Goal: Task Accomplishment & Management: Manage account settings

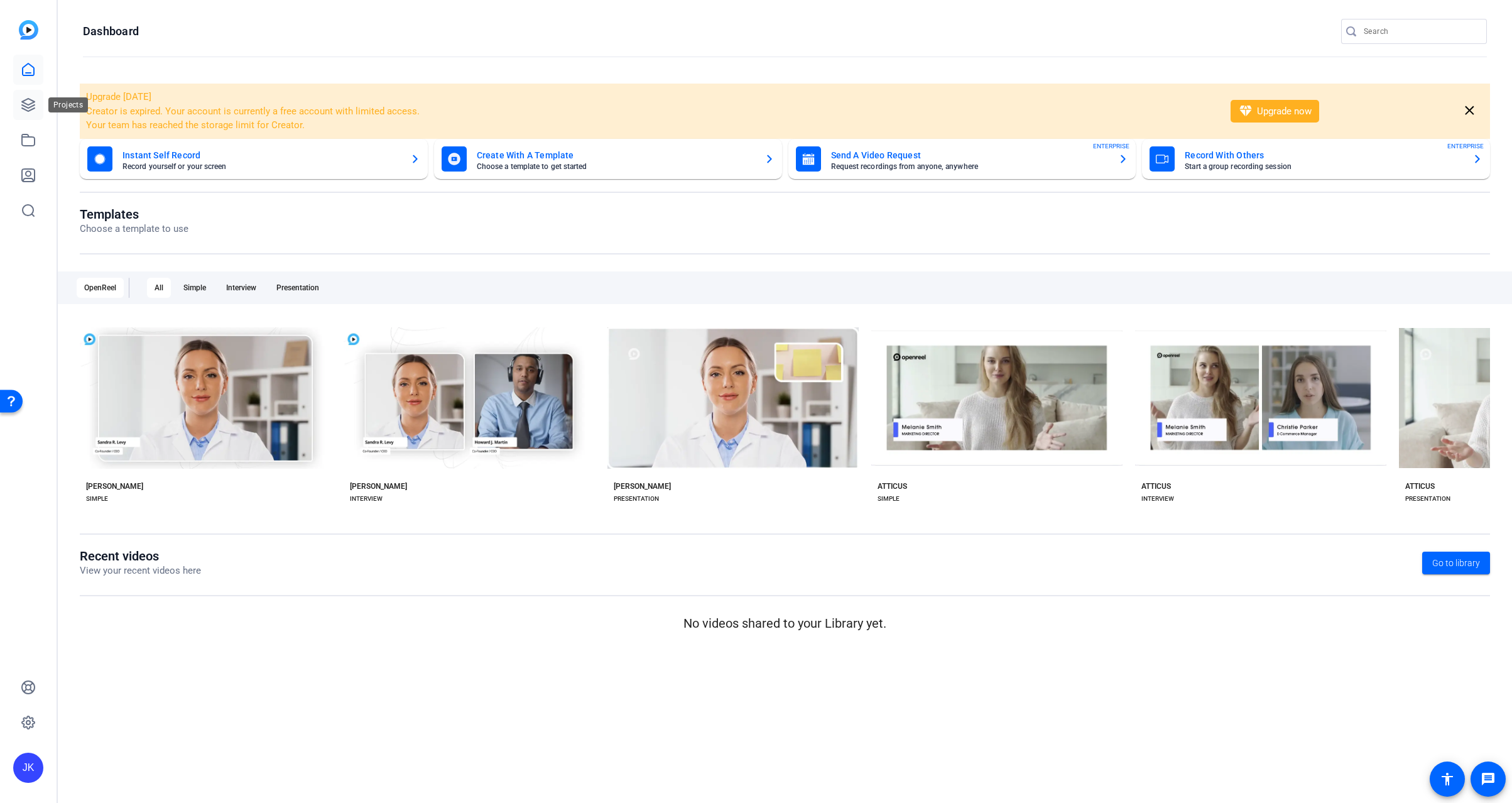
click at [23, 107] on icon at bounding box center [28, 105] width 13 height 13
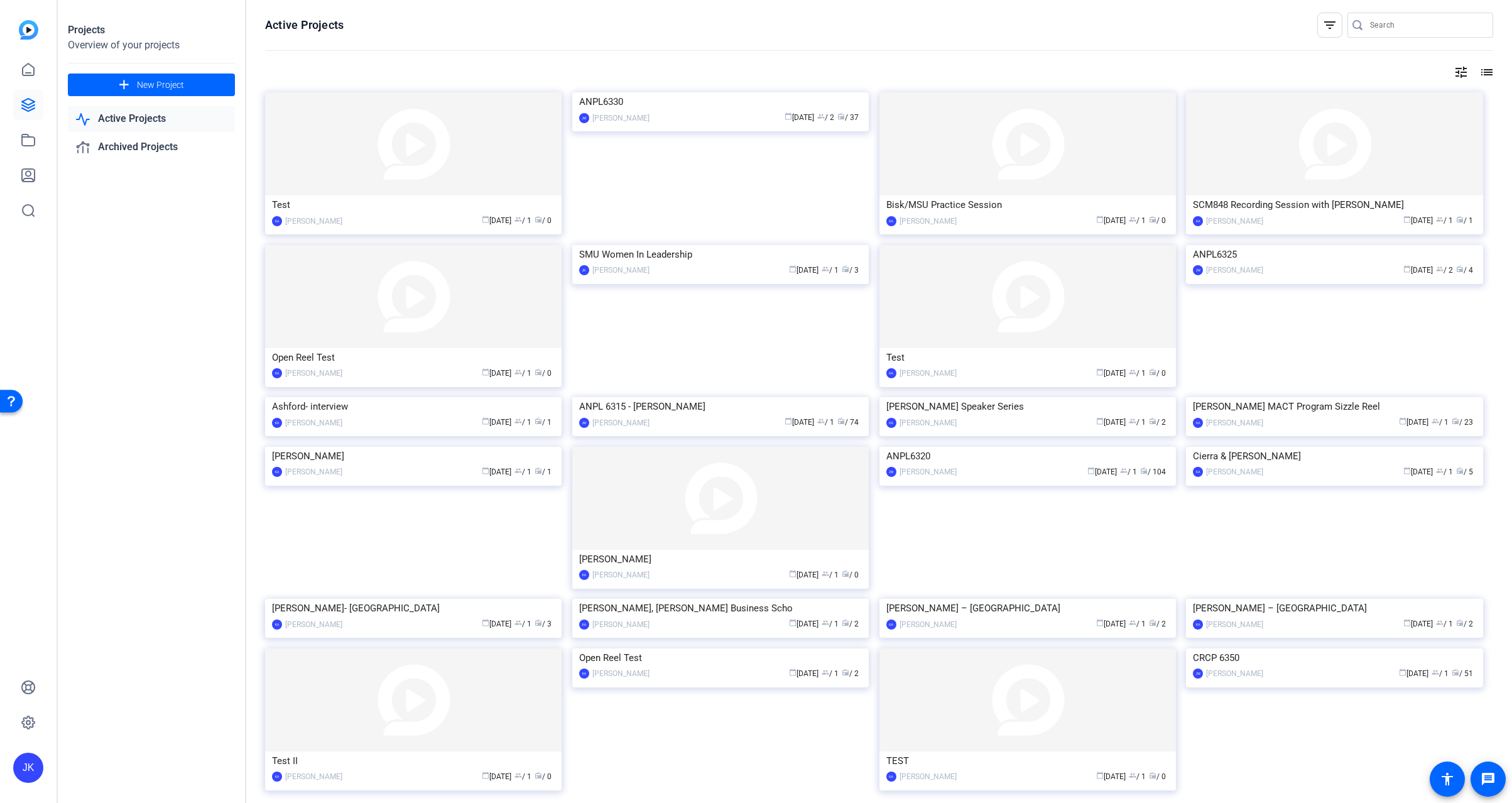
click at [153, 340] on div "Projects Overview of your projects add New Project Active Projects Archived Pro…" at bounding box center [152, 402] width 188 height 803
click at [1308, 245] on img at bounding box center [1335, 245] width 297 height 0
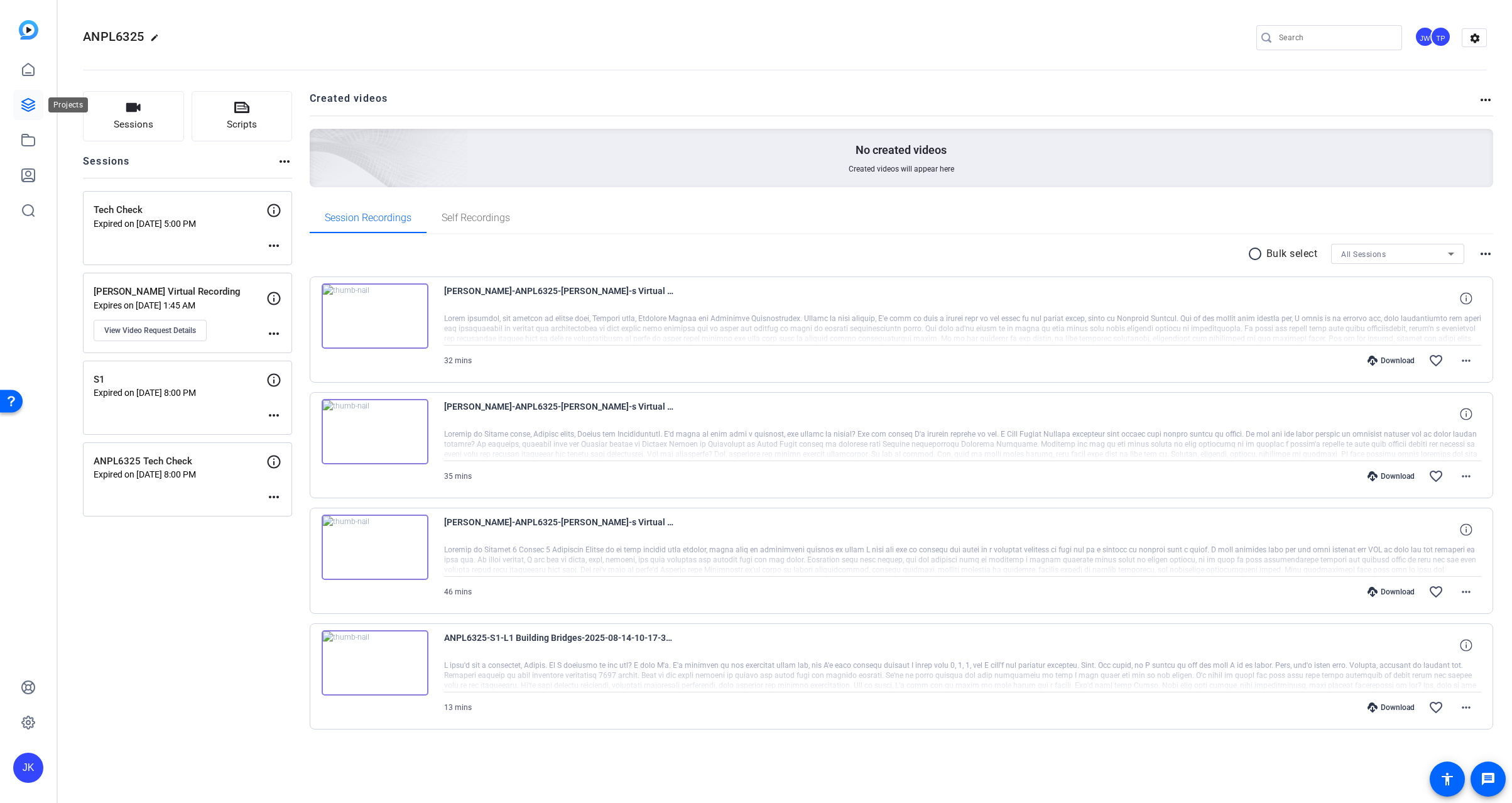
click at [33, 108] on icon at bounding box center [28, 105] width 16 height 16
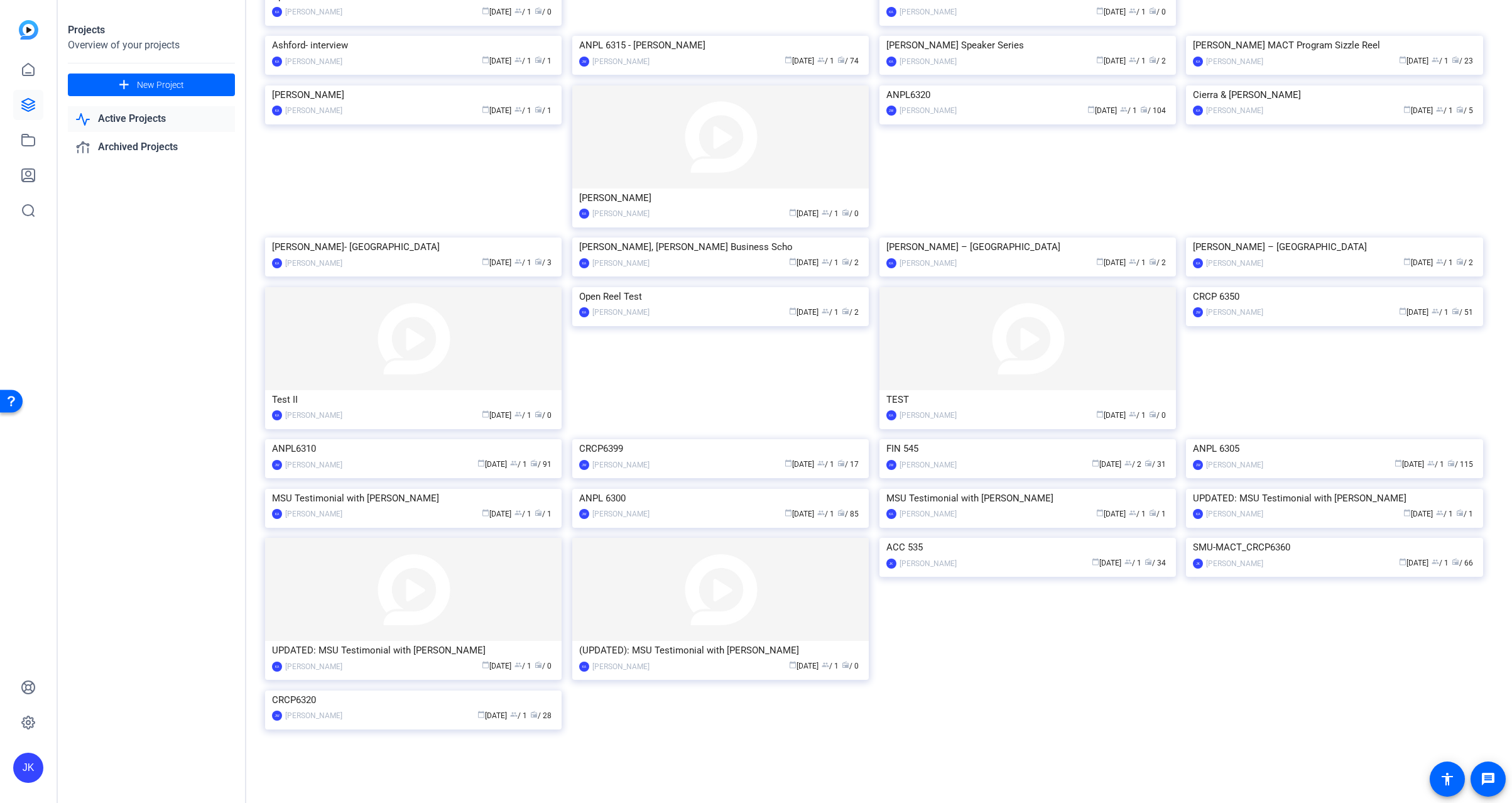
scroll to position [877, 0]
click at [1017, 538] on img at bounding box center [1028, 538] width 297 height 0
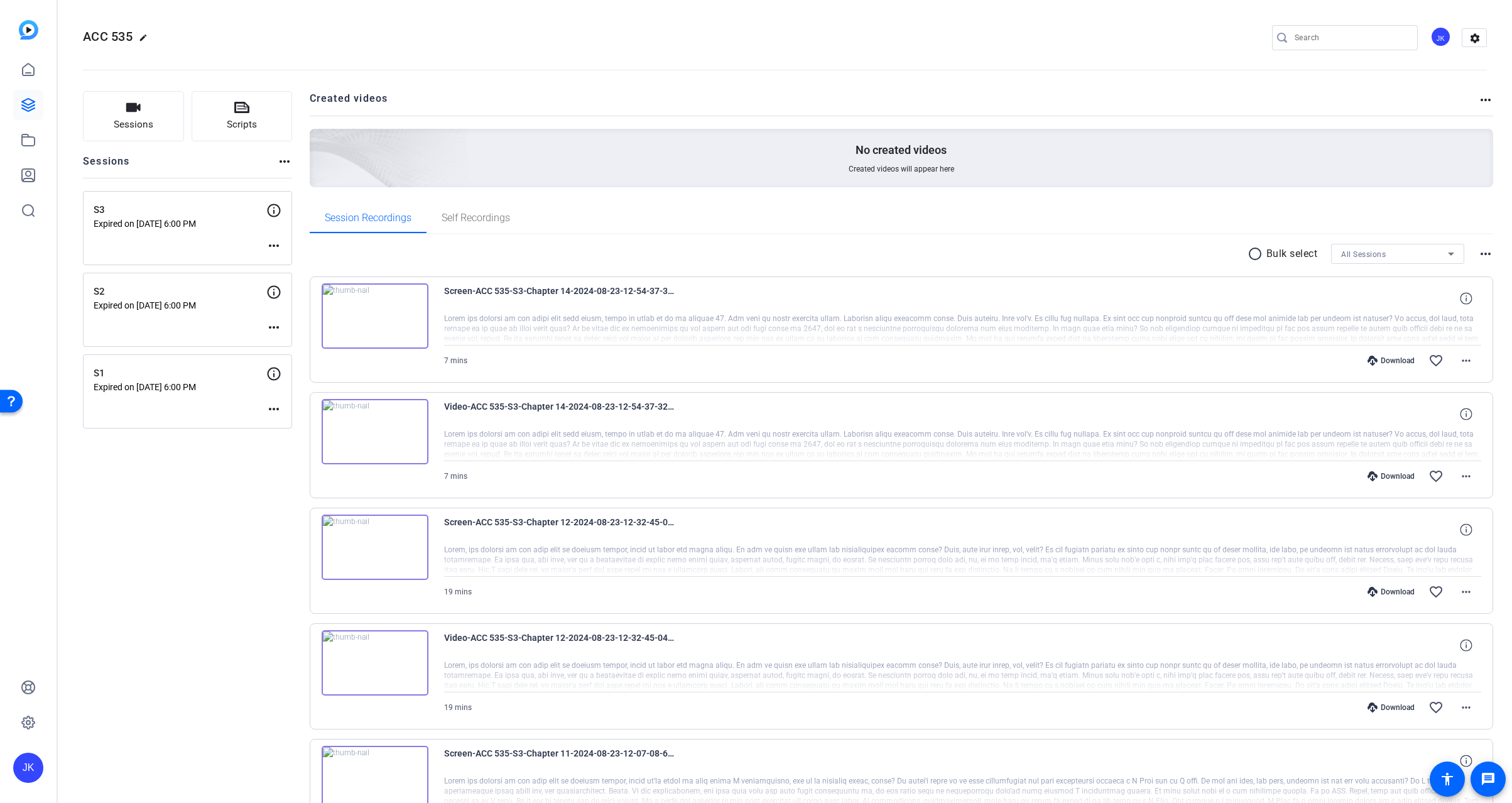
click at [377, 430] on img at bounding box center [375, 432] width 107 height 65
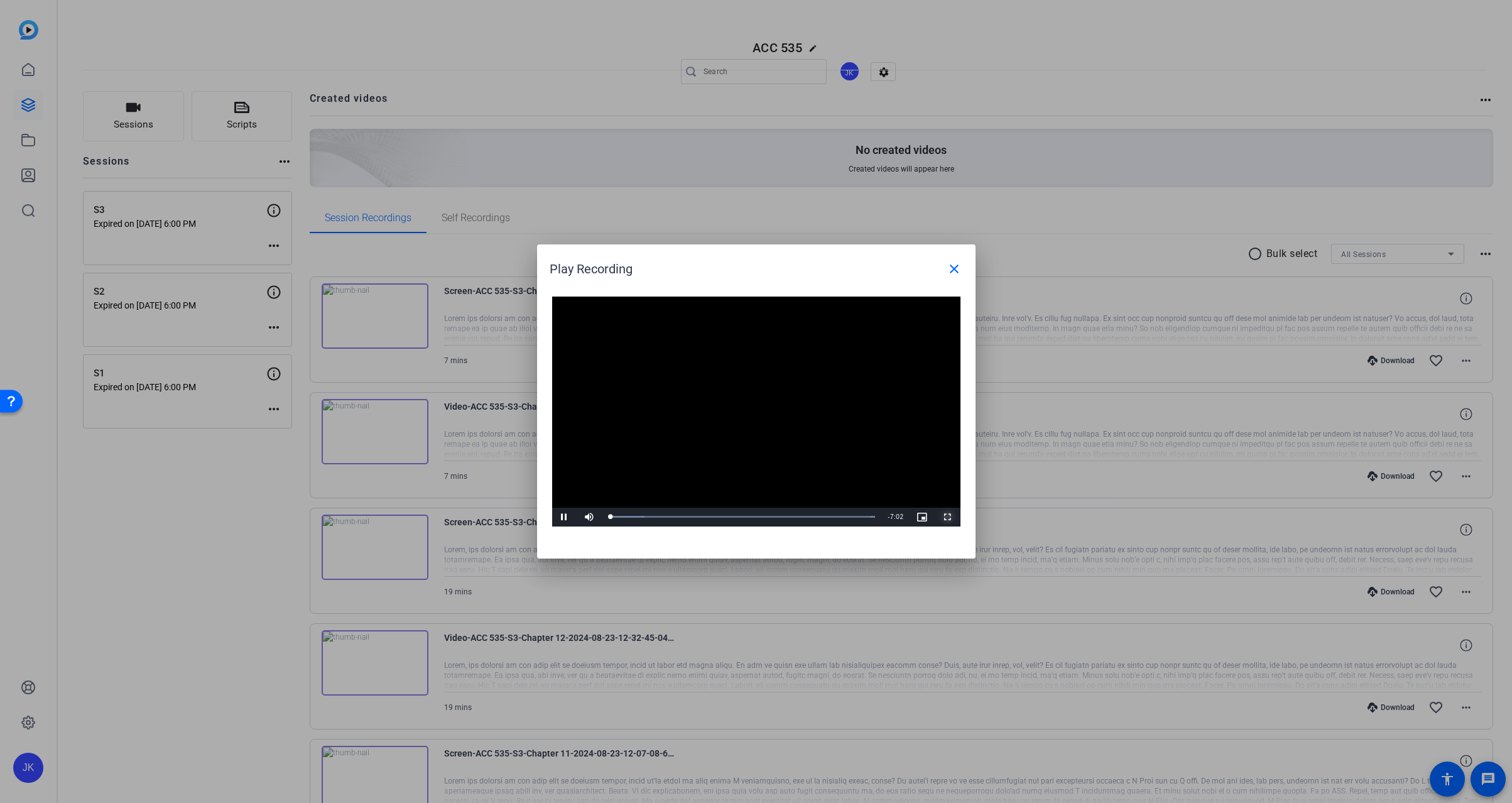
click at [948, 517] on span "Video Player" at bounding box center [948, 517] width 25 height 0
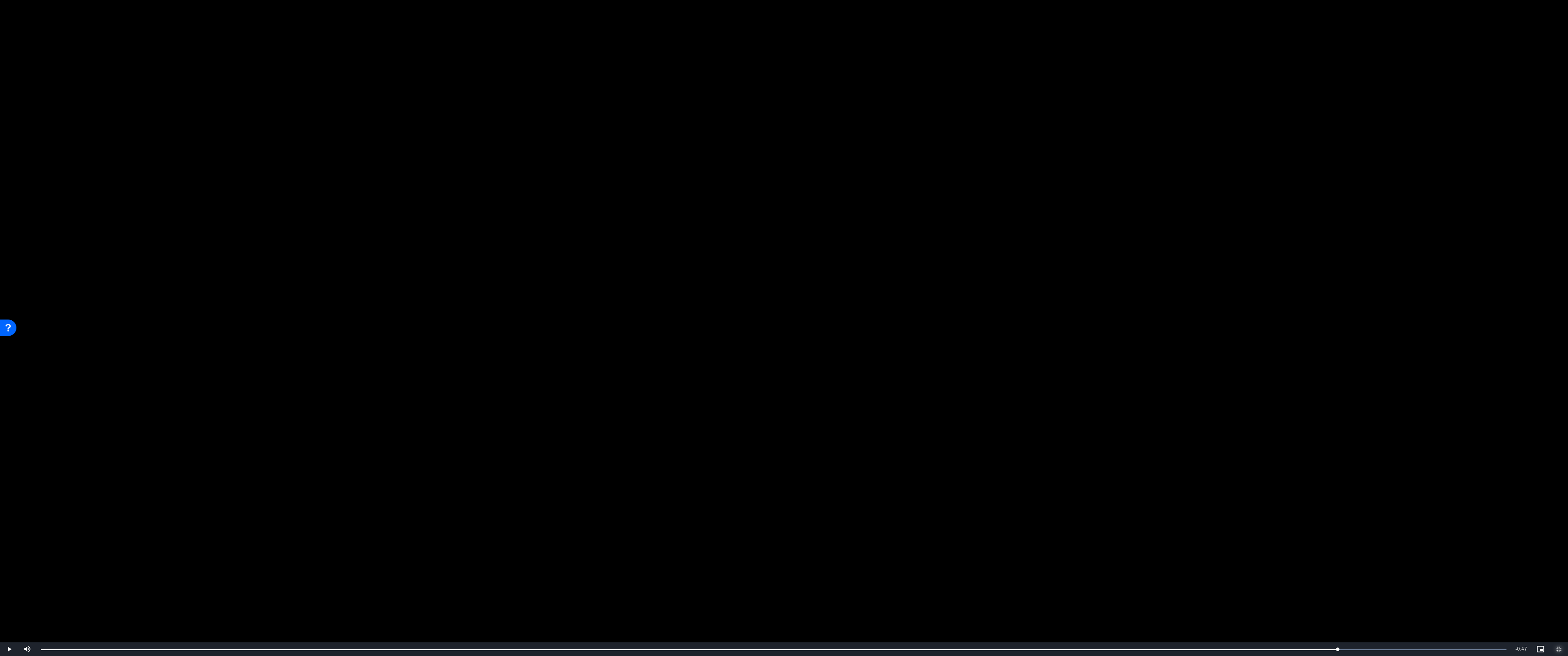
drag, startPoint x: 198, startPoint y: 648, endPoint x: 1347, endPoint y: 638, distance: 1149.0
click at [1097, 582] on div "Video Player is loading. Play Video Play Mute Current Time 6:16 / Duration 7:05…" at bounding box center [784, 328] width 1568 height 656
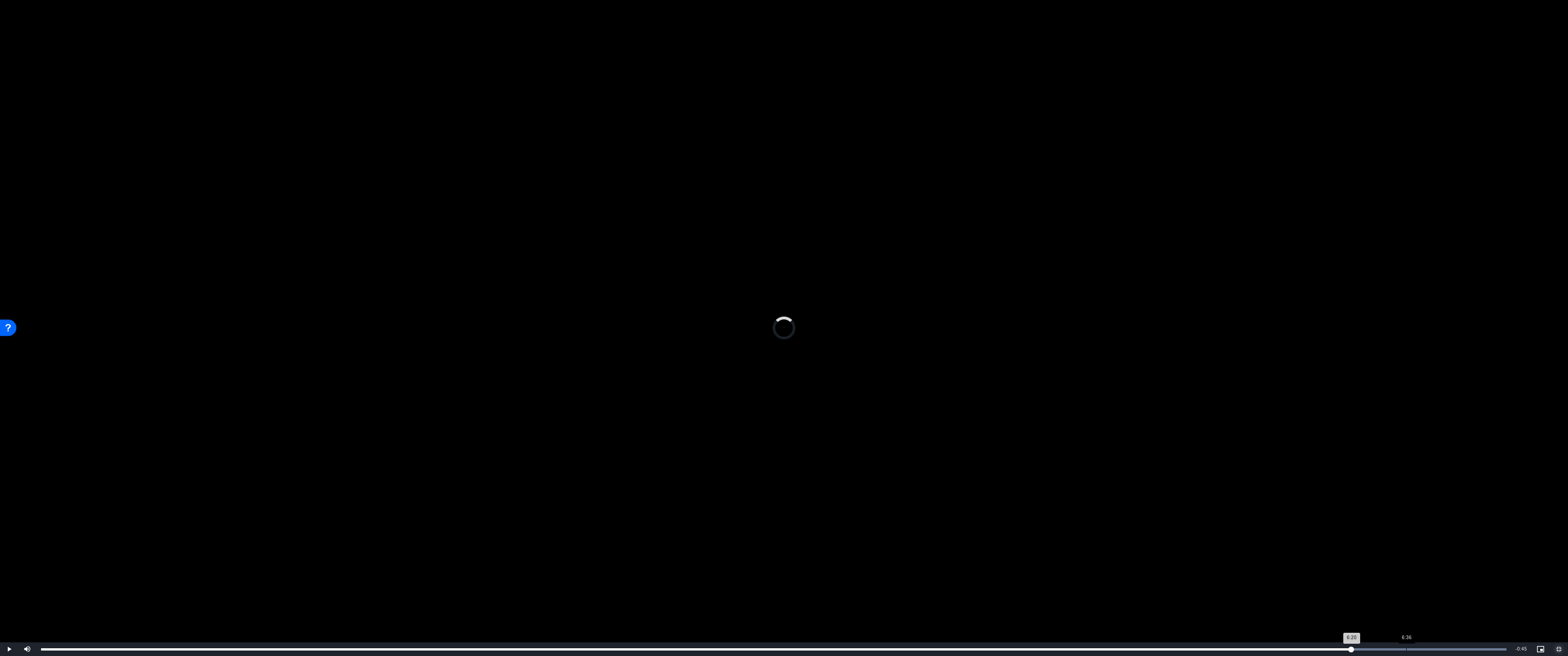
click at [1097, 582] on div "Loaded : 100.00% 6:36 6:20" at bounding box center [773, 649] width 1465 height 2
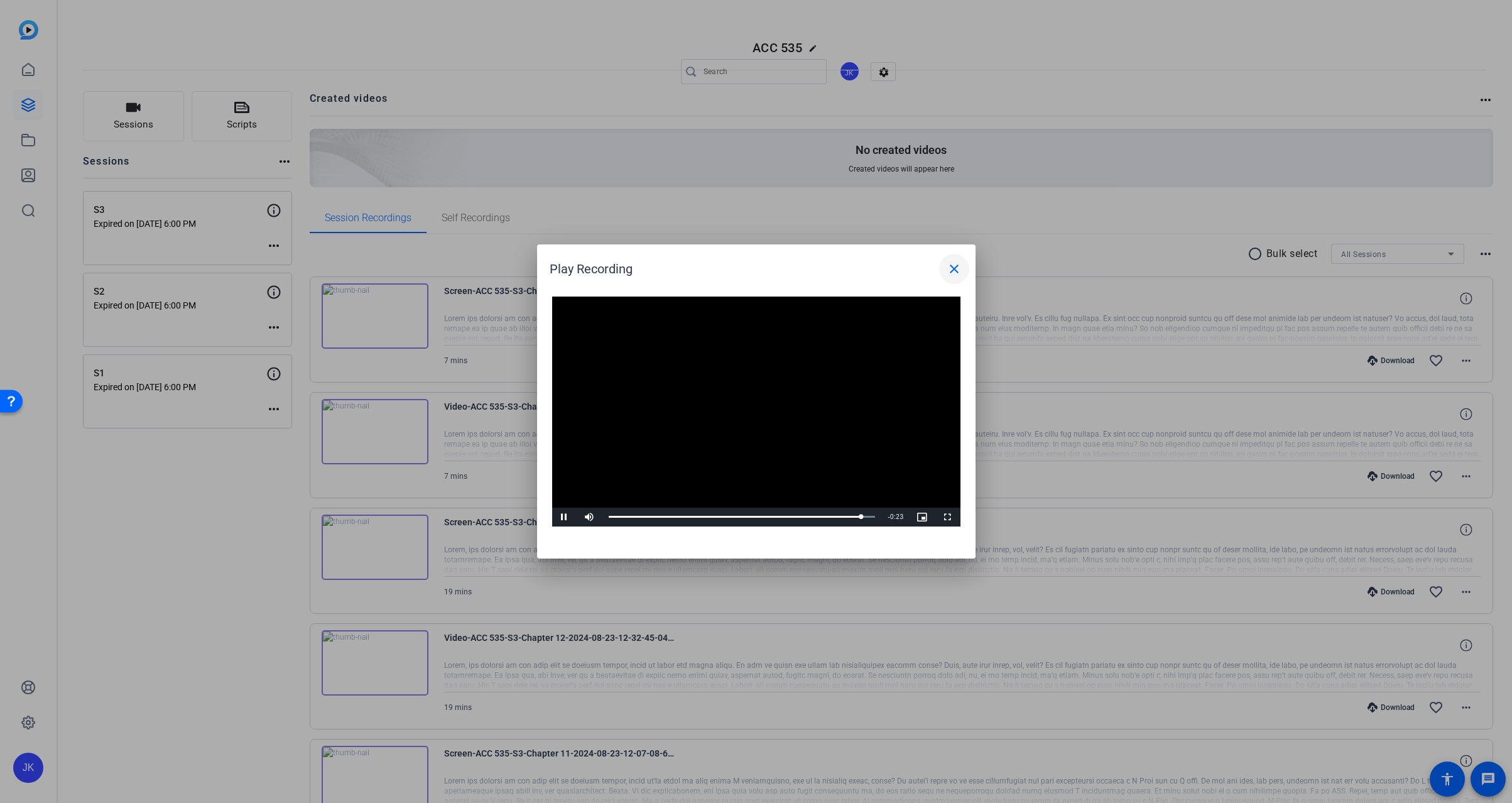
click at [949, 273] on mat-icon "close" at bounding box center [955, 270] width 16 height 16
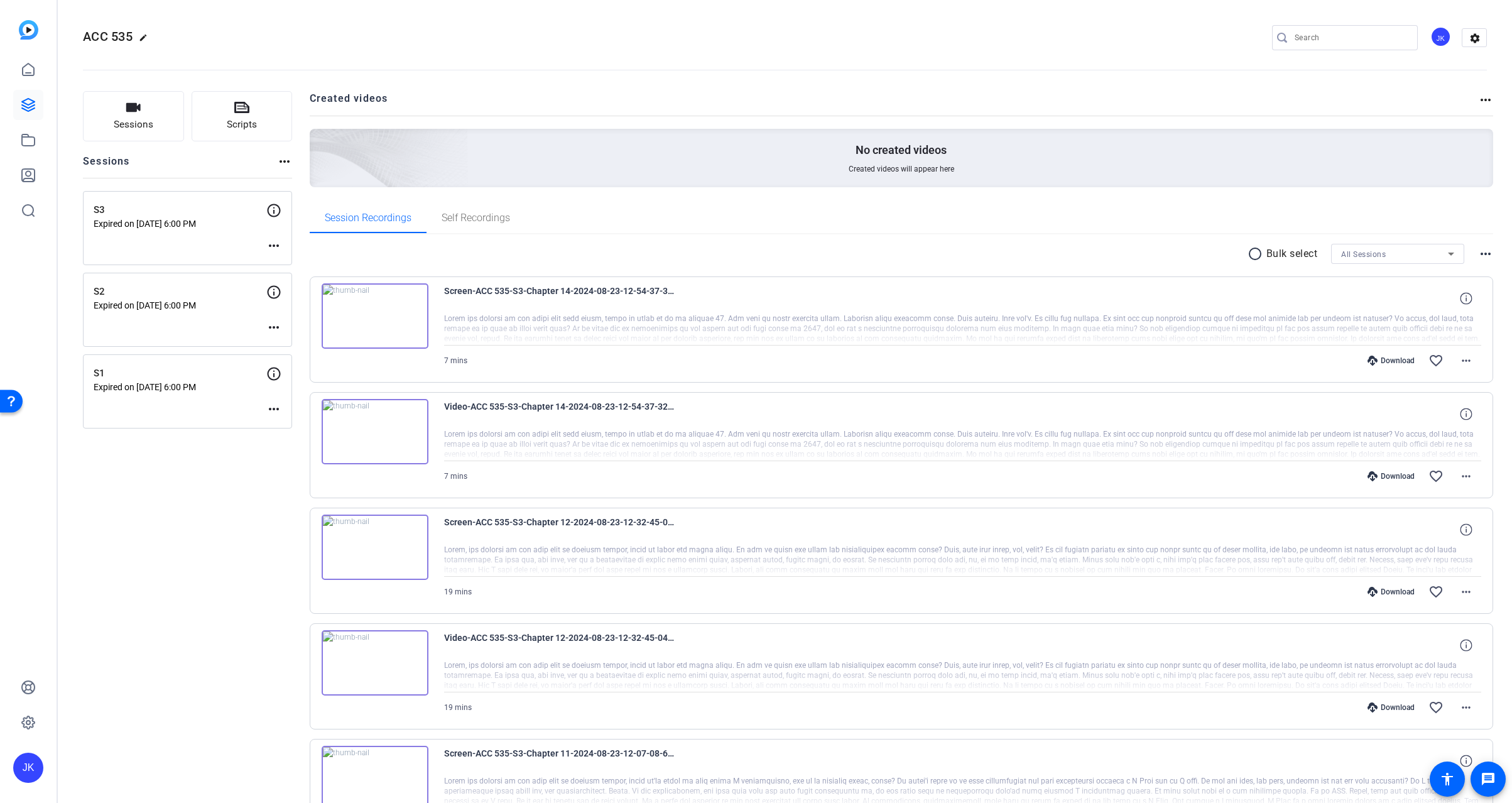
scroll to position [168, 0]
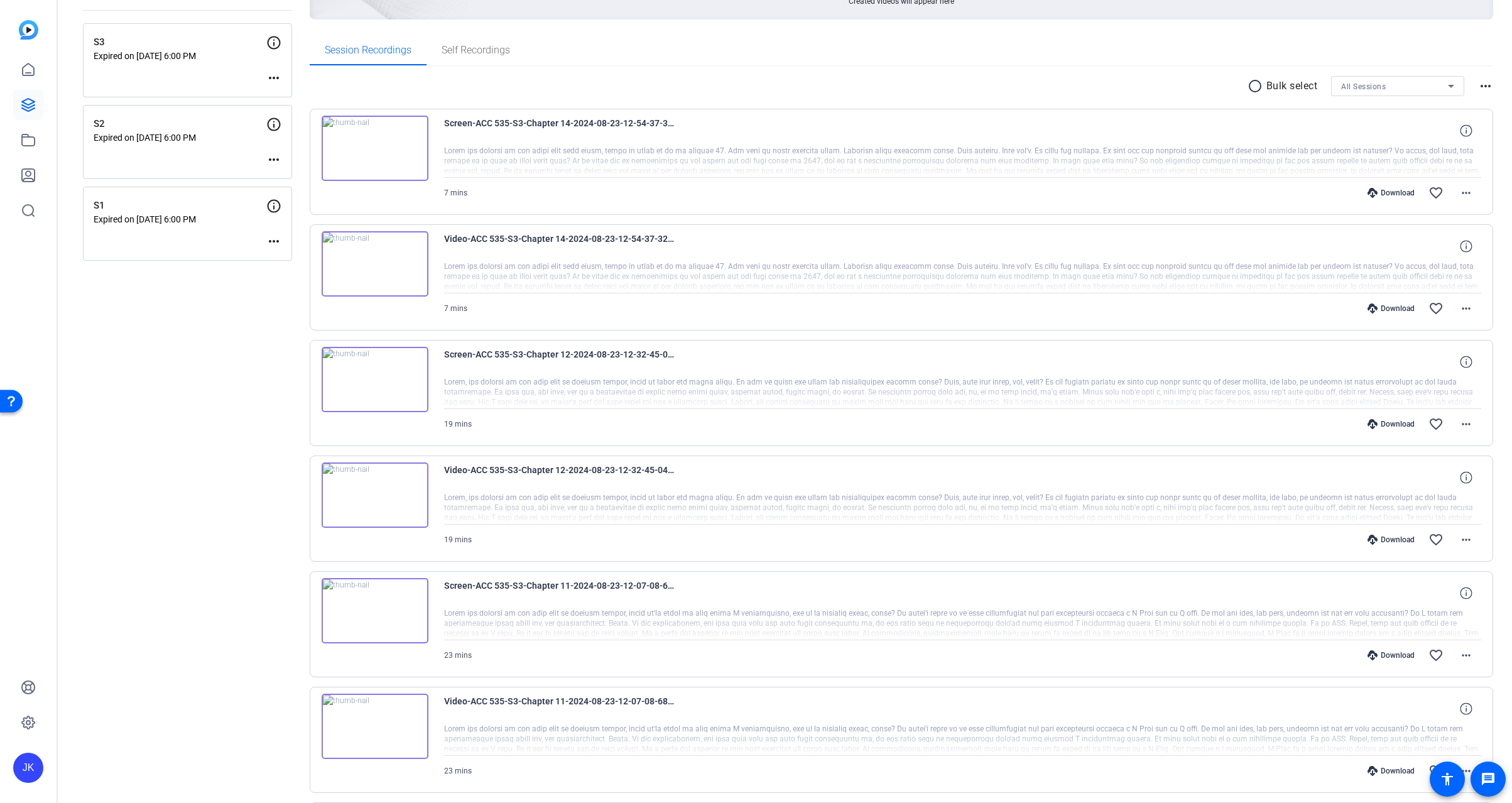
click at [363, 734] on img at bounding box center [375, 726] width 107 height 65
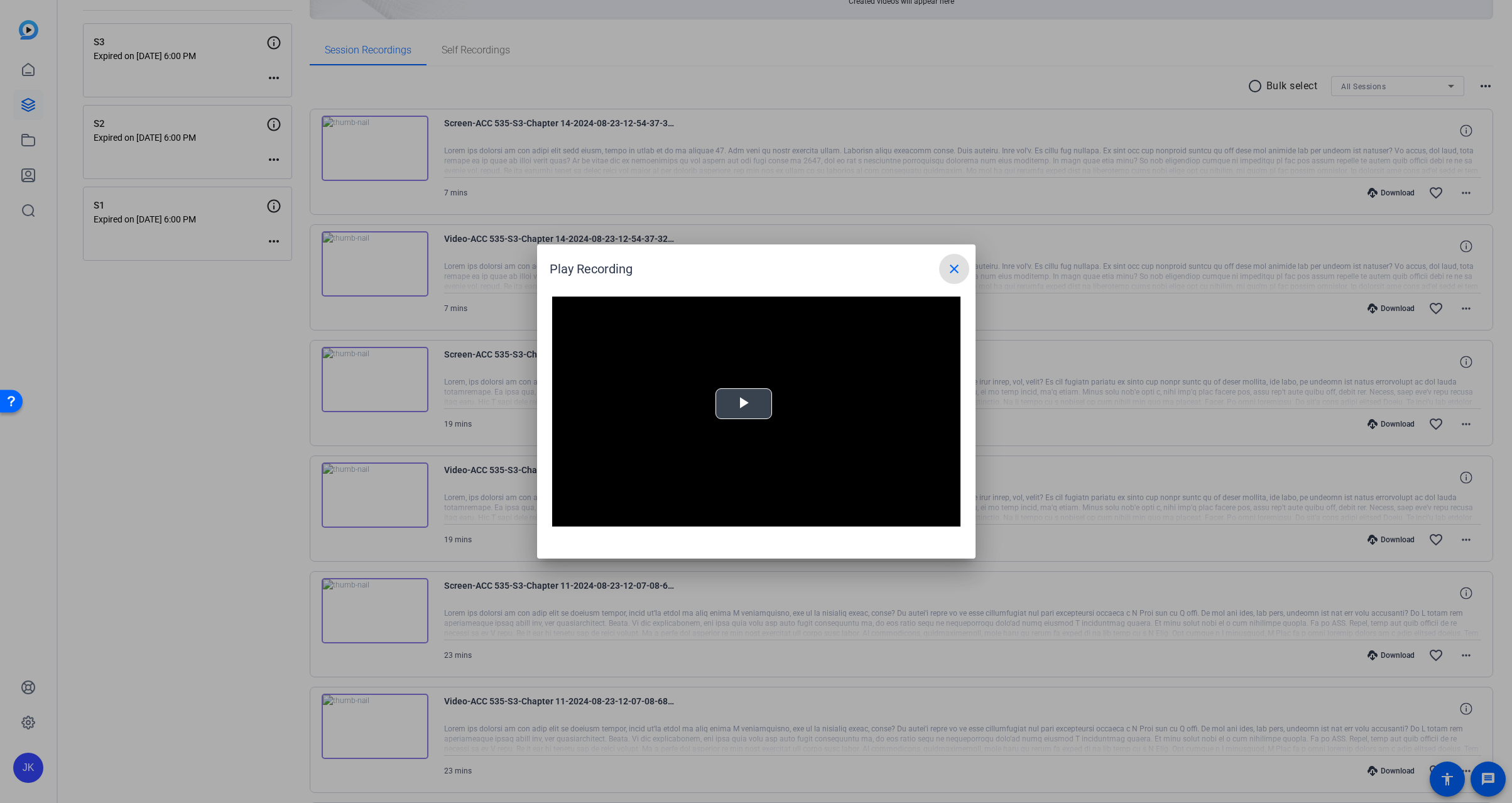
click at [739, 400] on video "Video Player" at bounding box center [756, 411] width 408 height 230
click at [946, 517] on span "Video Player" at bounding box center [948, 517] width 25 height 0
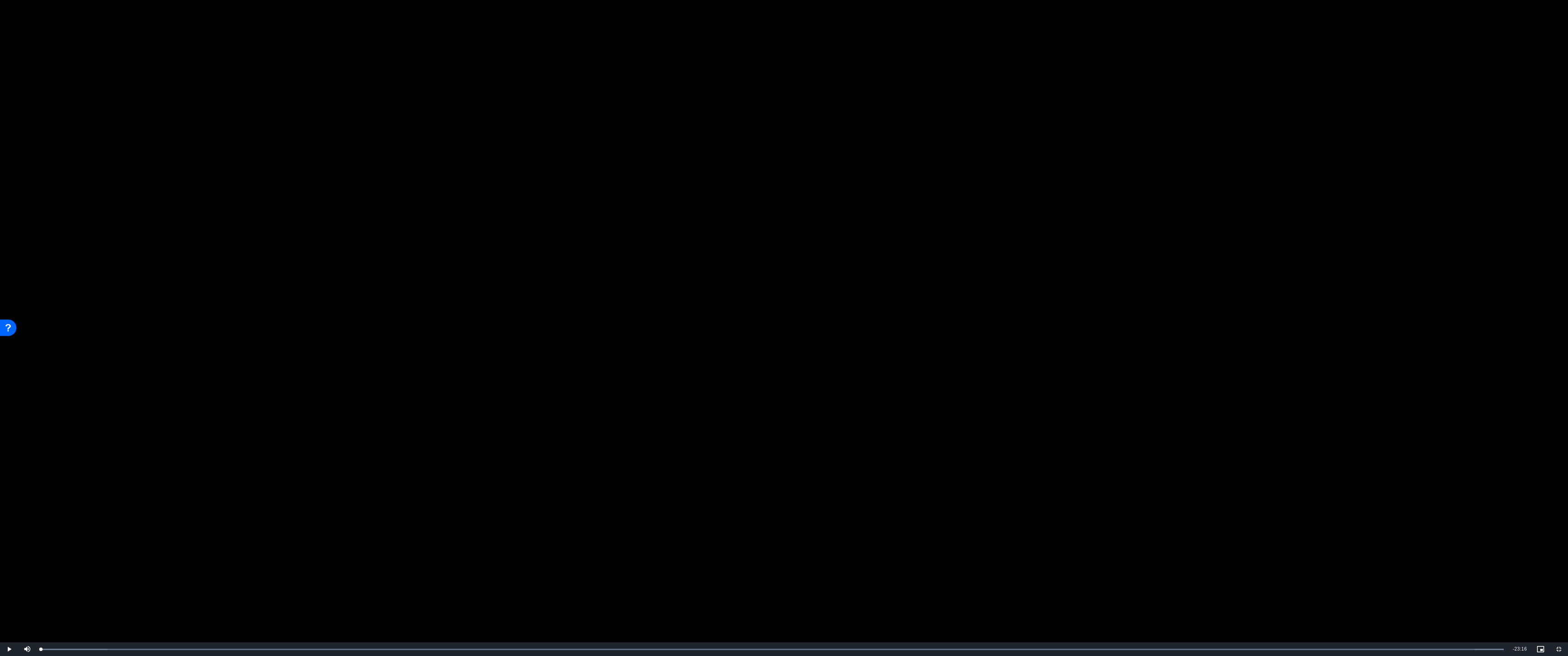
click at [8, 582] on video "Video Player" at bounding box center [784, 328] width 1568 height 656
click at [2, 582] on span "Video Player" at bounding box center [9, 650] width 18 height 0
click at [6, 582] on span "Video Player" at bounding box center [9, 650] width 18 height 0
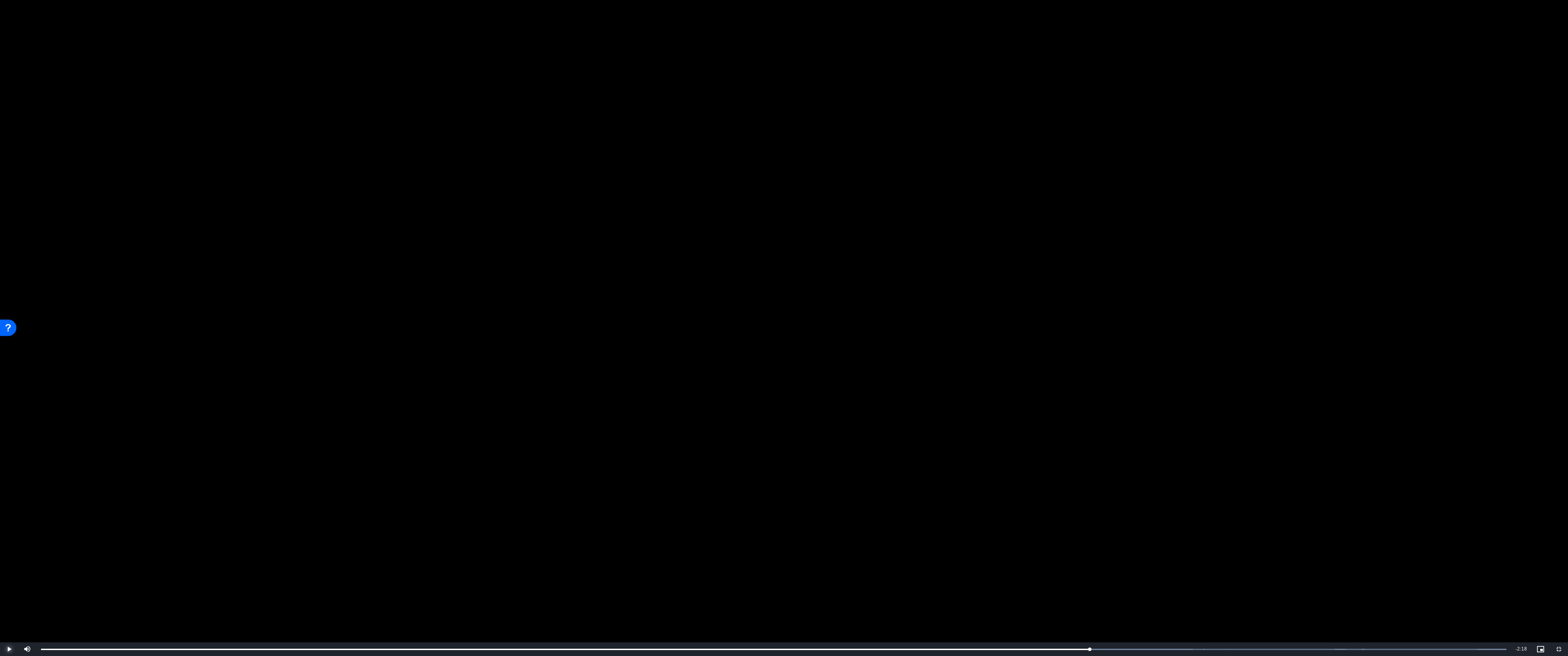
drag, startPoint x: 91, startPoint y: 648, endPoint x: 1362, endPoint y: 639, distance: 1271.0
click at [1097, 582] on div "Video Player is loading. Play Video Play Mute Current Time 16:39 / Duration 23:…" at bounding box center [784, 328] width 1568 height 656
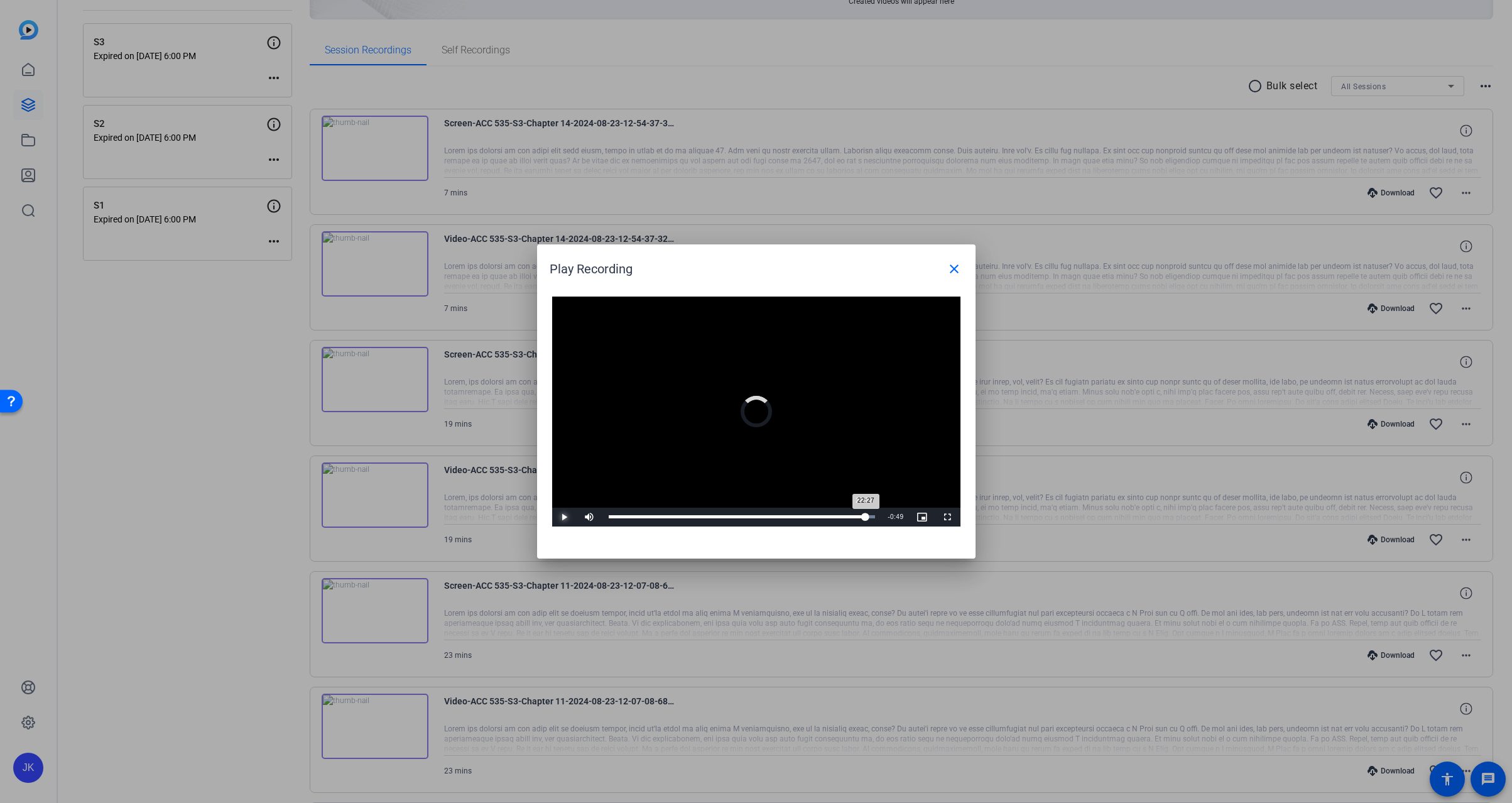
click at [866, 520] on div "Loaded : 100.00% 22:27 22:27" at bounding box center [742, 517] width 279 height 18
click at [862, 519] on div "22:07" at bounding box center [736, 517] width 254 height 3
click at [953, 272] on mat-icon "close" at bounding box center [955, 270] width 16 height 16
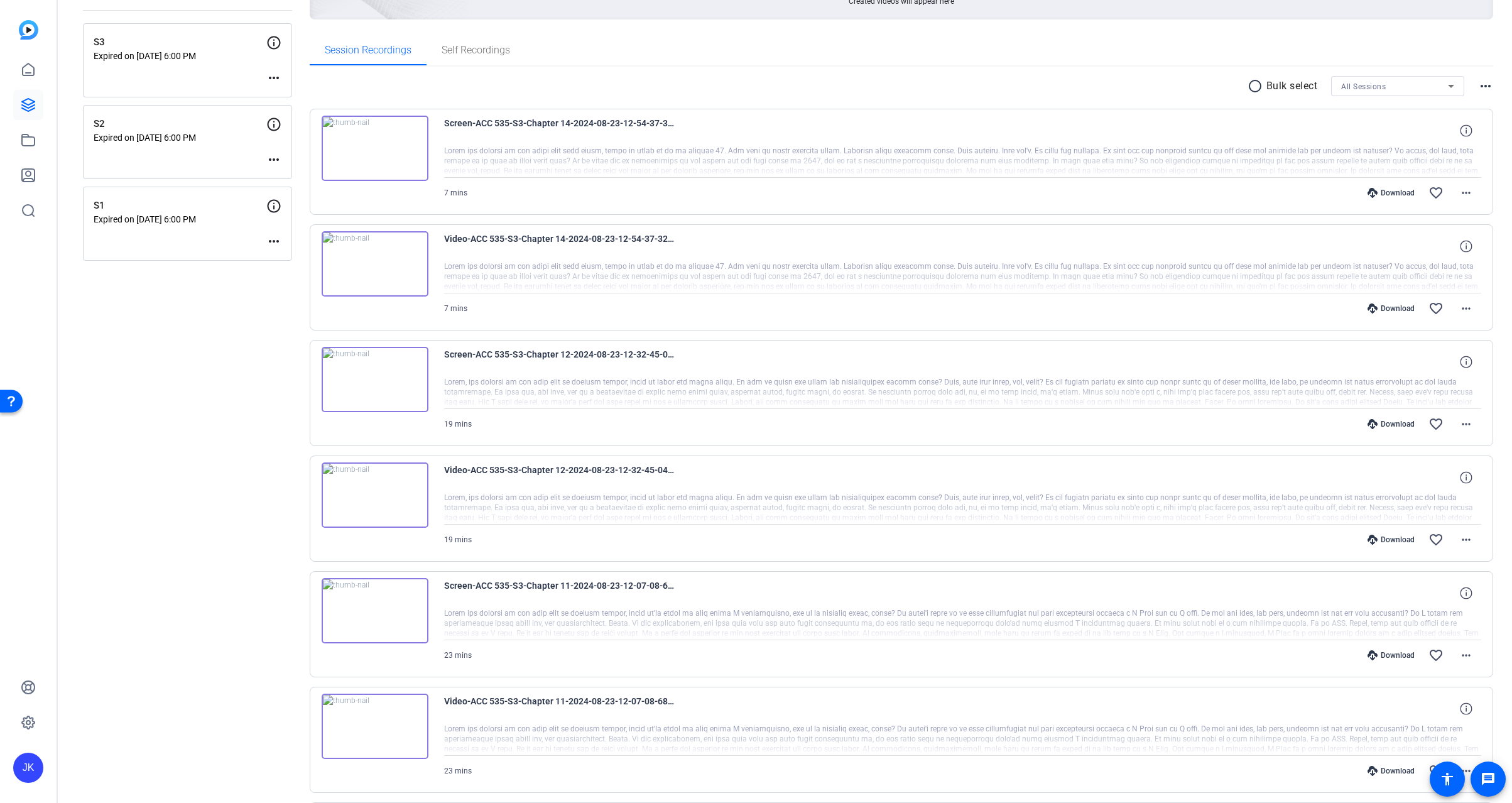
scroll to position [0, 0]
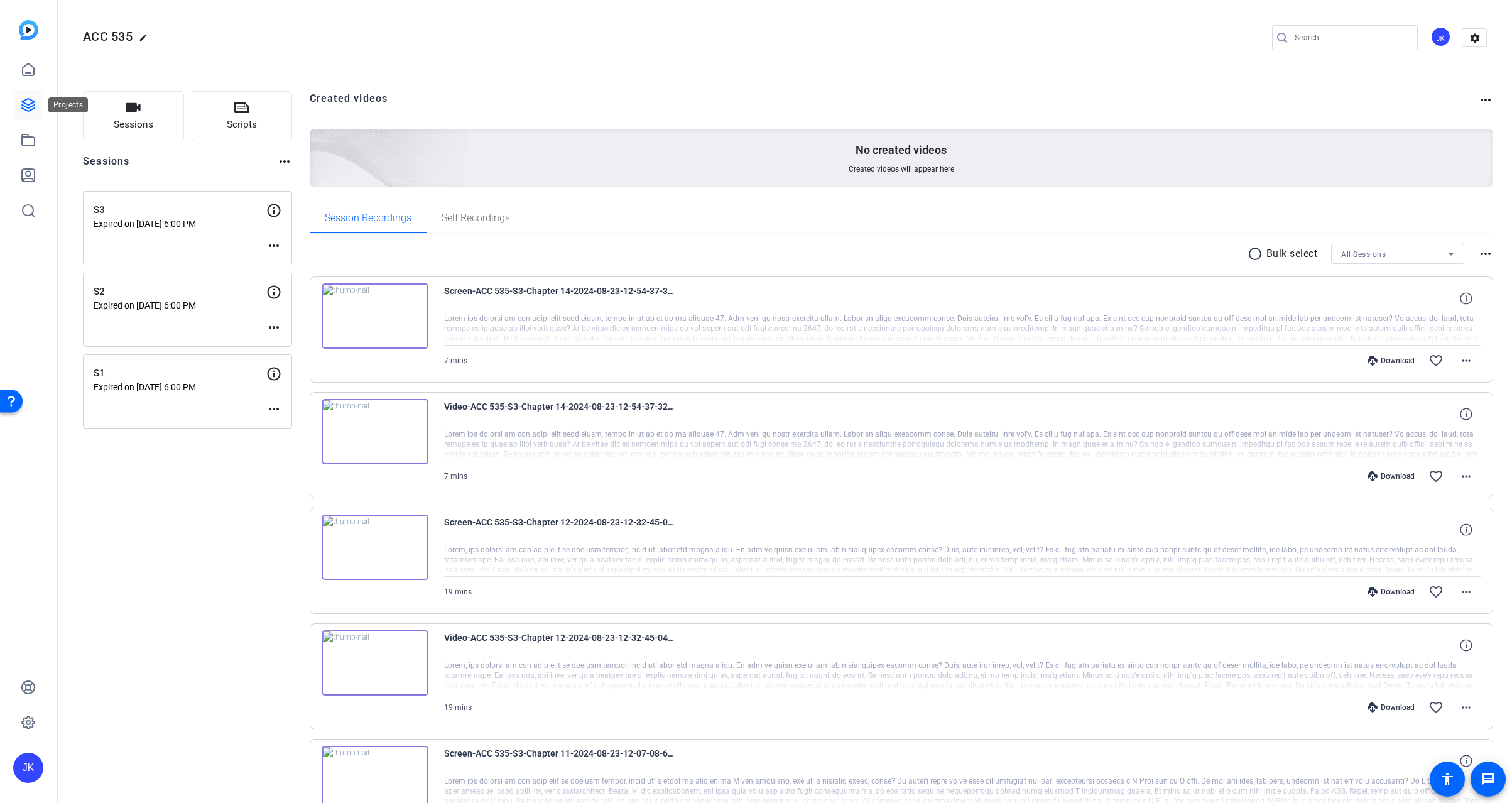
click at [21, 109] on icon at bounding box center [28, 105] width 16 height 16
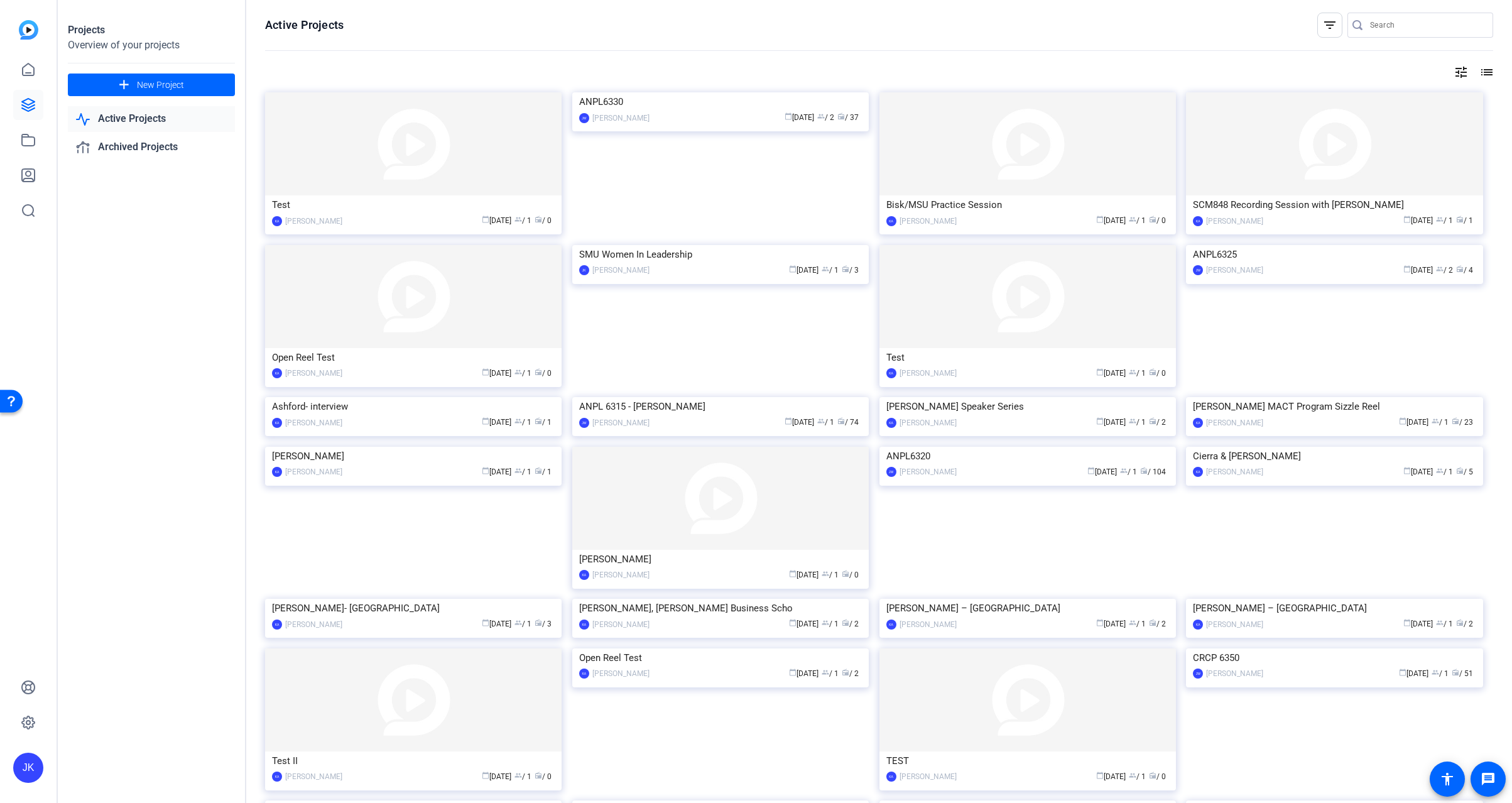
click at [1454, 71] on mat-icon "tune" at bounding box center [1462, 73] width 16 height 16
click at [1406, 71] on div at bounding box center [756, 402] width 1512 height 803
click at [1480, 70] on mat-icon "list" at bounding box center [1486, 73] width 16 height 16
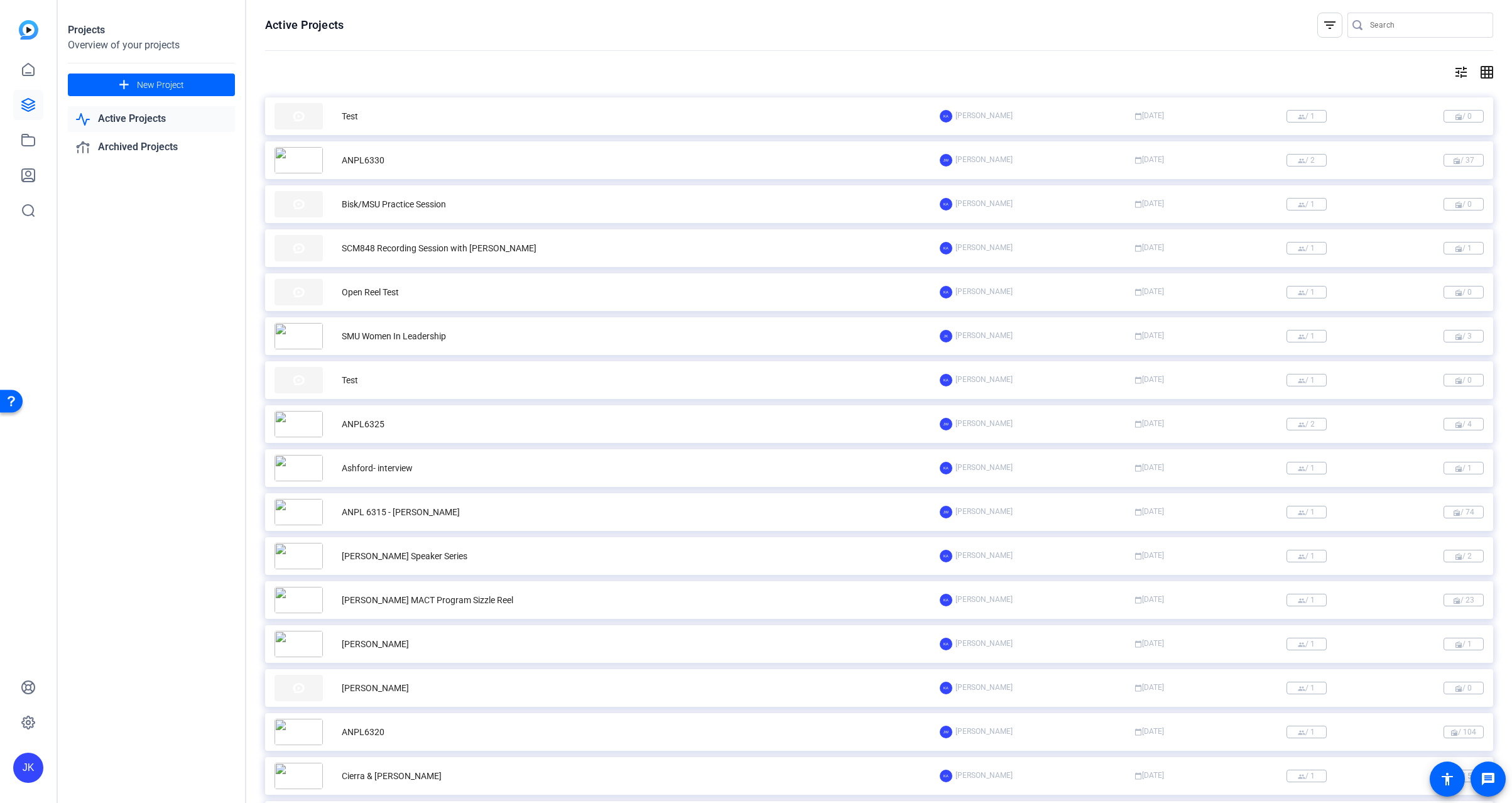
click at [1480, 70] on mat-icon "grid_on" at bounding box center [1486, 73] width 16 height 16
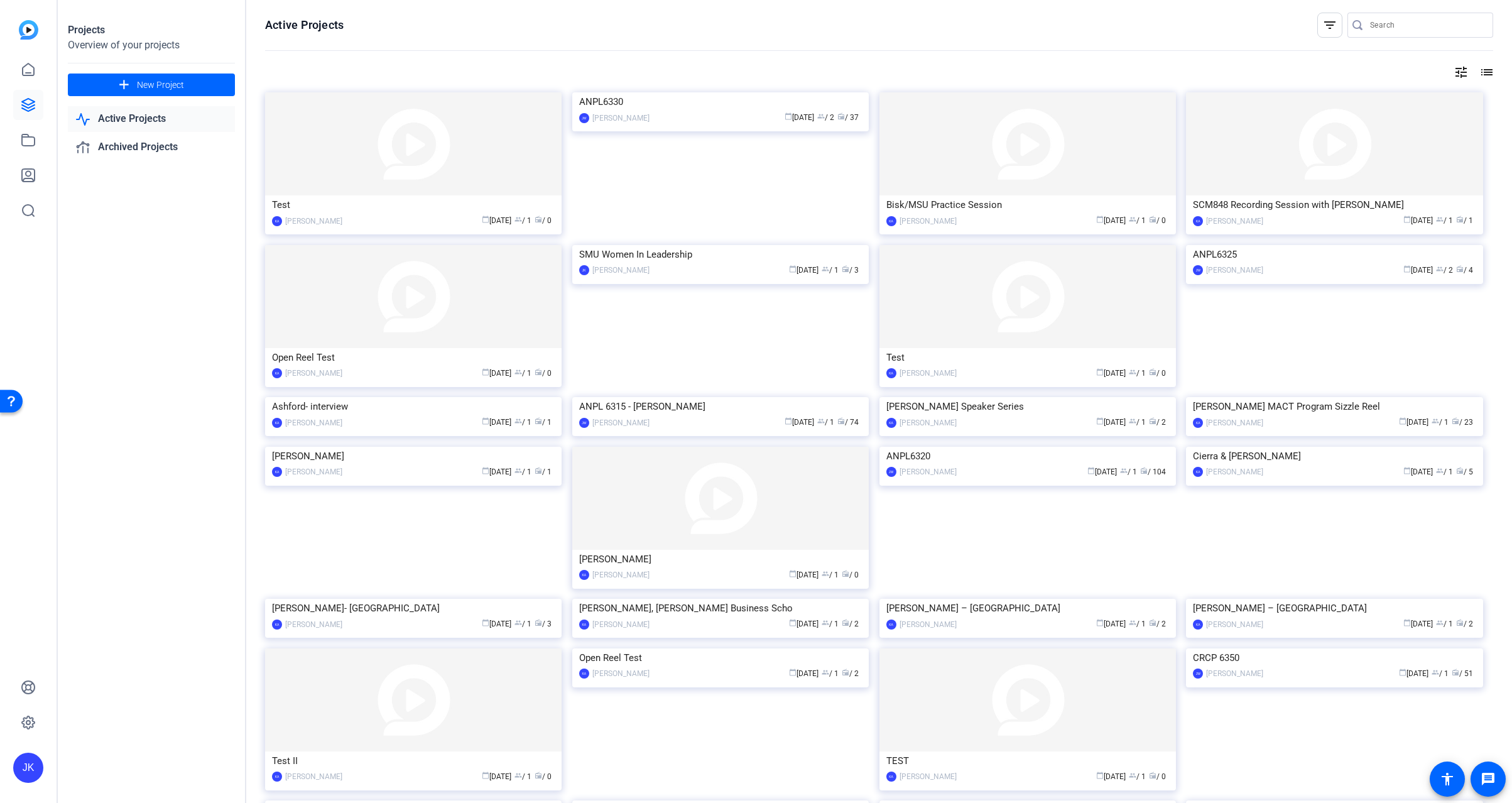
click at [1457, 72] on mat-icon "tune" at bounding box center [1462, 73] width 16 height 16
click at [1307, 69] on div at bounding box center [756, 402] width 1512 height 803
click at [717, 92] on img at bounding box center [721, 92] width 297 height 0
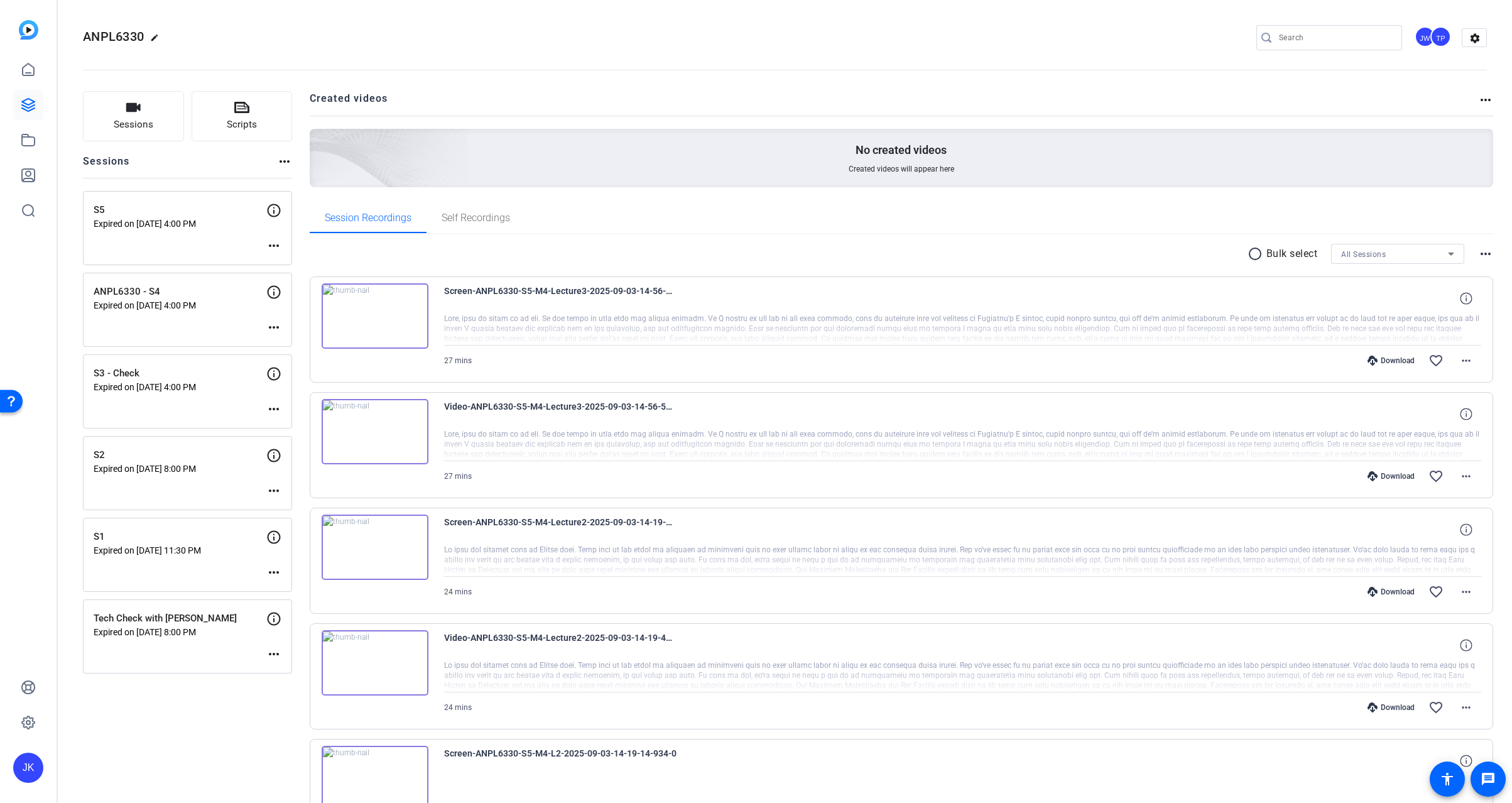
click at [389, 432] on img at bounding box center [375, 432] width 107 height 65
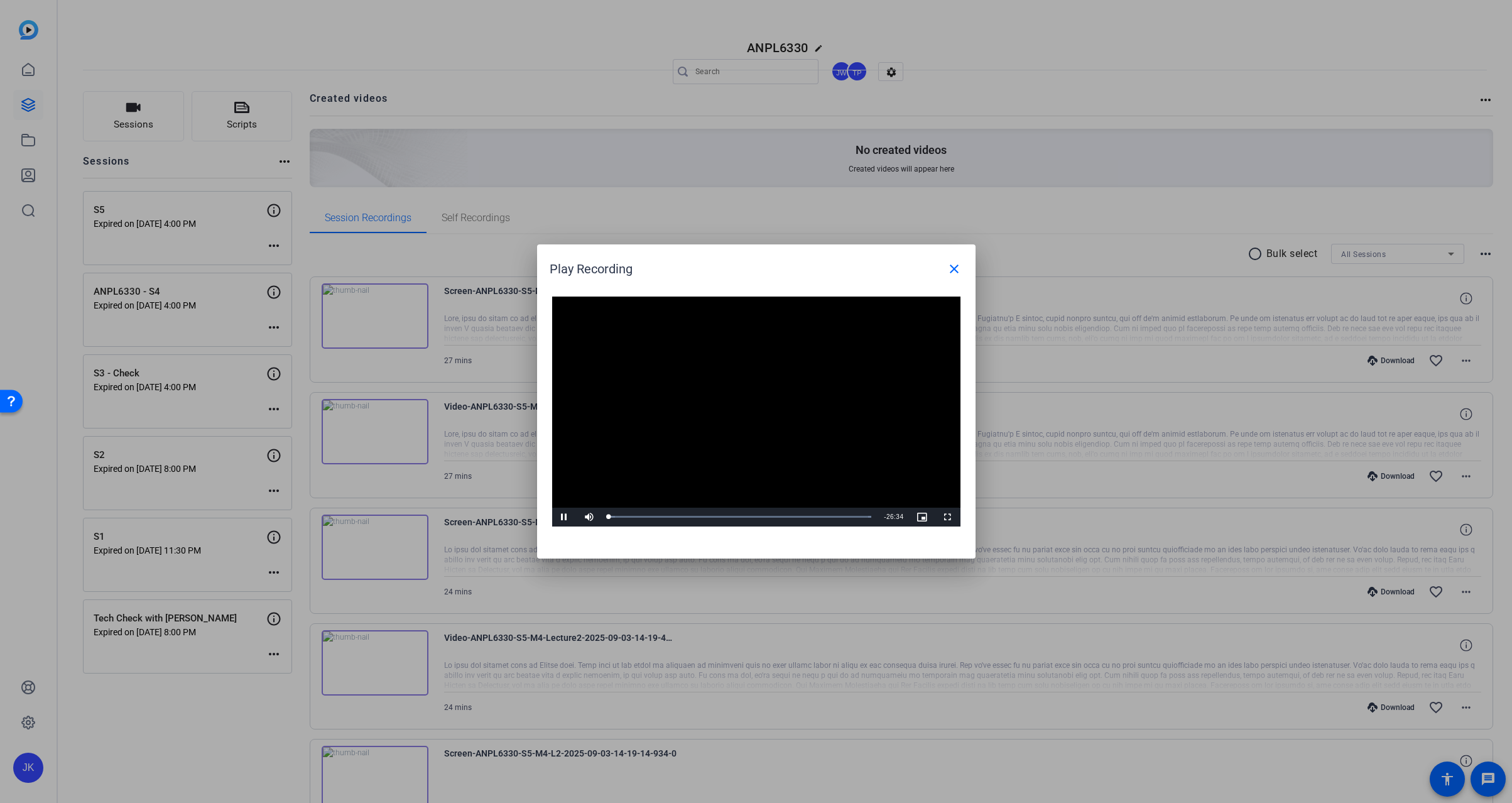
click at [756, 404] on video "Video Player" at bounding box center [756, 411] width 408 height 230
click at [631, 519] on div "Loaded : 100.00% 02:20 00:10" at bounding box center [740, 517] width 276 height 18
drag, startPoint x: 737, startPoint y: 517, endPoint x: 870, endPoint y: 511, distance: 133.1
click at [870, 511] on div "Loaded : 100.00% 26:04 26:04" at bounding box center [742, 517] width 279 height 18
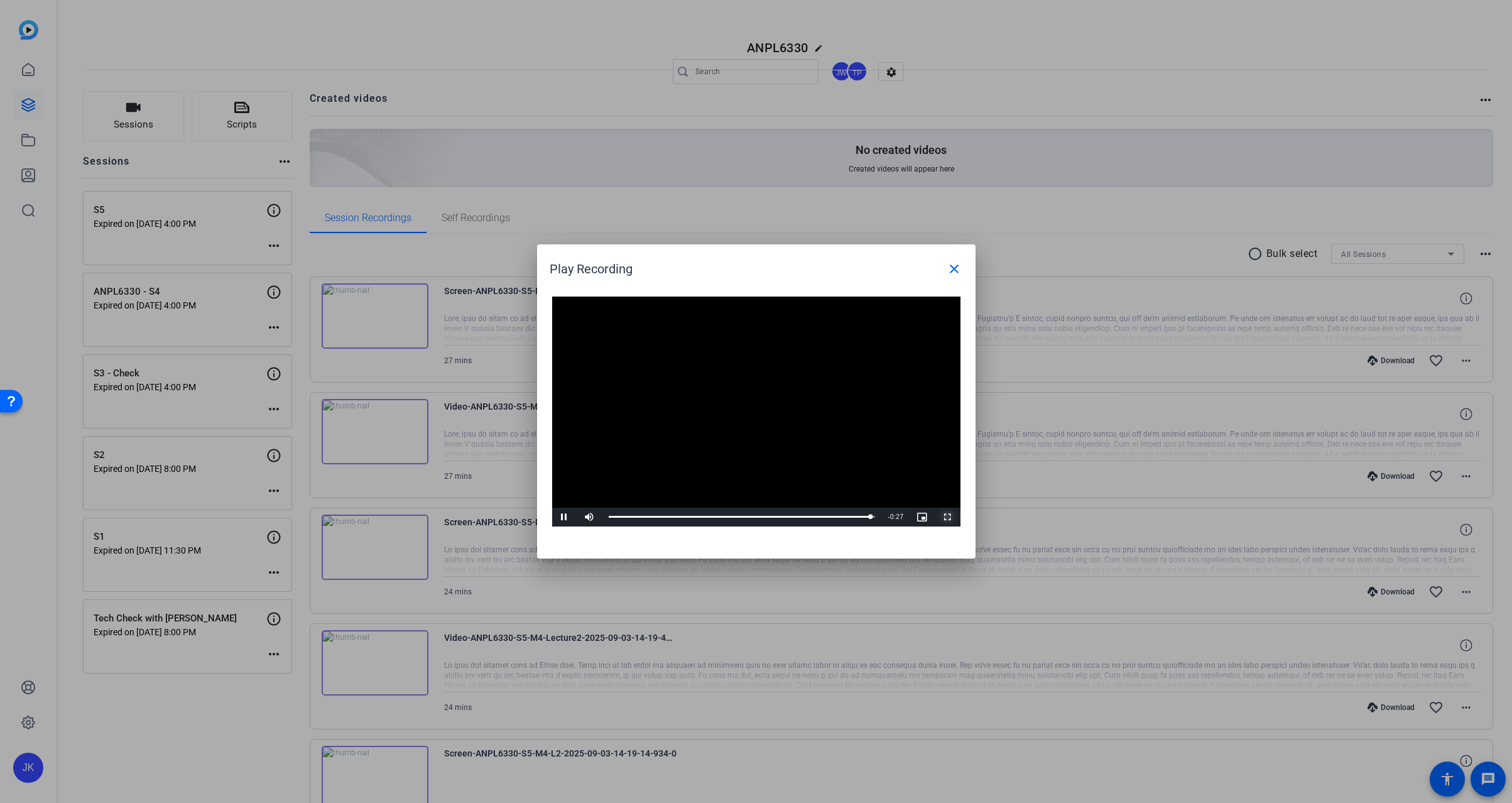
click at [948, 517] on span "Video Player" at bounding box center [948, 517] width 25 height 0
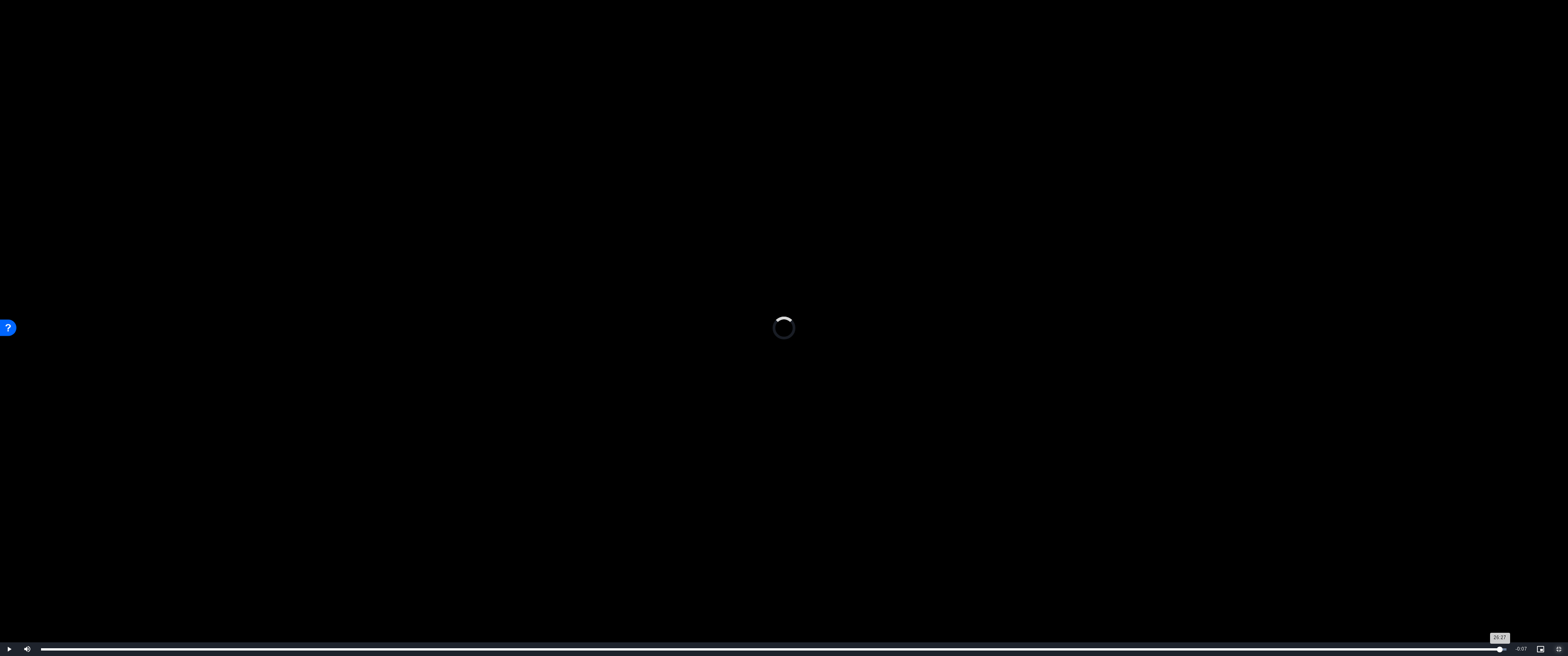
click at [1097, 582] on div "Loaded : 100.00% 26:27 26:27" at bounding box center [773, 649] width 1465 height 2
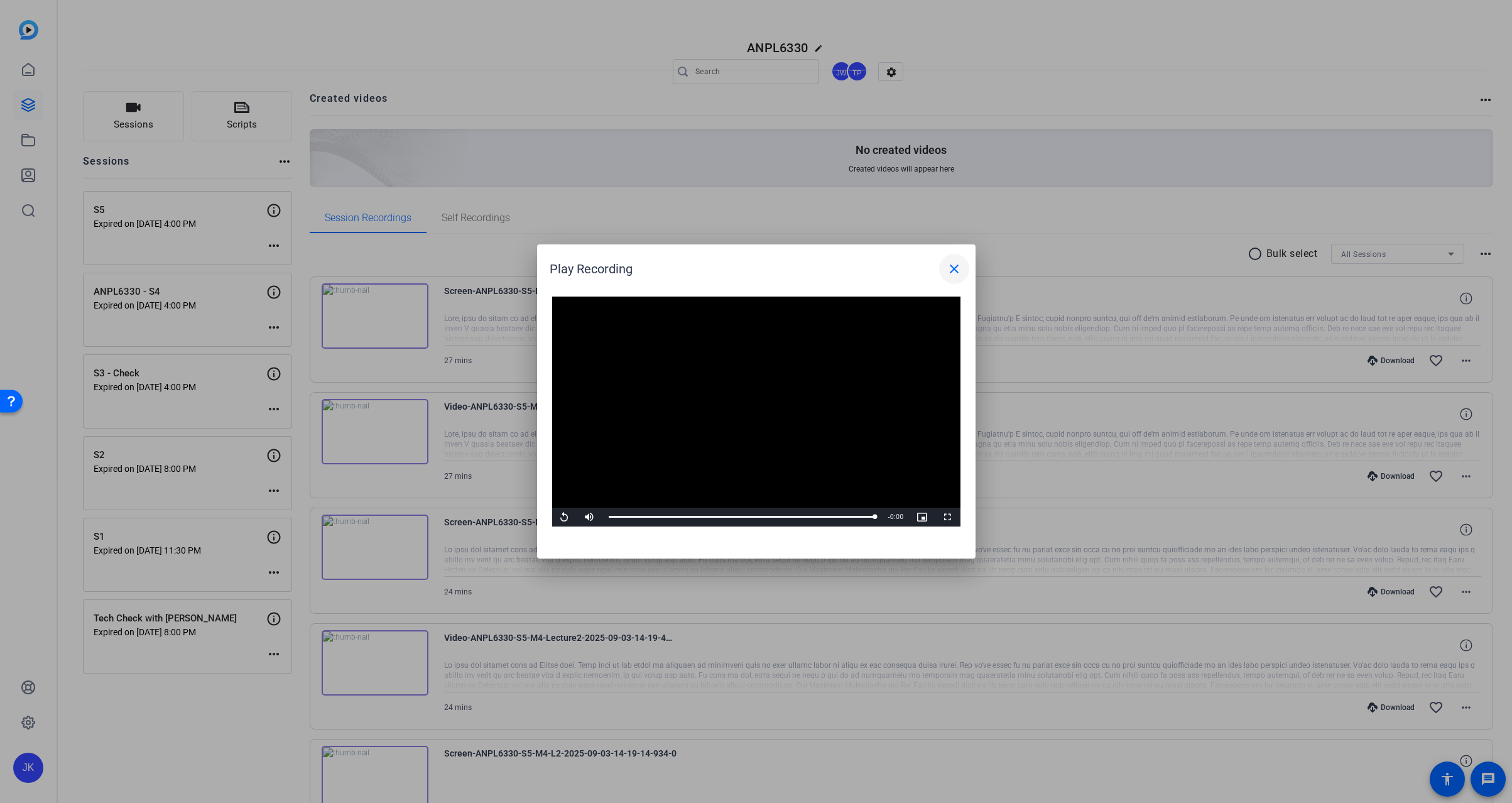
click at [952, 262] on mat-icon "close" at bounding box center [955, 270] width 16 height 16
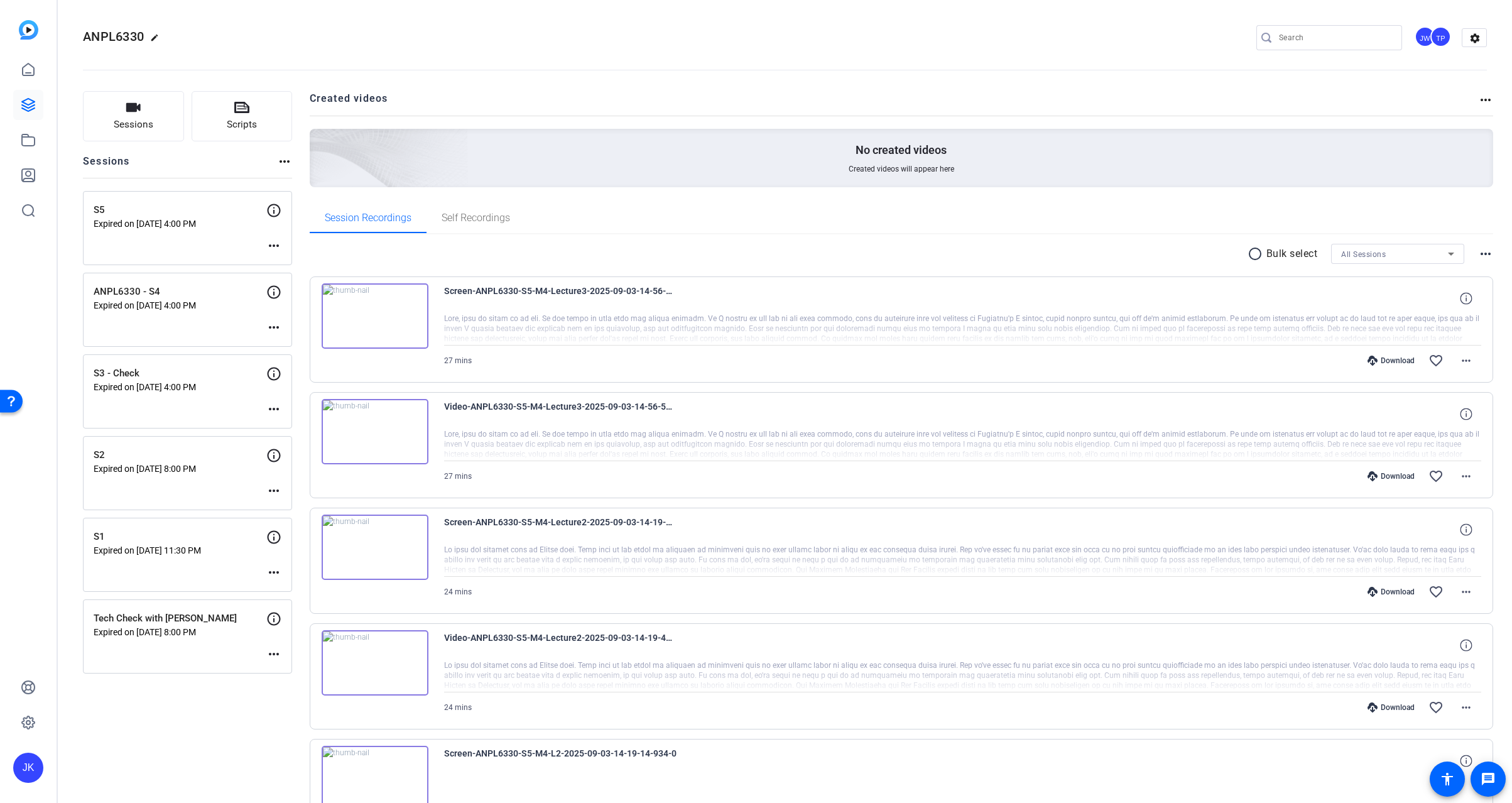
click at [627, 38] on div "ANPL6330 edit JW TP settings" at bounding box center [785, 37] width 1404 height 18
click at [225, 739] on div "Sessions Scripts Sessions more_horiz S5 Expired on [DATE] 4:00 PM more_horiz AN…" at bounding box center [188, 788] width 209 height 1396
click at [31, 105] on icon at bounding box center [28, 105] width 13 height 13
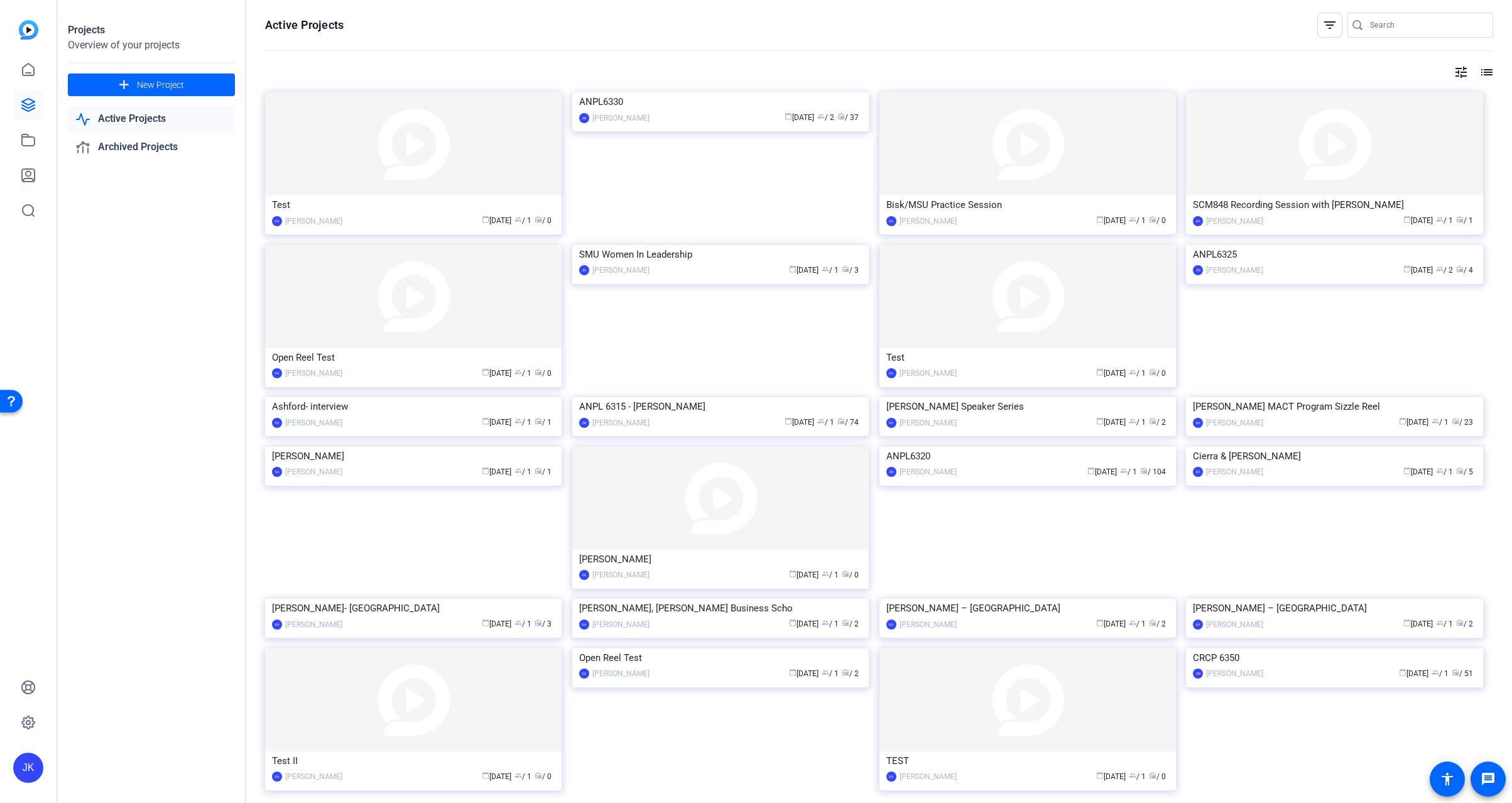
click at [457, 162] on img at bounding box center [414, 144] width 297 height 103
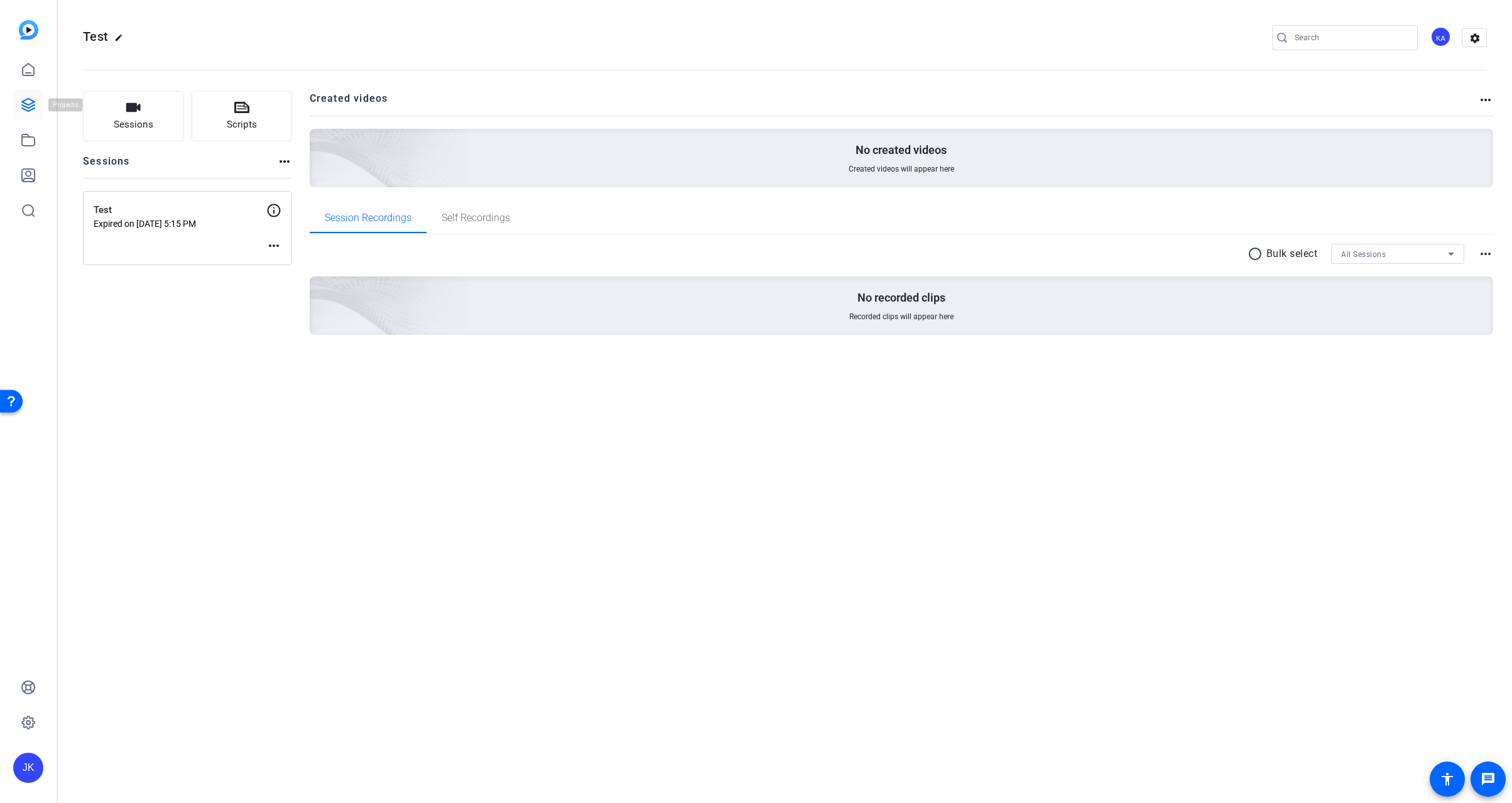
click at [35, 108] on icon at bounding box center [28, 105] width 13 height 13
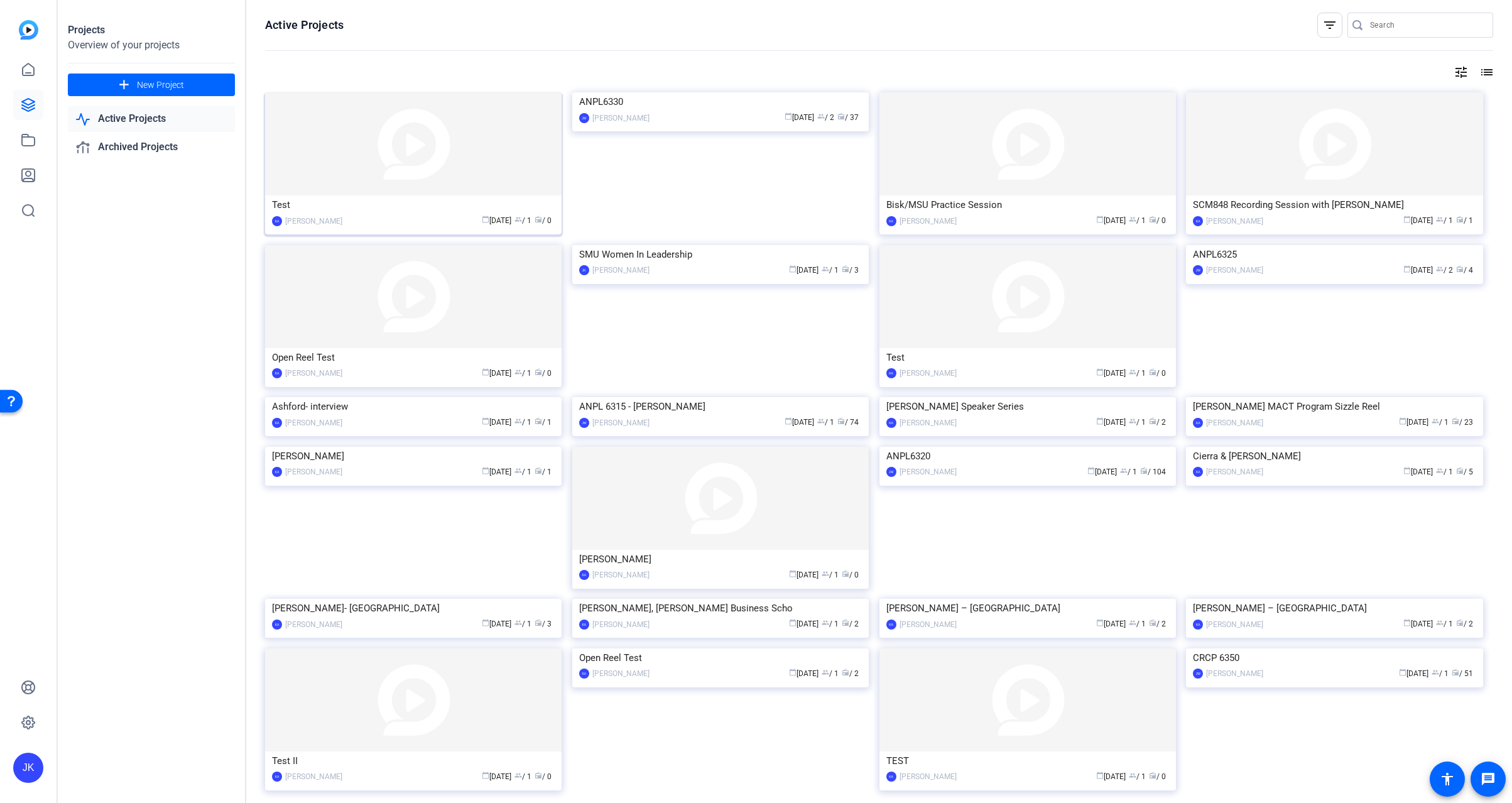
click at [409, 213] on div "Test" at bounding box center [414, 205] width 283 height 18
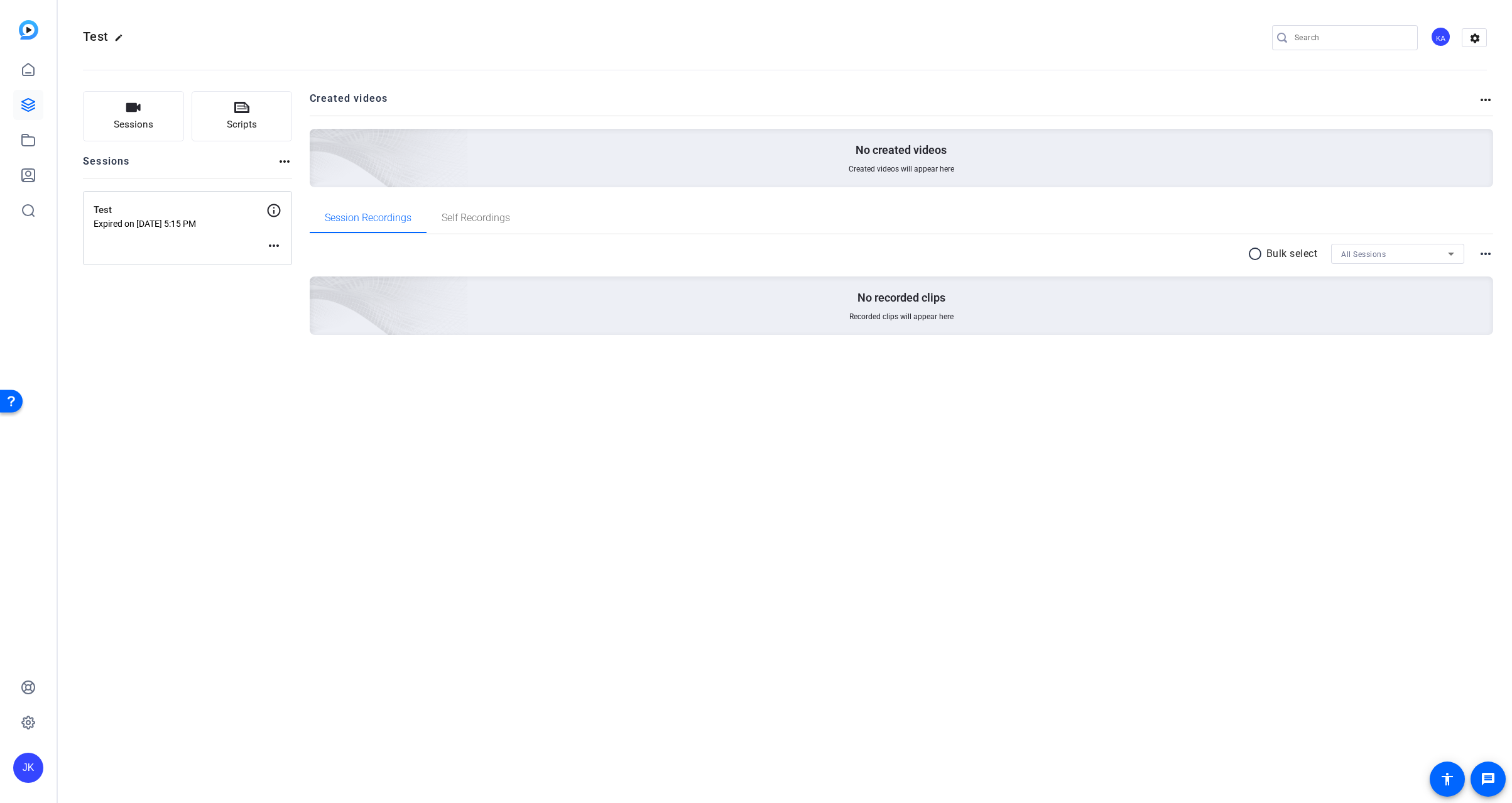
click at [281, 156] on mat-icon "more_horiz" at bounding box center [285, 162] width 16 height 16
click at [153, 327] on div at bounding box center [756, 402] width 1512 height 803
click at [114, 375] on div "Sessions Scripts Sessions more_horiz Test Expired on [DATE] 5:15 PM more_horiz …" at bounding box center [785, 233] width 1455 height 315
click at [1470, 37] on mat-icon "settings" at bounding box center [1475, 38] width 25 height 18
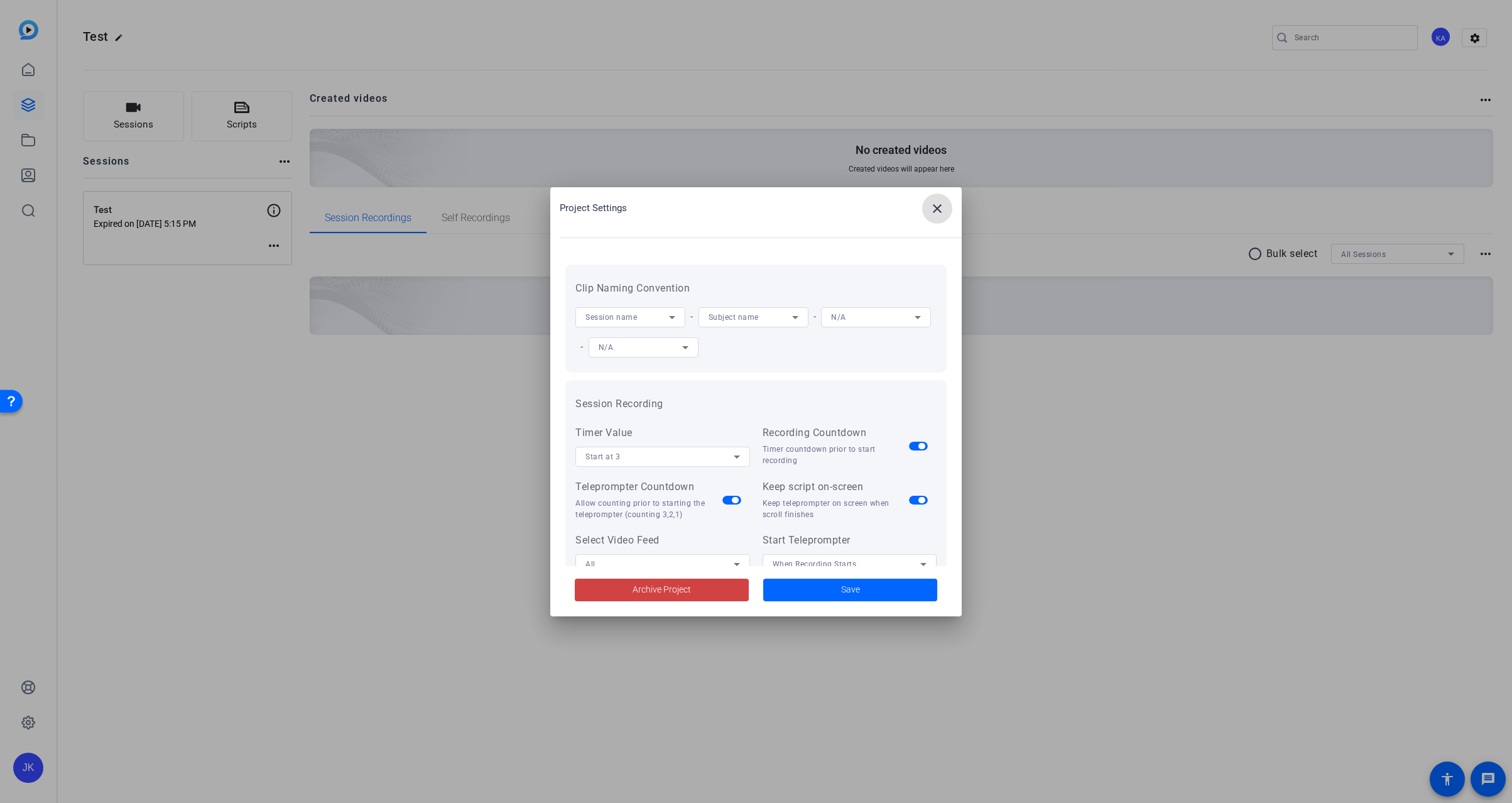
click at [944, 204] on mat-icon "close" at bounding box center [937, 209] width 16 height 16
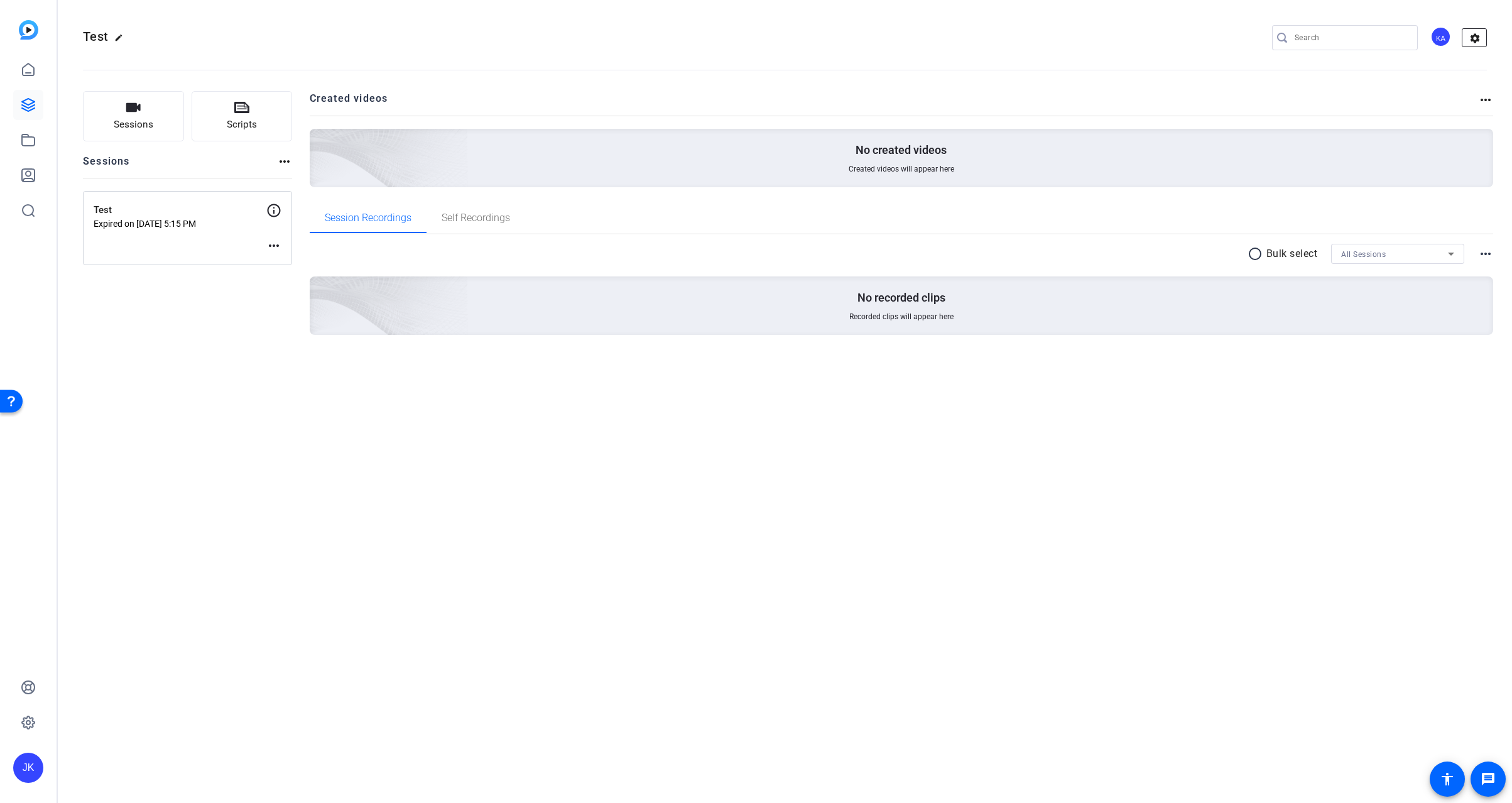
click at [1481, 37] on mat-icon "settings" at bounding box center [1475, 38] width 25 height 18
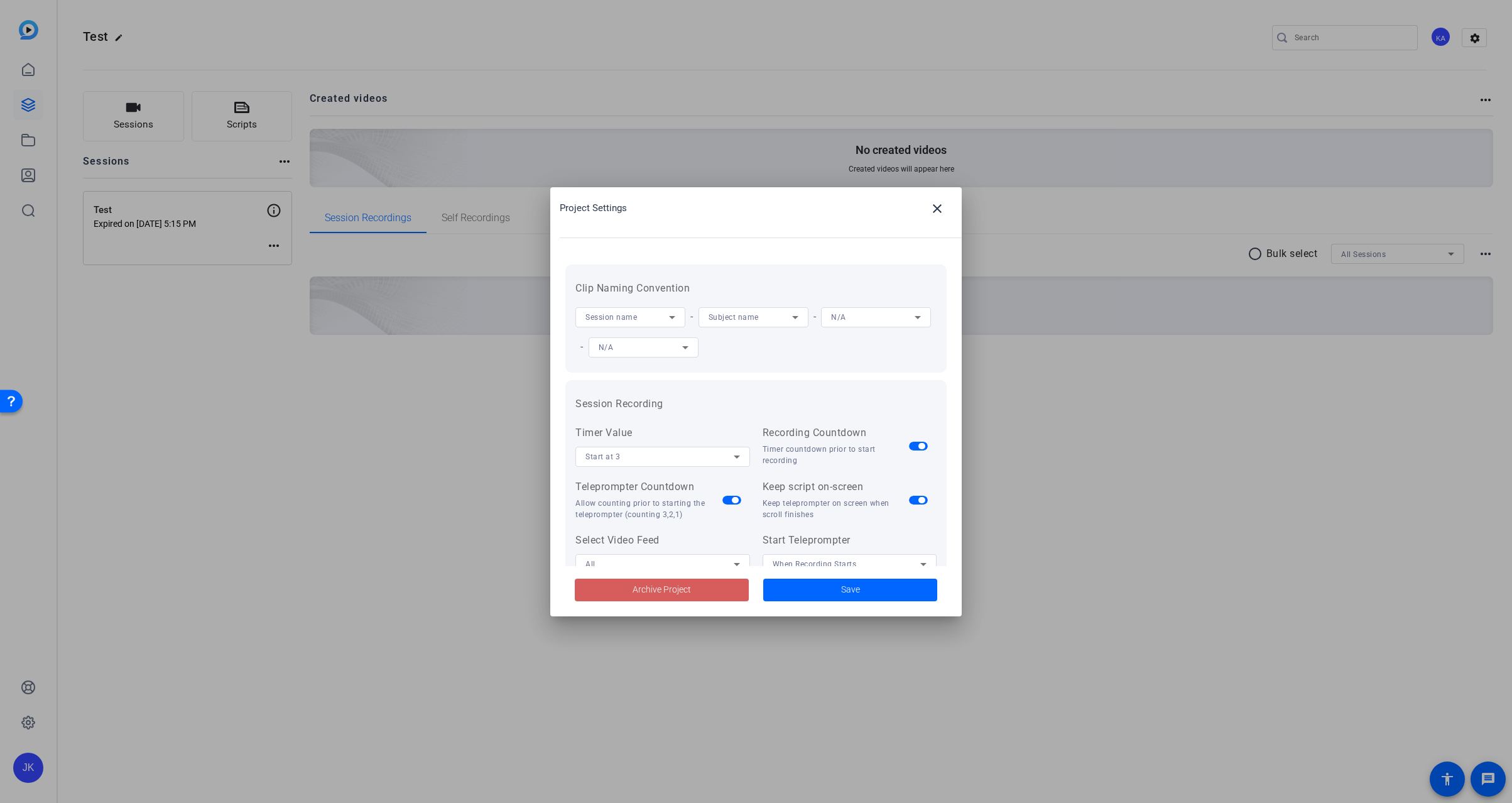
click at [709, 587] on span at bounding box center [662, 590] width 174 height 30
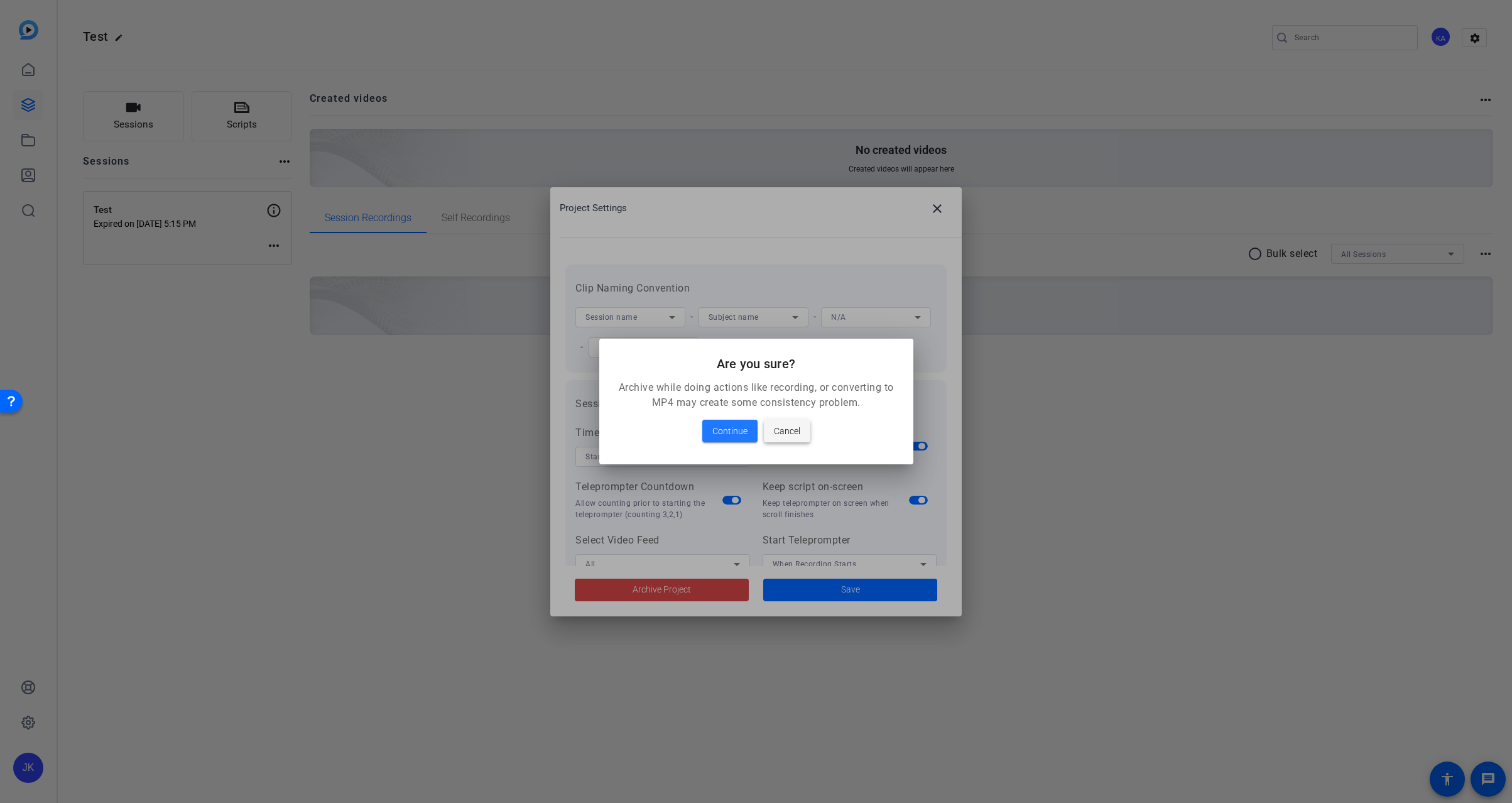
click at [786, 430] on span "Cancel" at bounding box center [787, 432] width 26 height 16
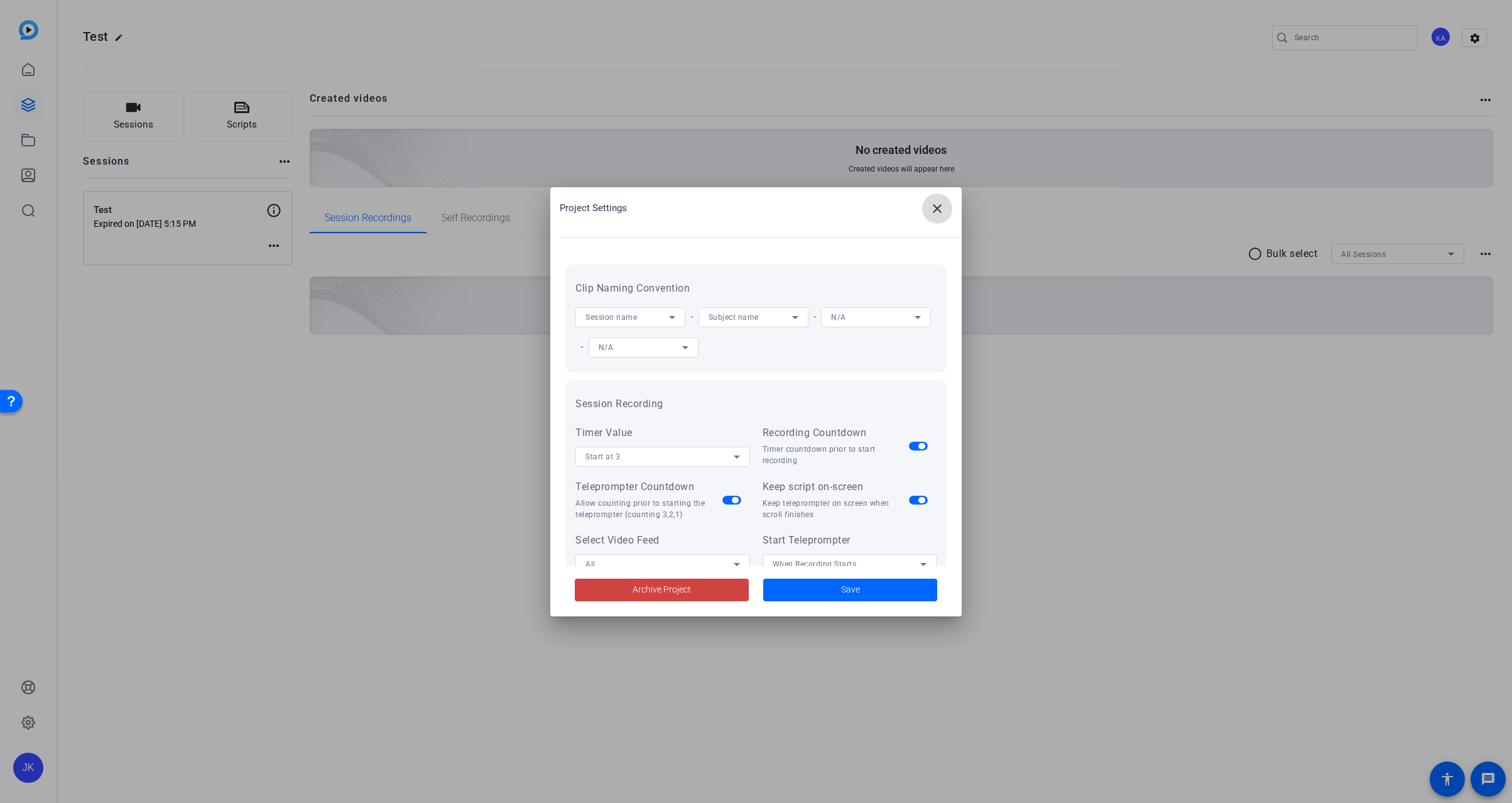
click at [934, 205] on mat-icon "close" at bounding box center [937, 209] width 16 height 16
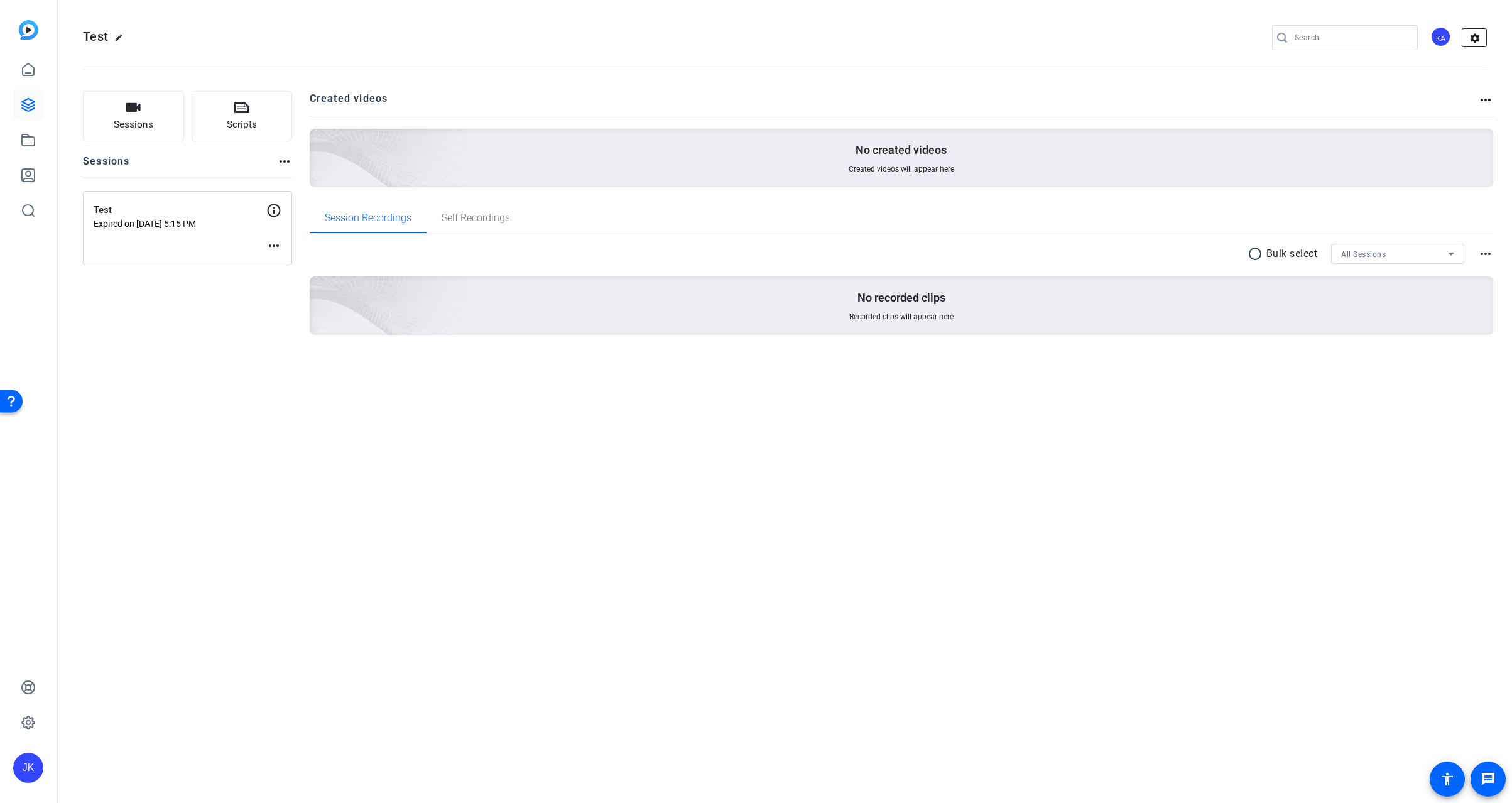
click at [1476, 37] on mat-icon "settings" at bounding box center [1475, 38] width 25 height 18
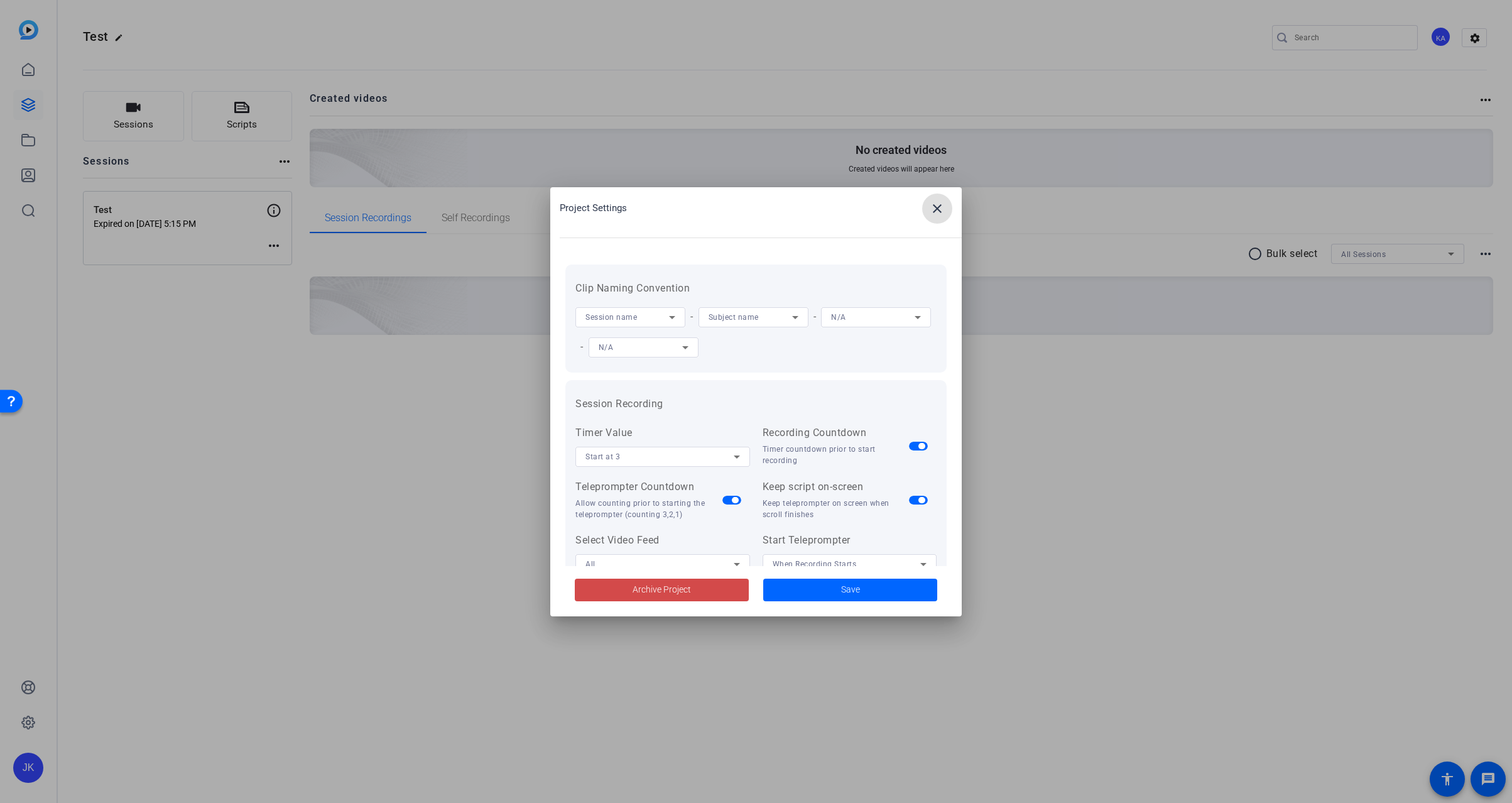
click at [715, 583] on span at bounding box center [662, 590] width 174 height 30
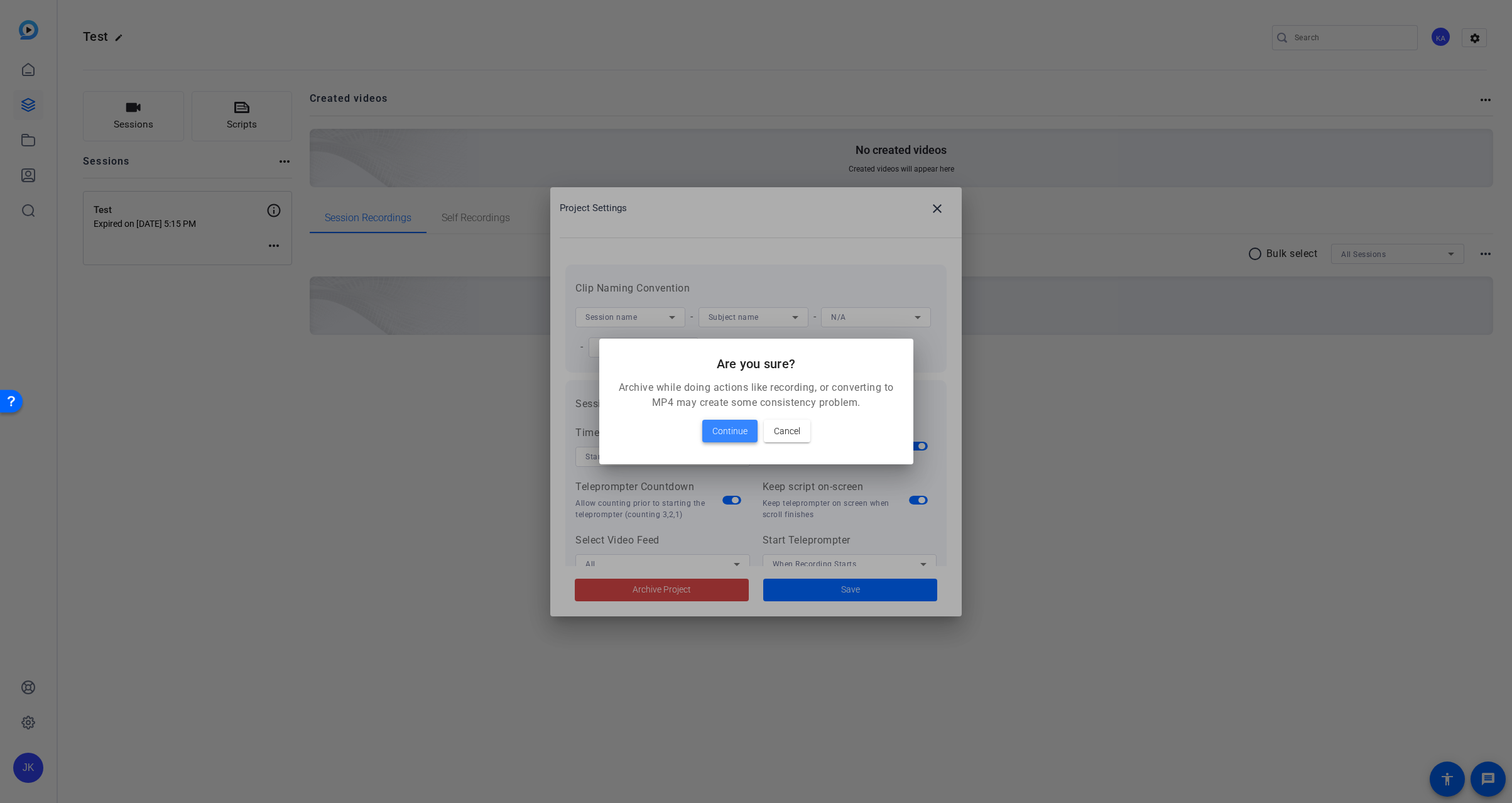
click at [732, 427] on span "Continue" at bounding box center [730, 432] width 35 height 16
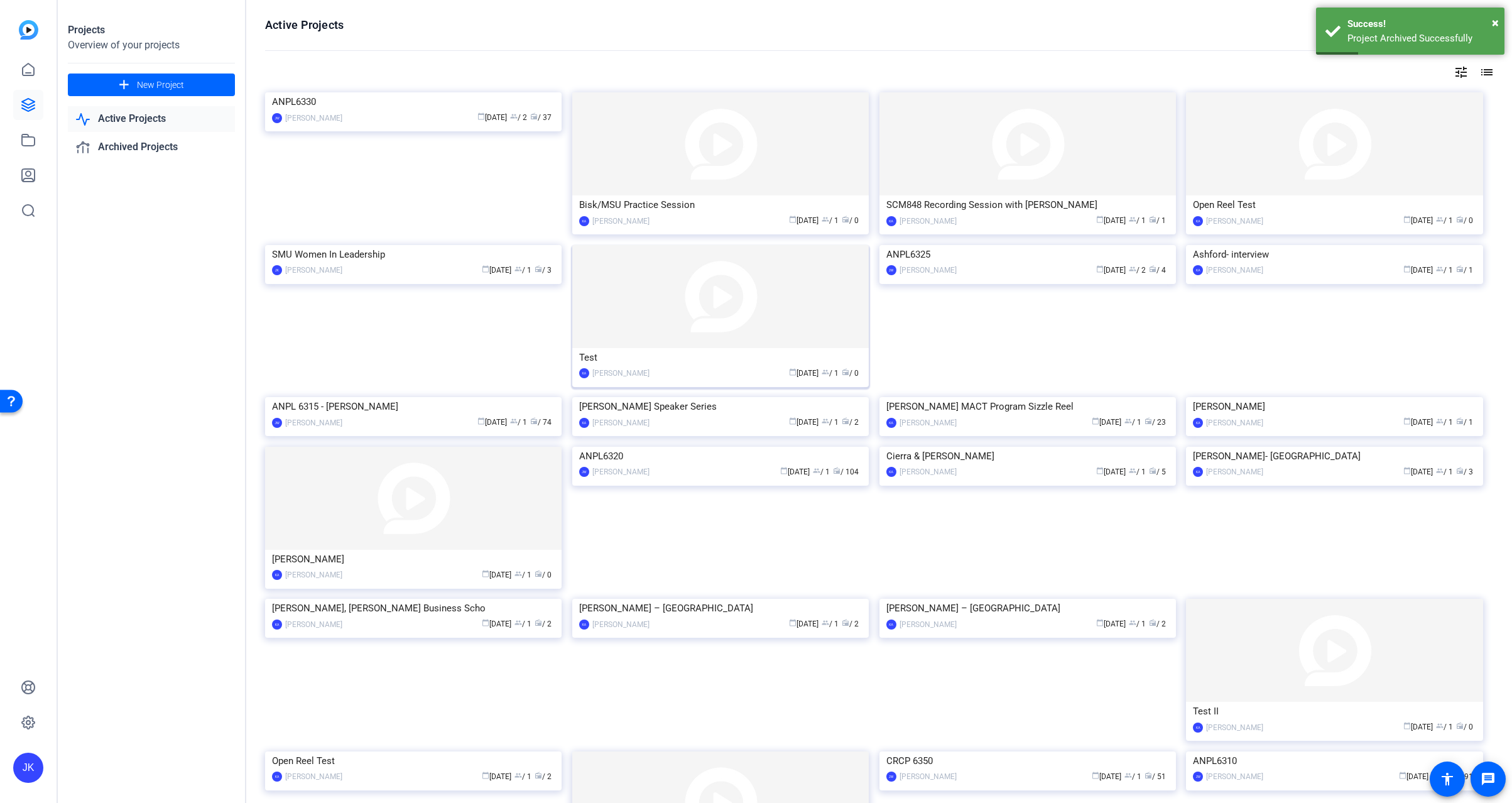
click at [711, 287] on img at bounding box center [721, 297] width 297 height 103
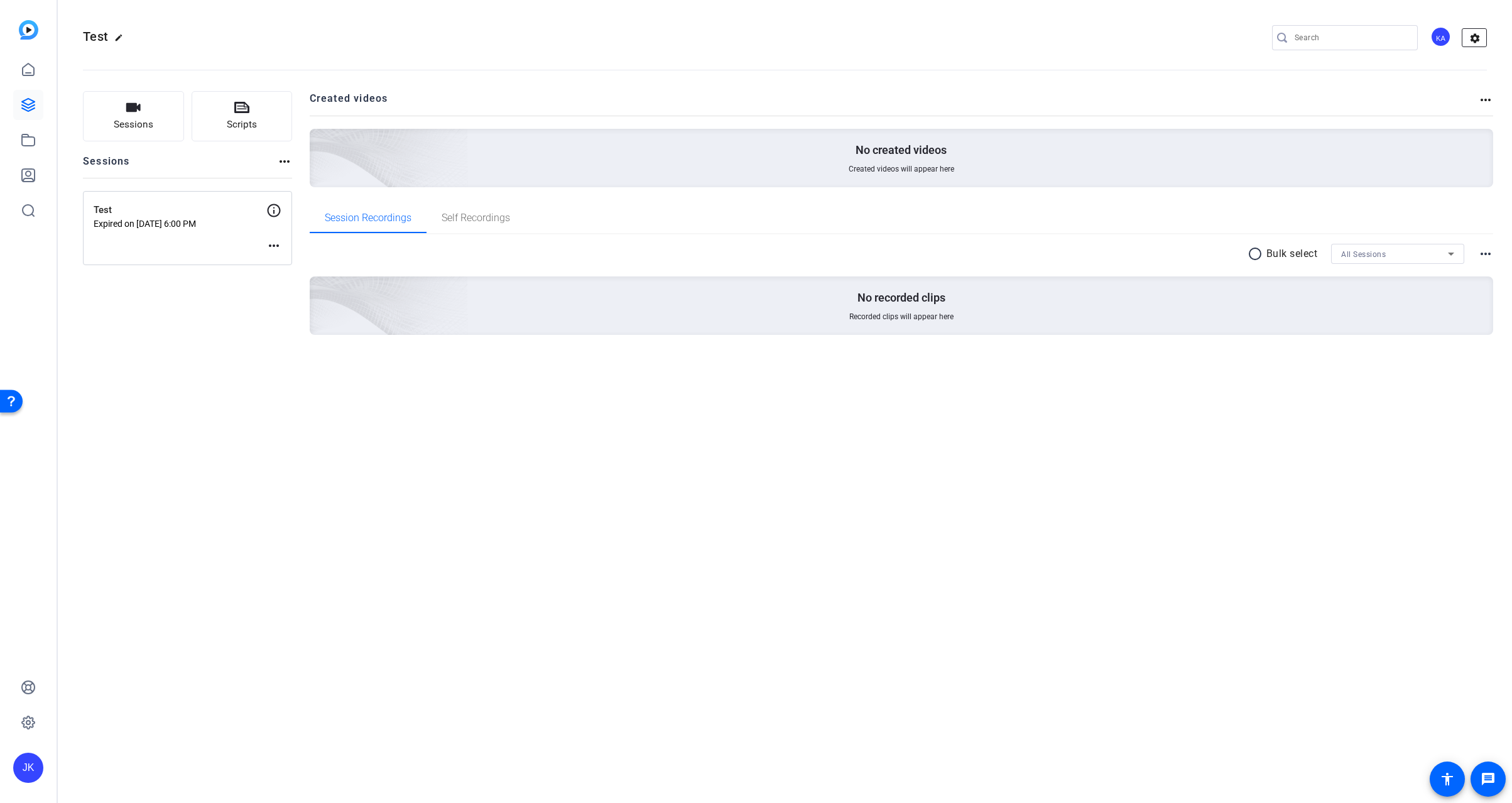
click at [1474, 40] on mat-icon "settings" at bounding box center [1475, 38] width 25 height 18
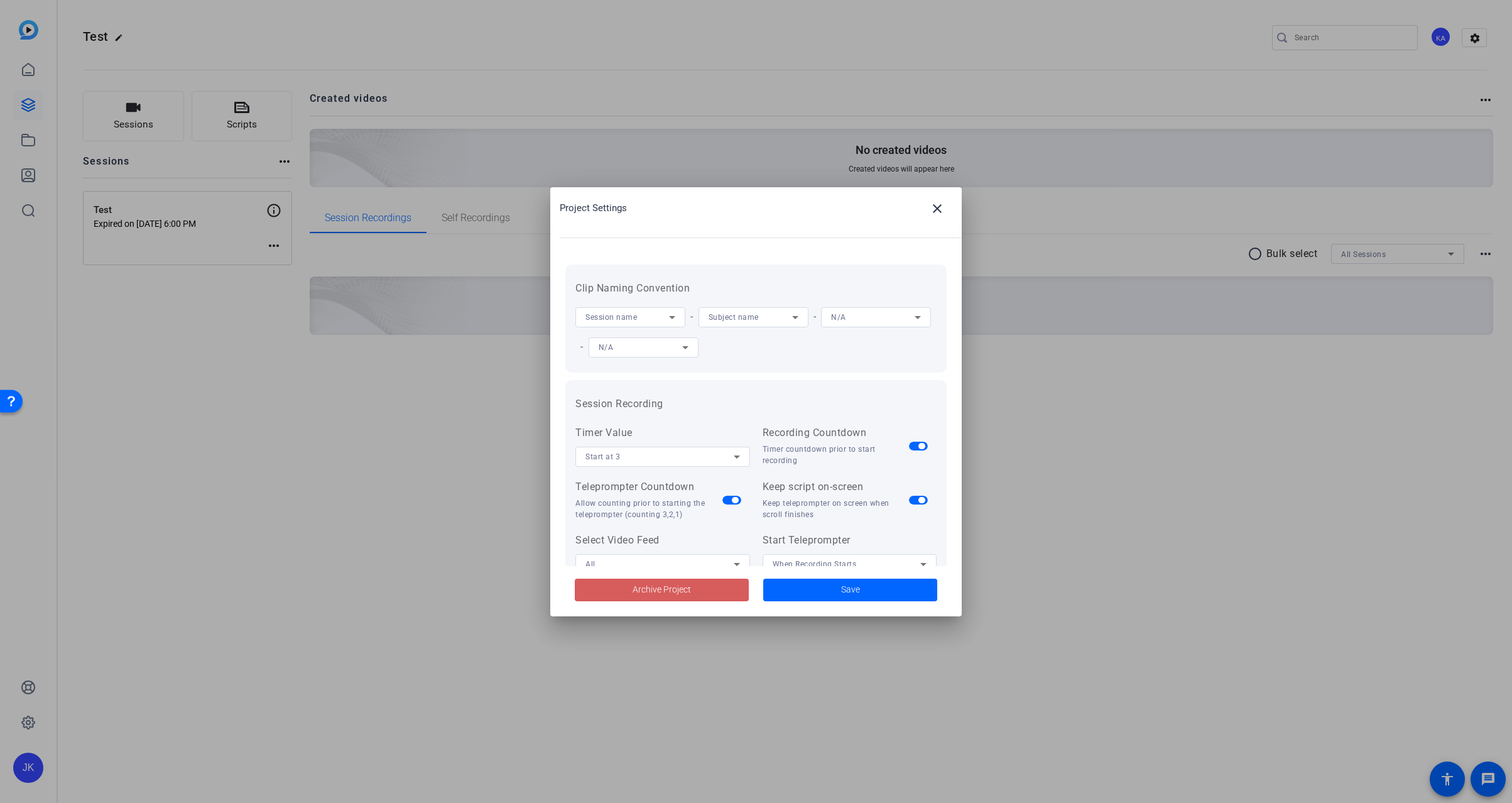
click at [681, 589] on span "Archive Project" at bounding box center [662, 591] width 58 height 14
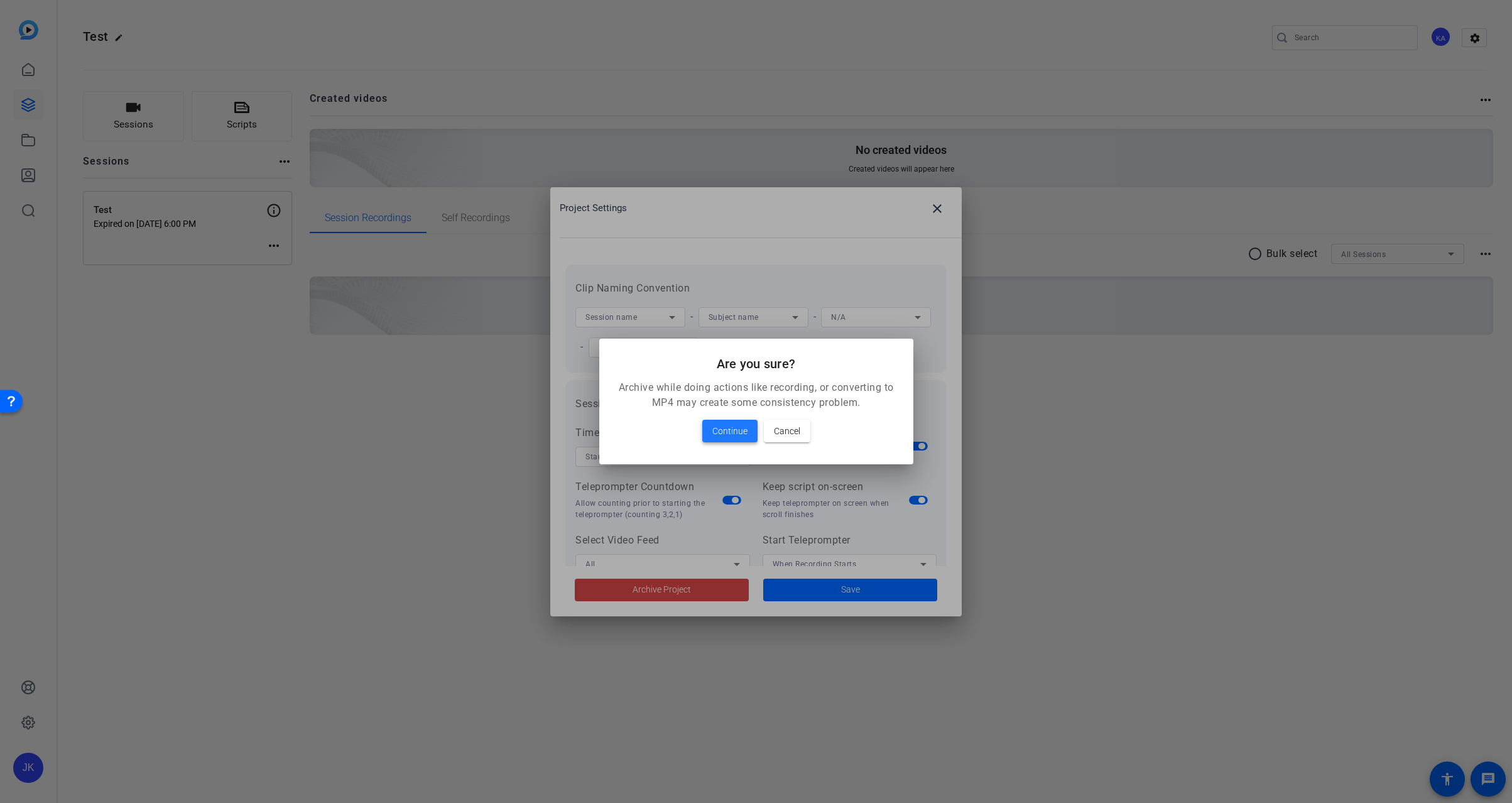
click at [716, 429] on span "Continue" at bounding box center [730, 432] width 35 height 16
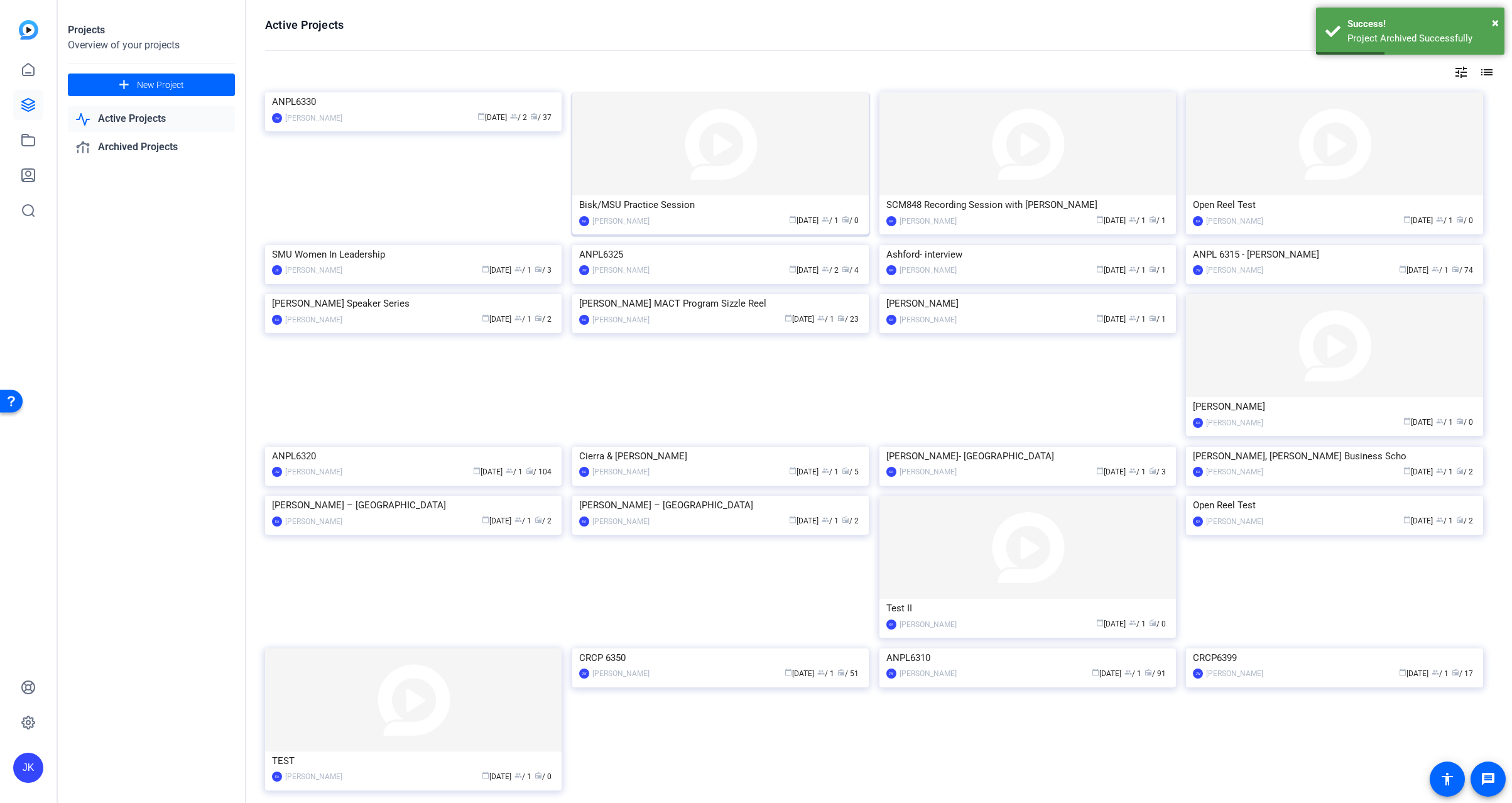
click at [707, 175] on img at bounding box center [721, 144] width 297 height 103
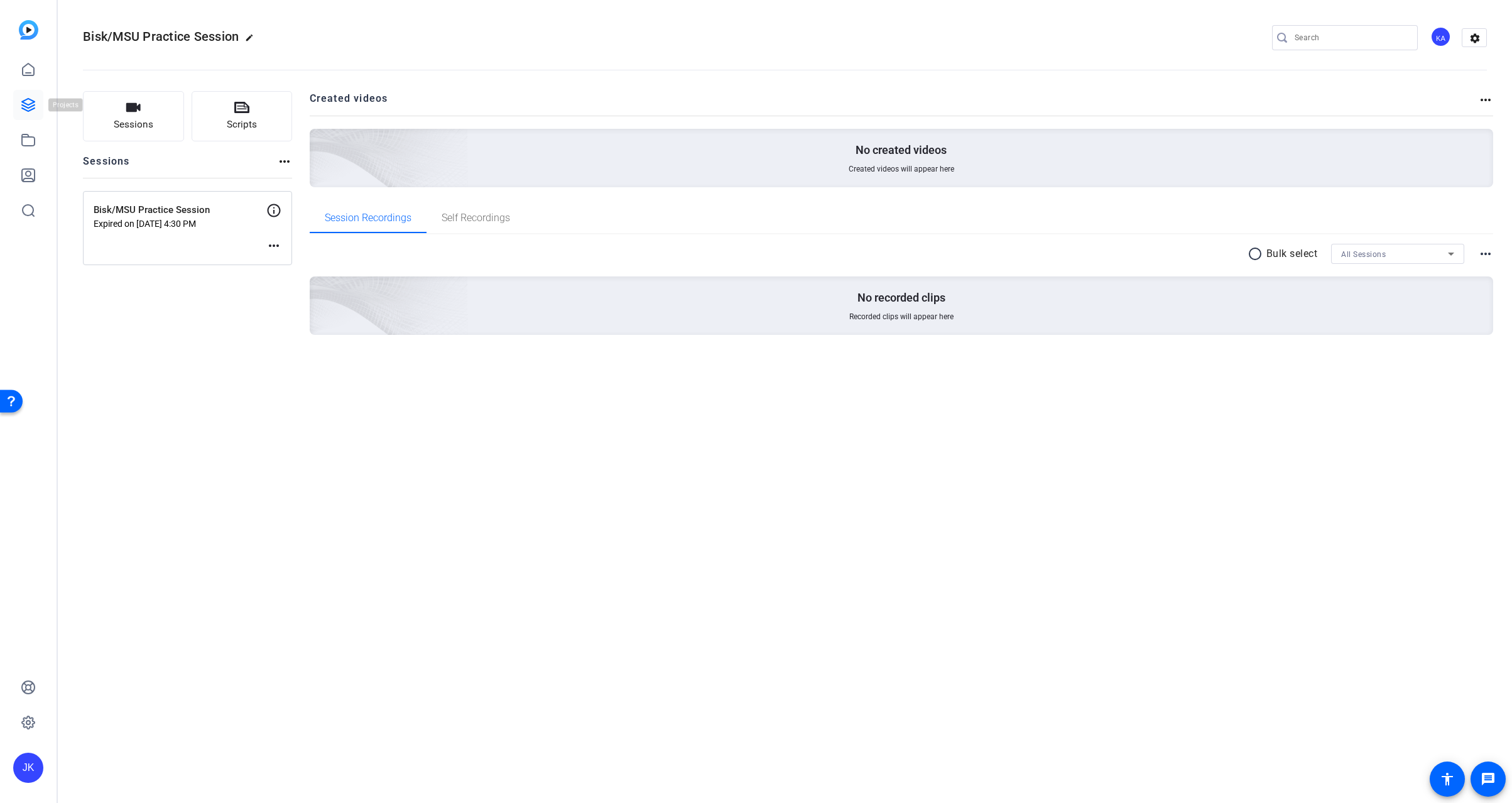
click at [29, 107] on icon at bounding box center [28, 105] width 13 height 13
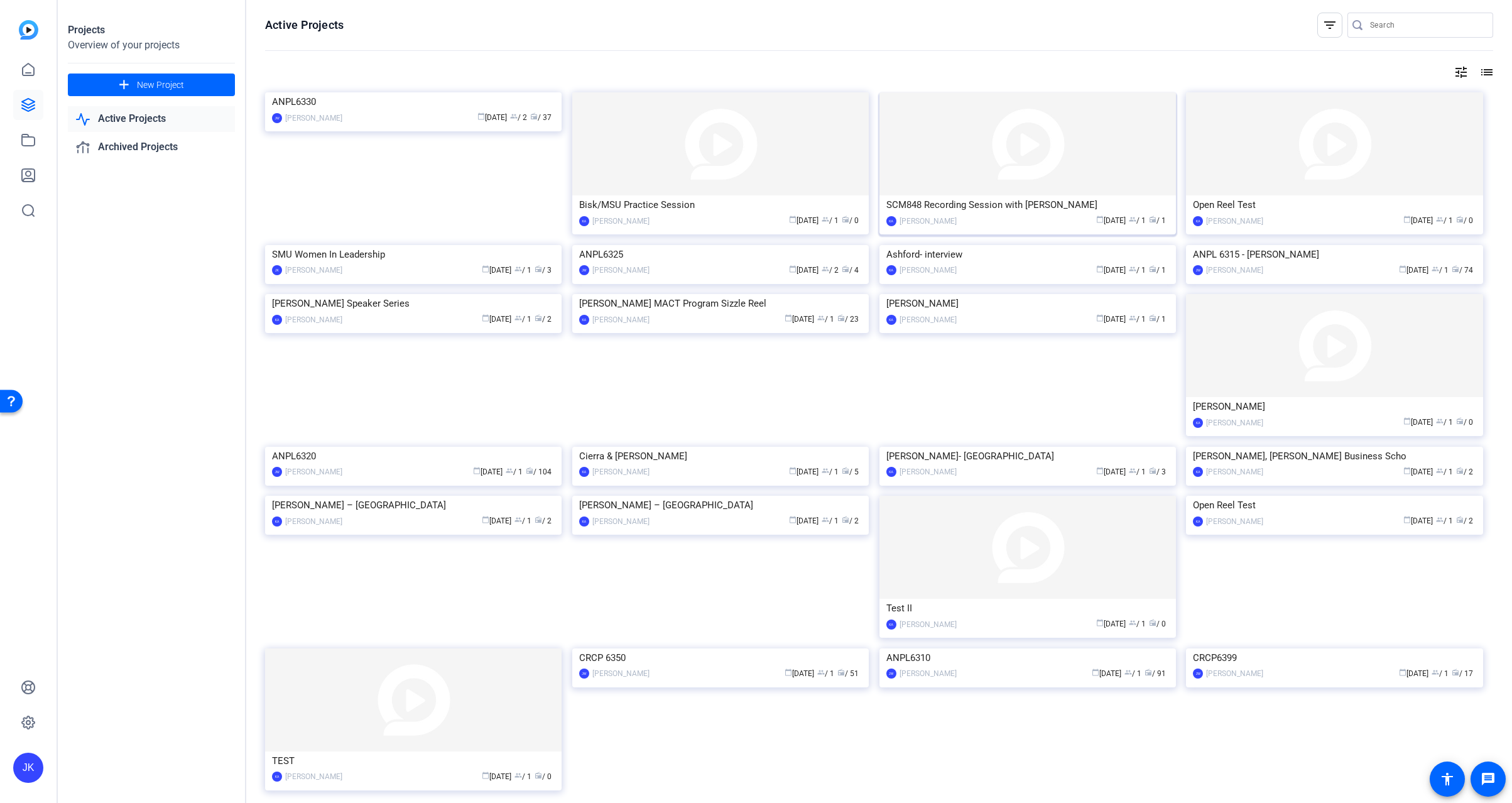
click at [1022, 165] on img at bounding box center [1028, 144] width 297 height 103
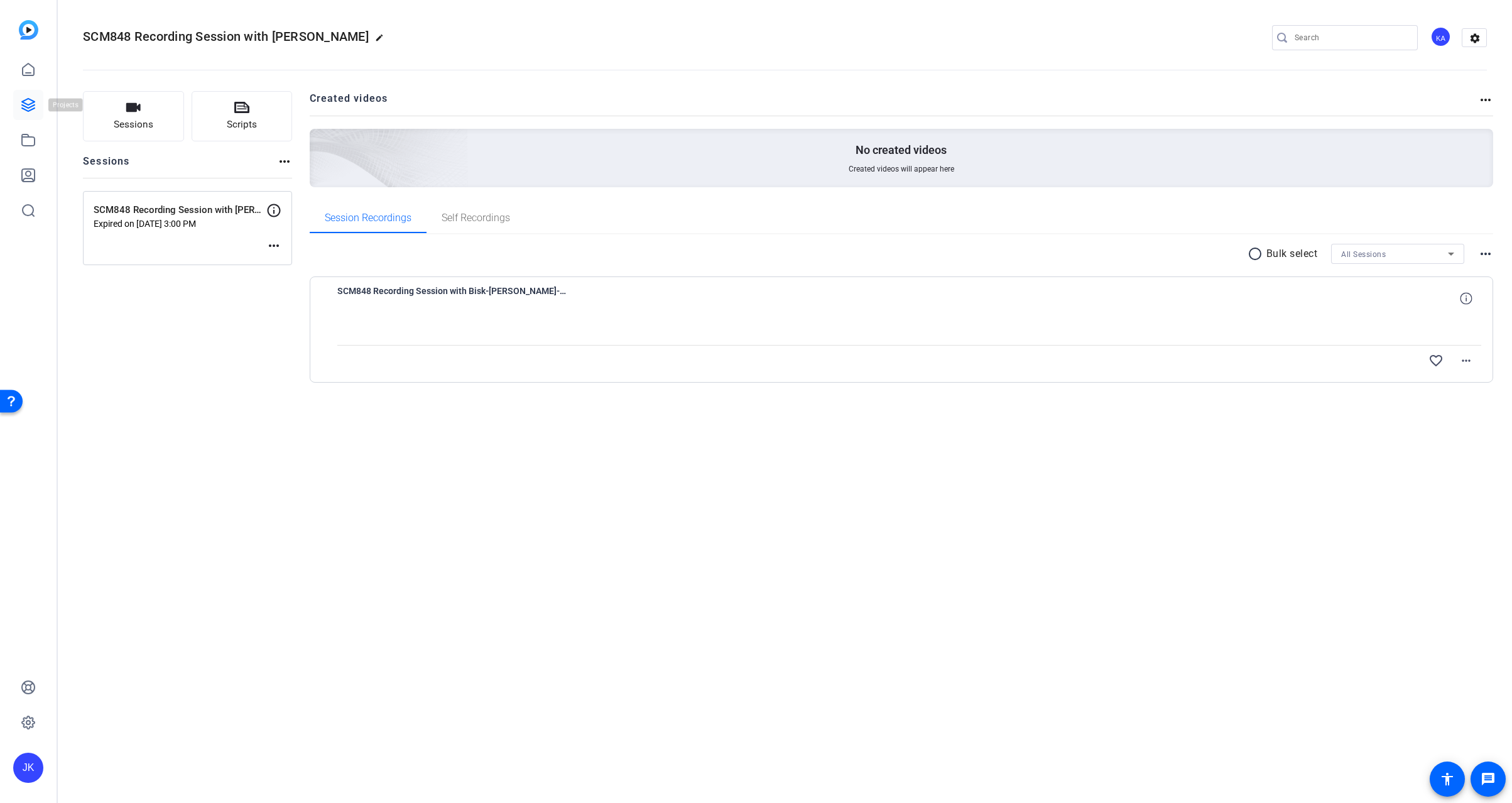
click at [24, 103] on icon at bounding box center [28, 105] width 13 height 13
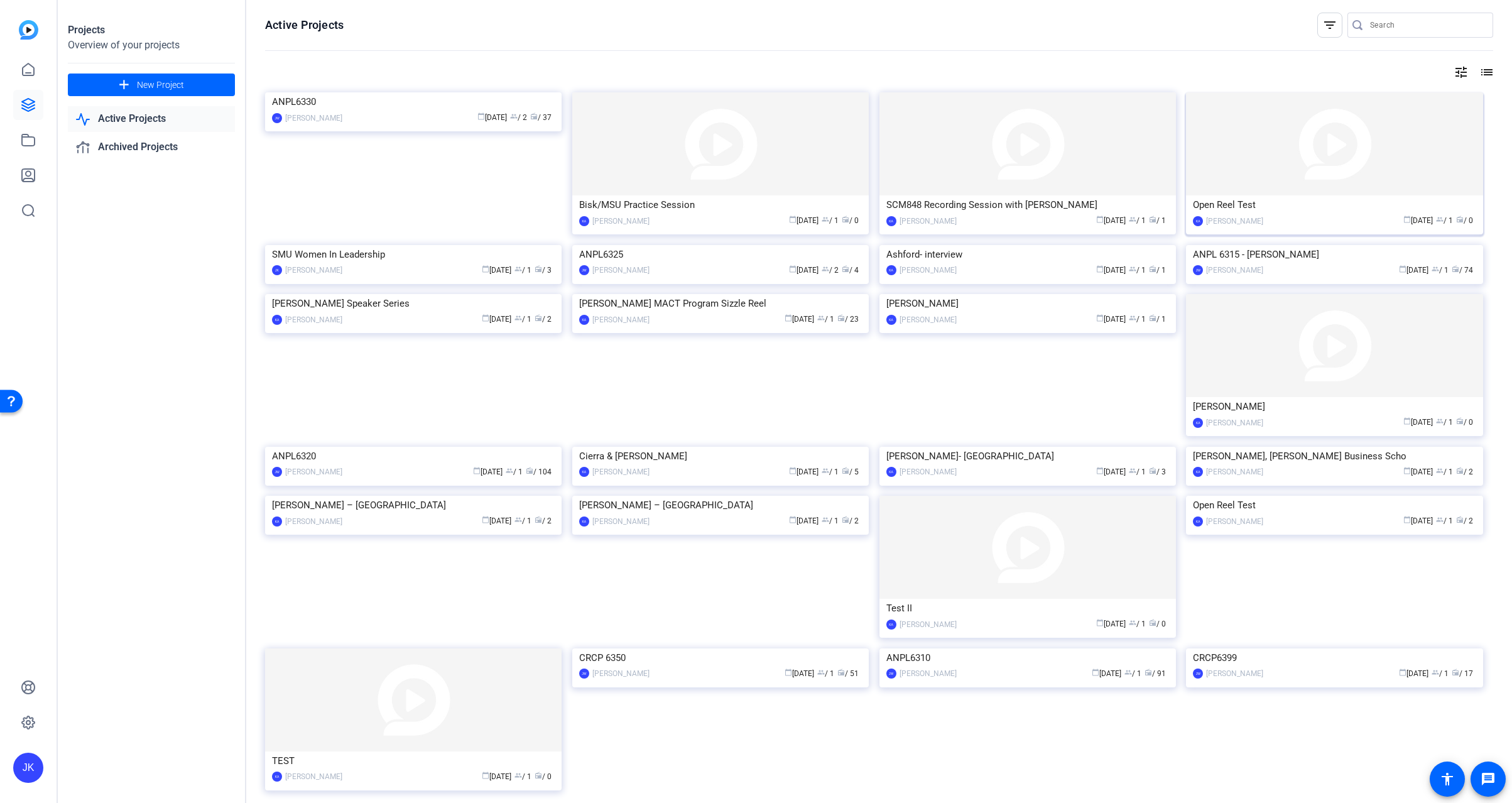
click at [1313, 151] on img at bounding box center [1335, 144] width 297 height 103
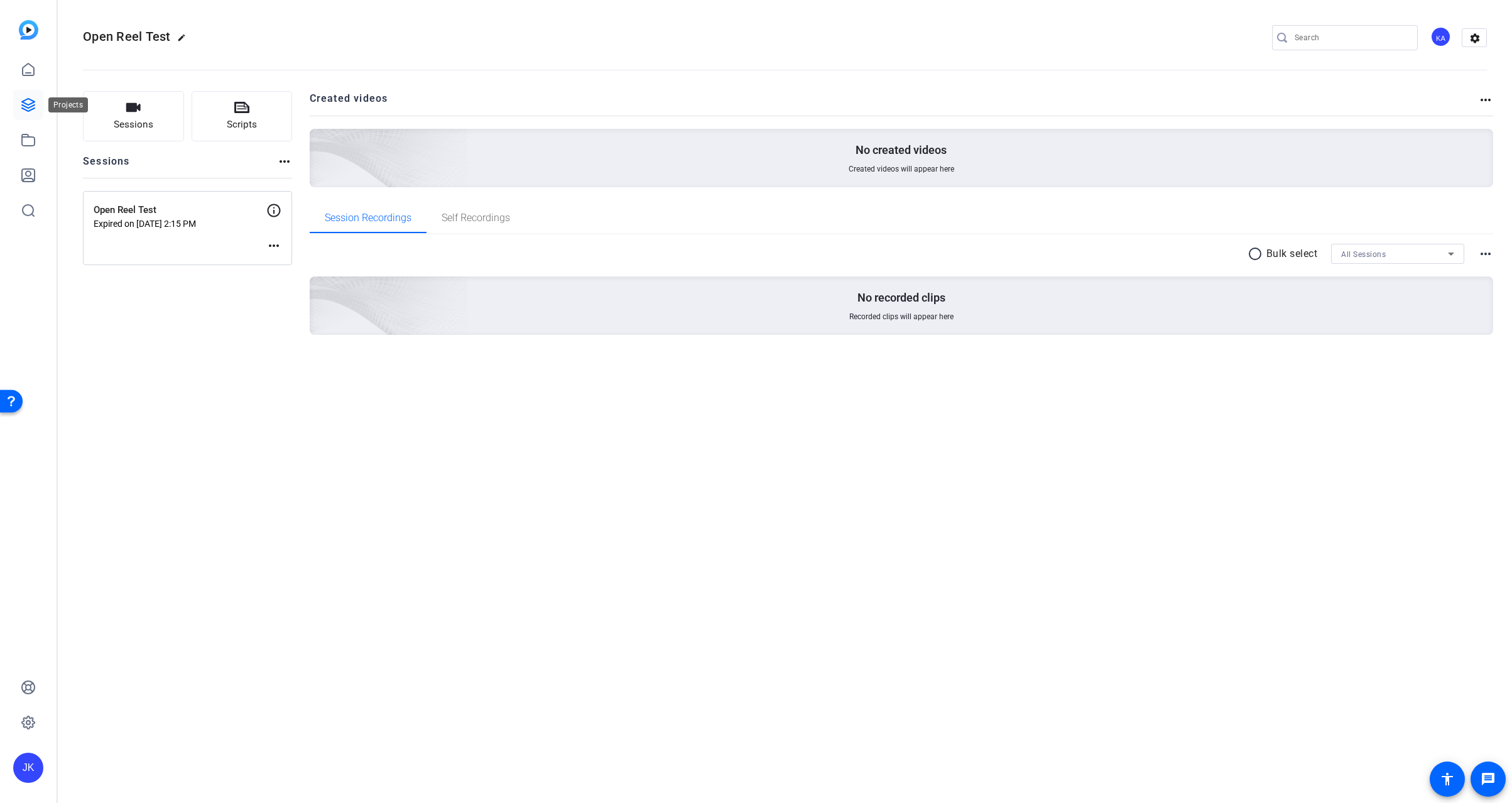
click at [33, 107] on icon at bounding box center [28, 105] width 13 height 13
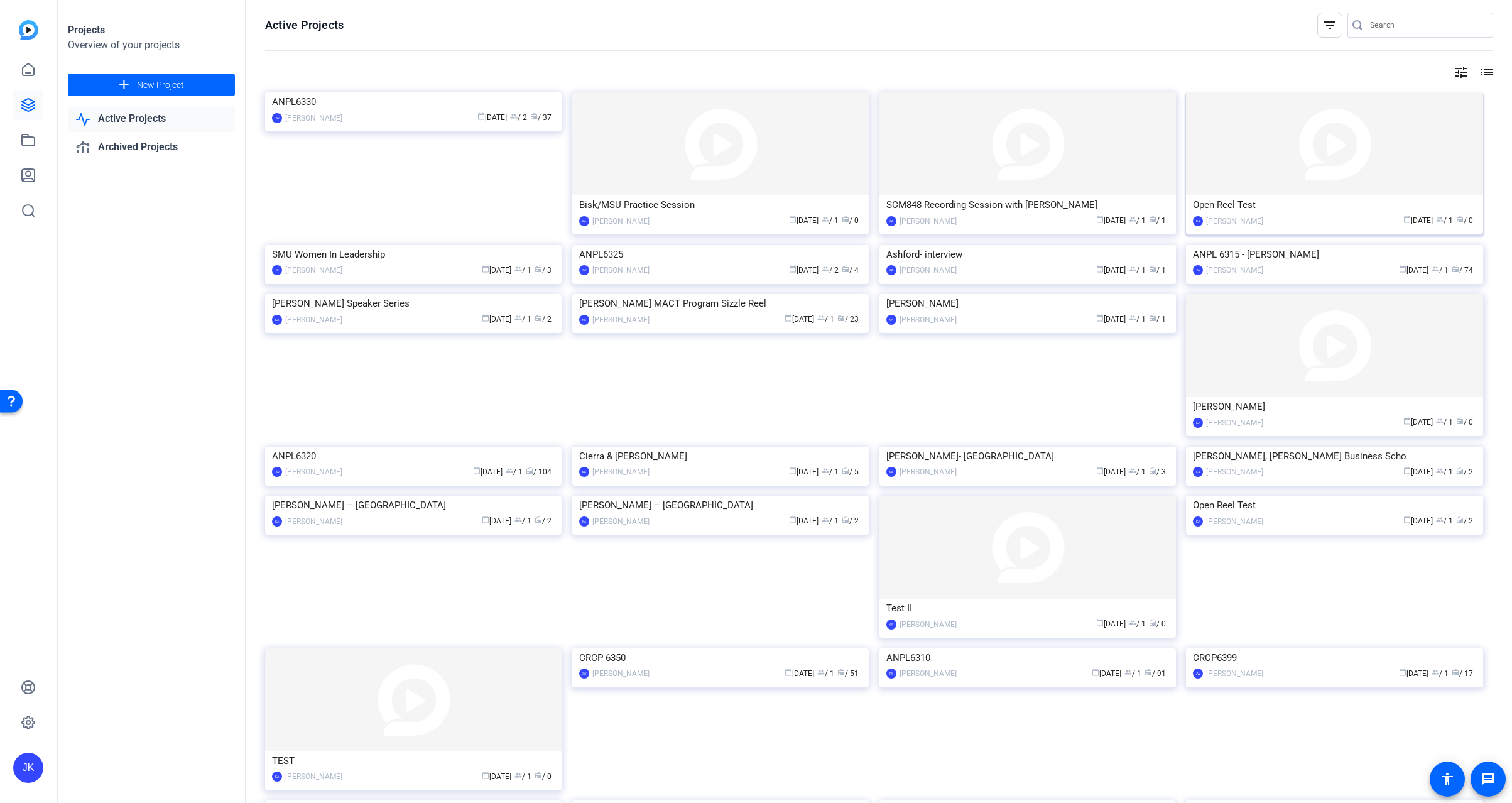
click at [1433, 153] on img at bounding box center [1335, 144] width 297 height 103
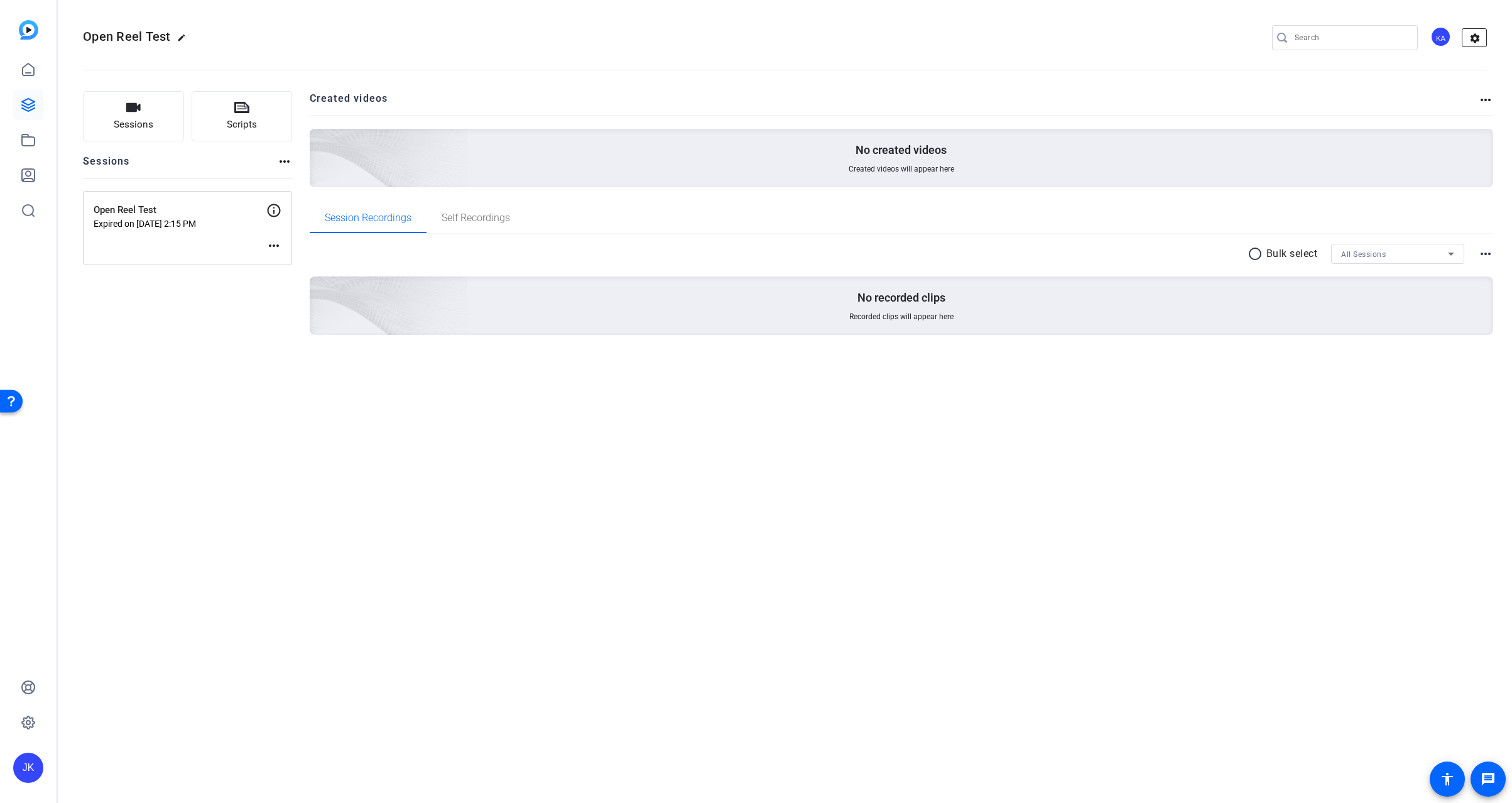
click at [1472, 37] on mat-icon "settings" at bounding box center [1475, 38] width 25 height 18
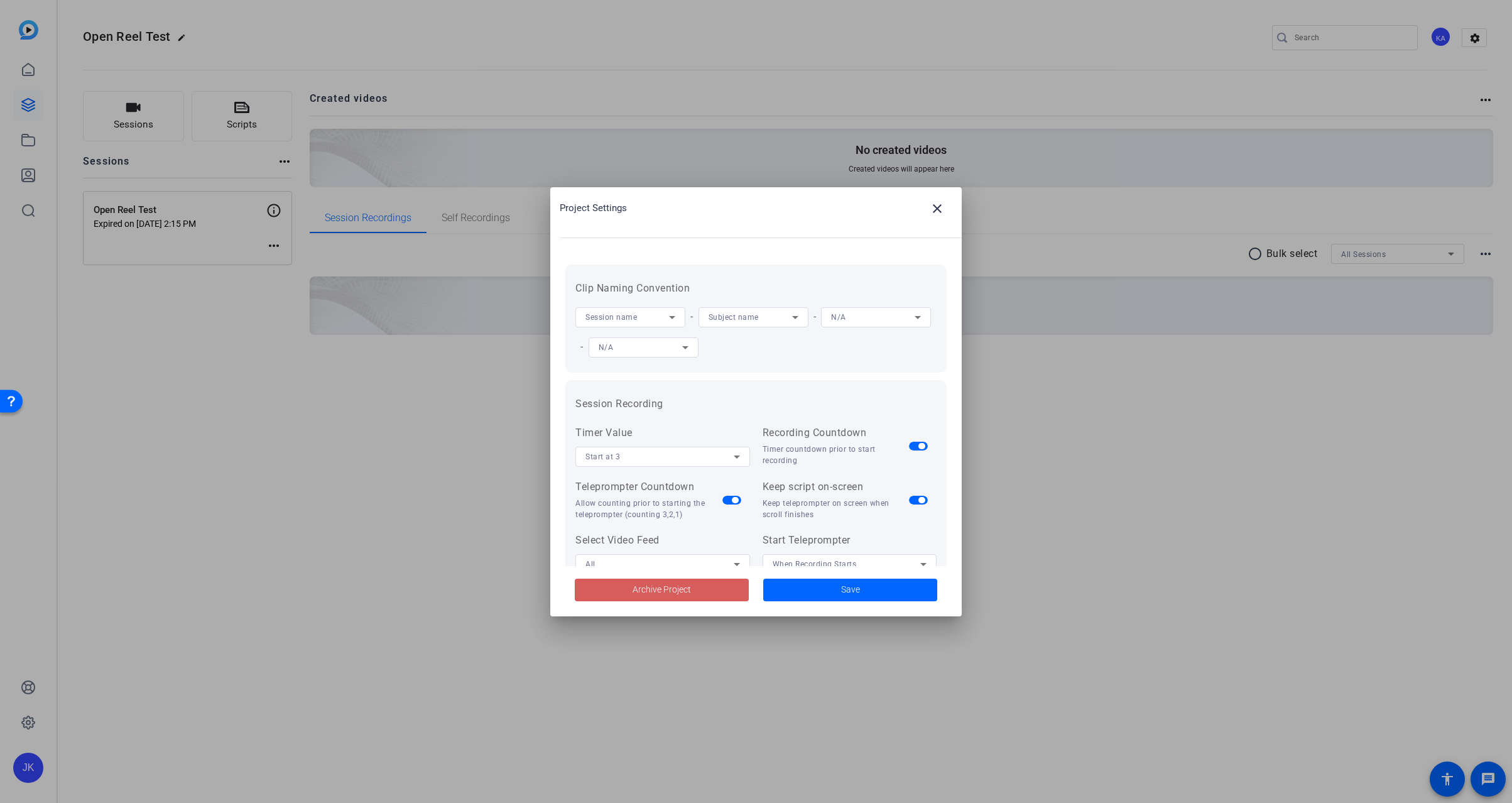
click at [653, 584] on button "Archive Project" at bounding box center [662, 590] width 174 height 22
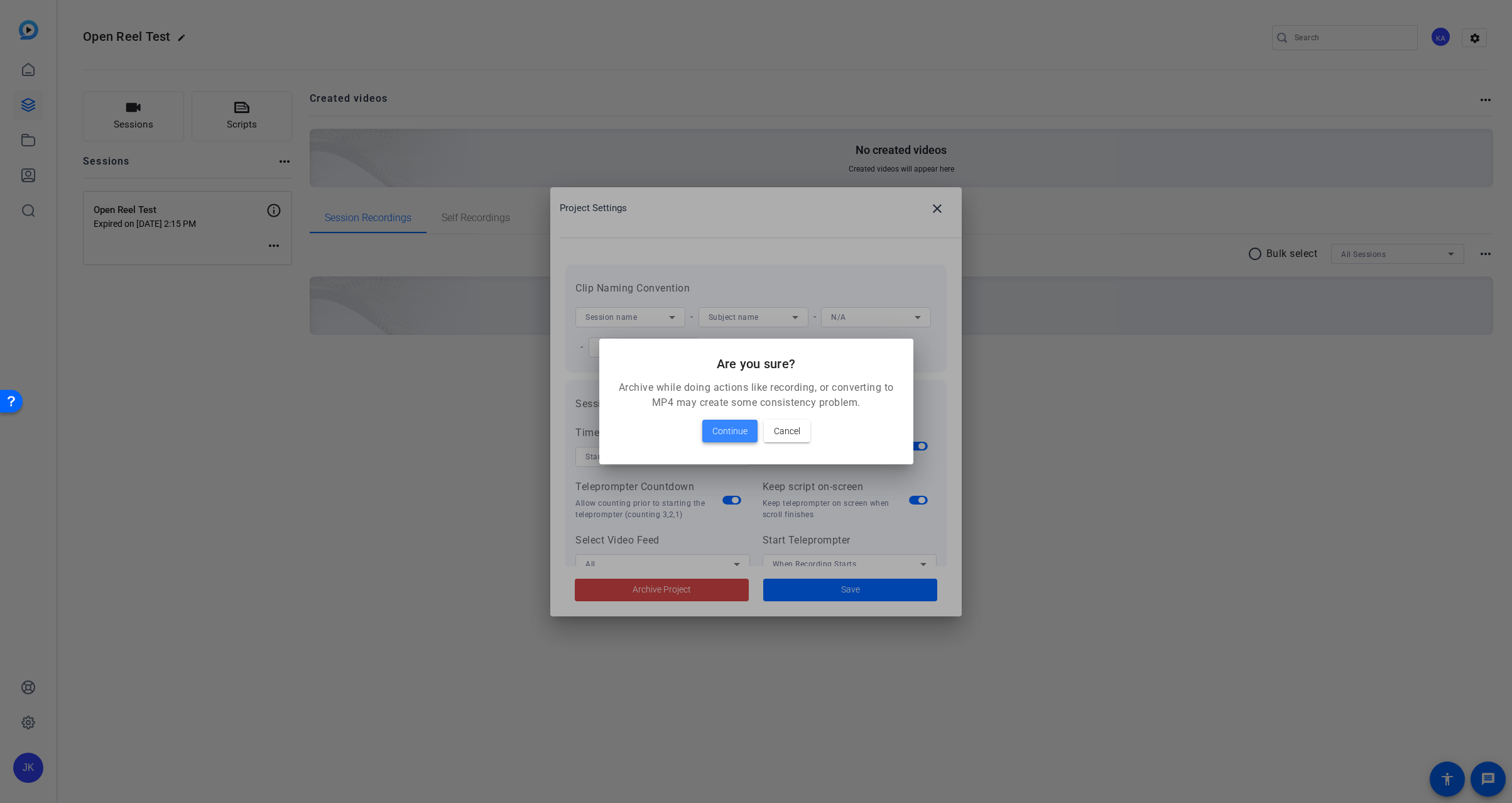
click at [726, 424] on span "Continue" at bounding box center [730, 432] width 35 height 16
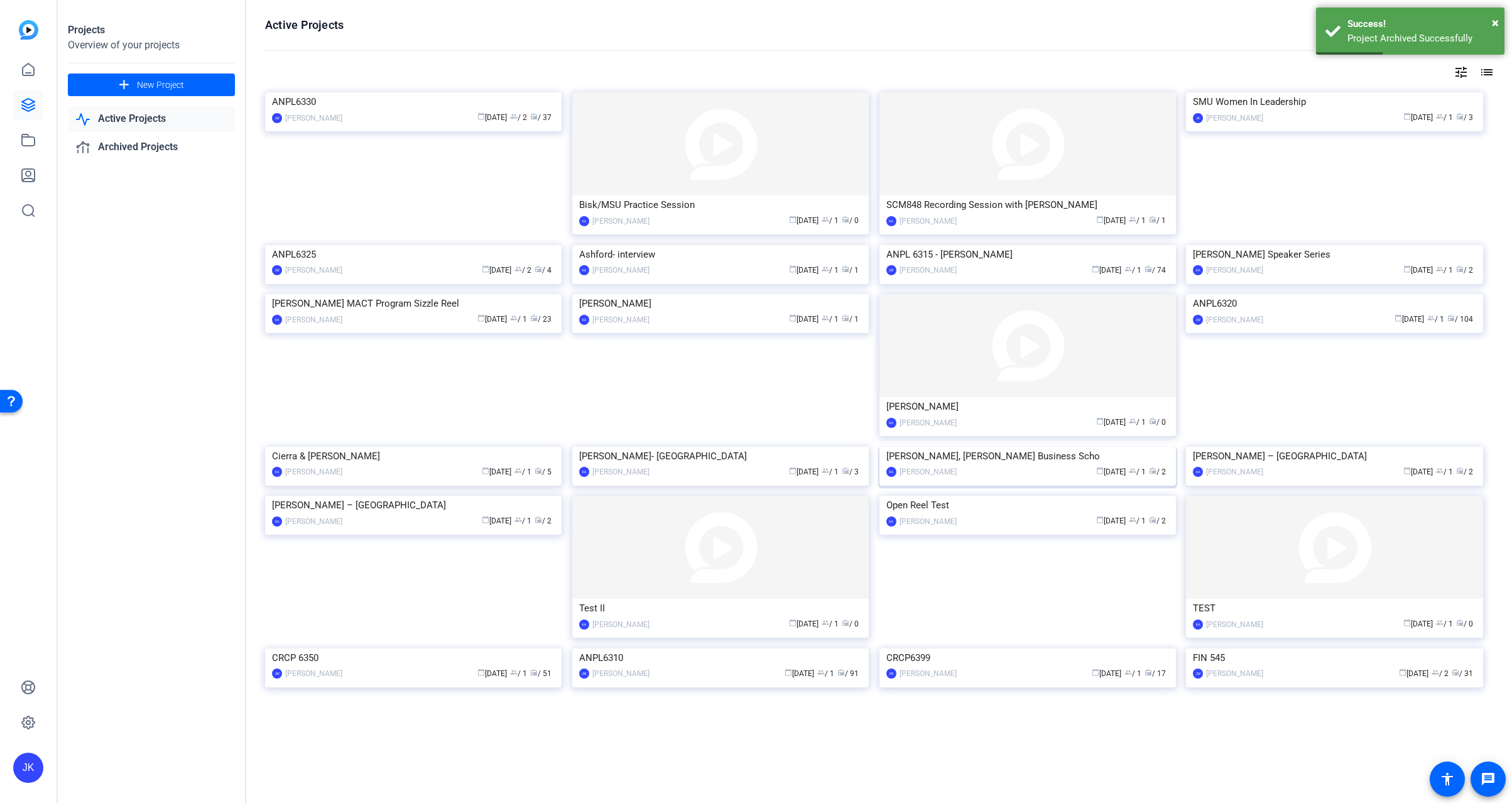
scroll to position [126, 0]
click at [732, 599] on img at bounding box center [721, 547] width 297 height 103
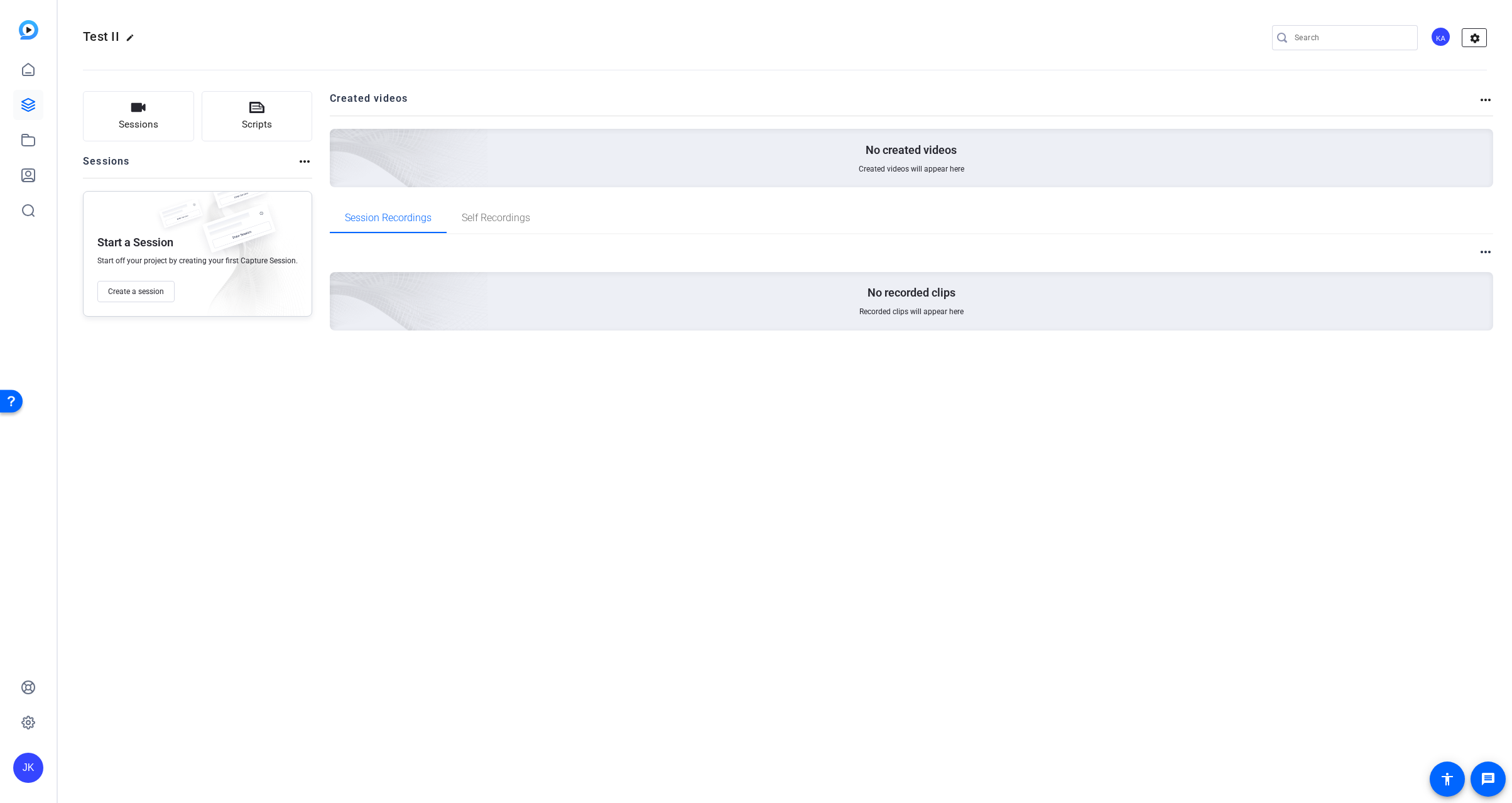
click at [1477, 40] on mat-icon "settings" at bounding box center [1475, 38] width 25 height 18
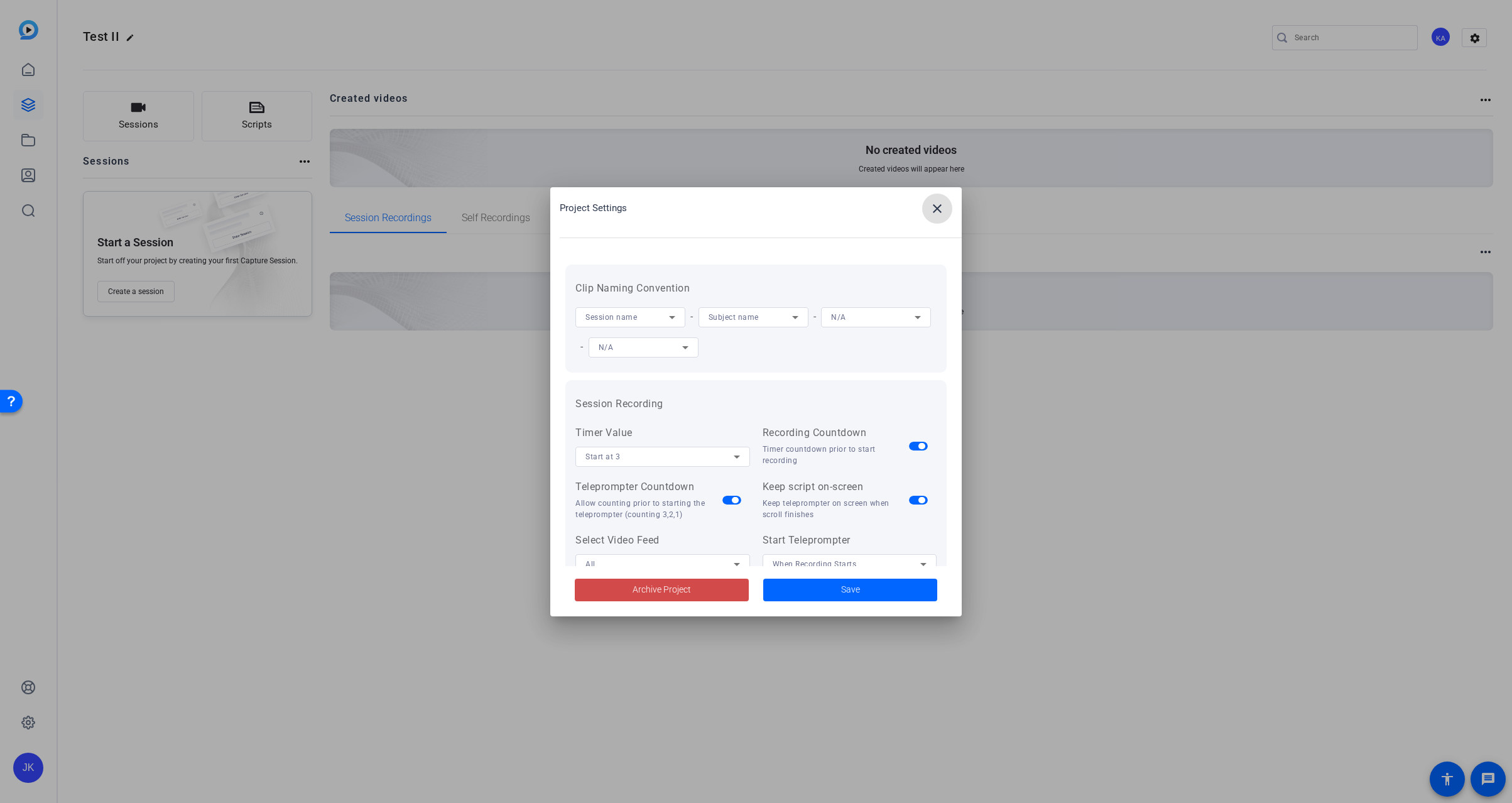
click at [694, 591] on span at bounding box center [662, 590] width 174 height 30
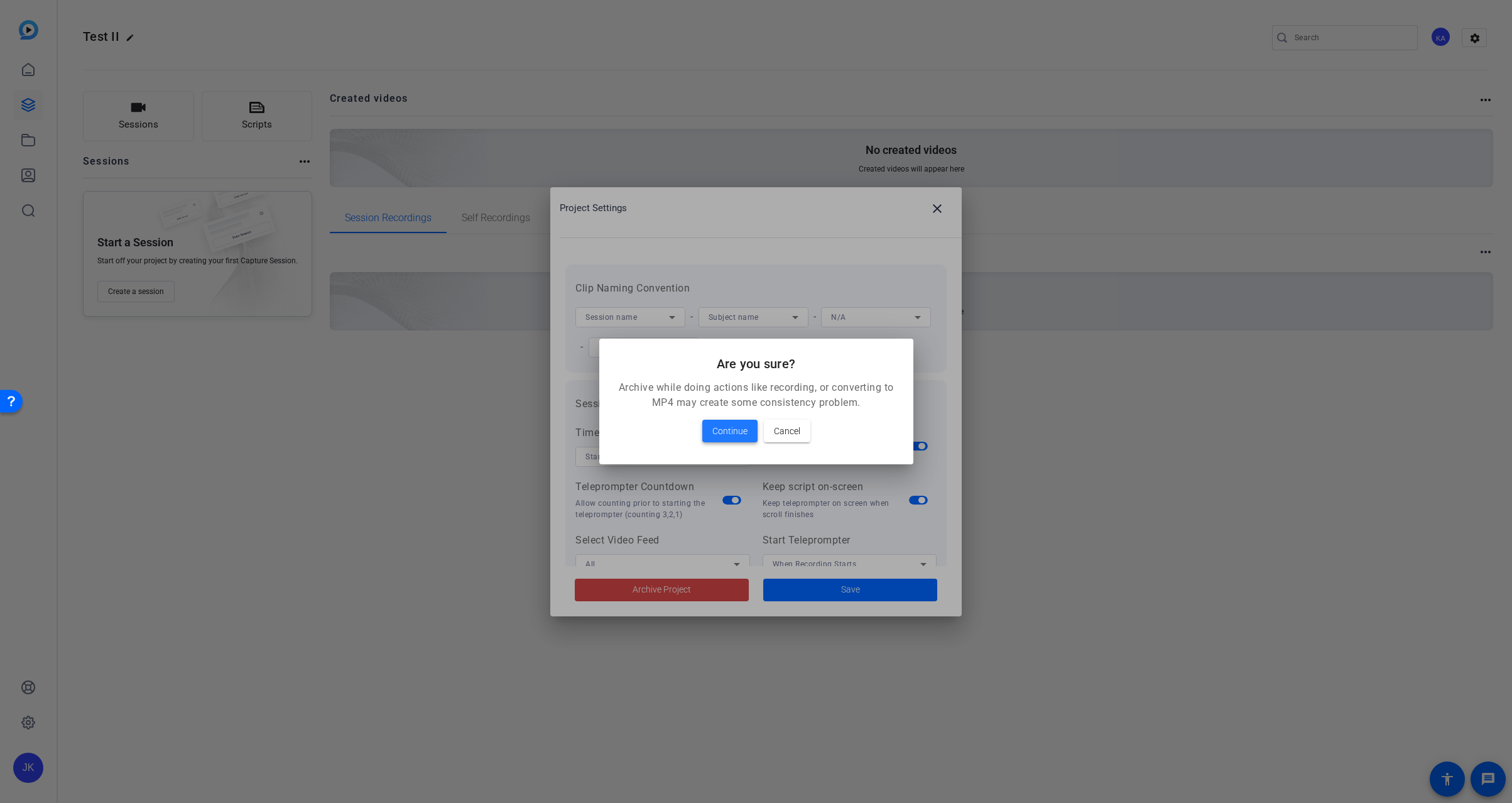
click at [723, 429] on span "Continue" at bounding box center [730, 432] width 35 height 16
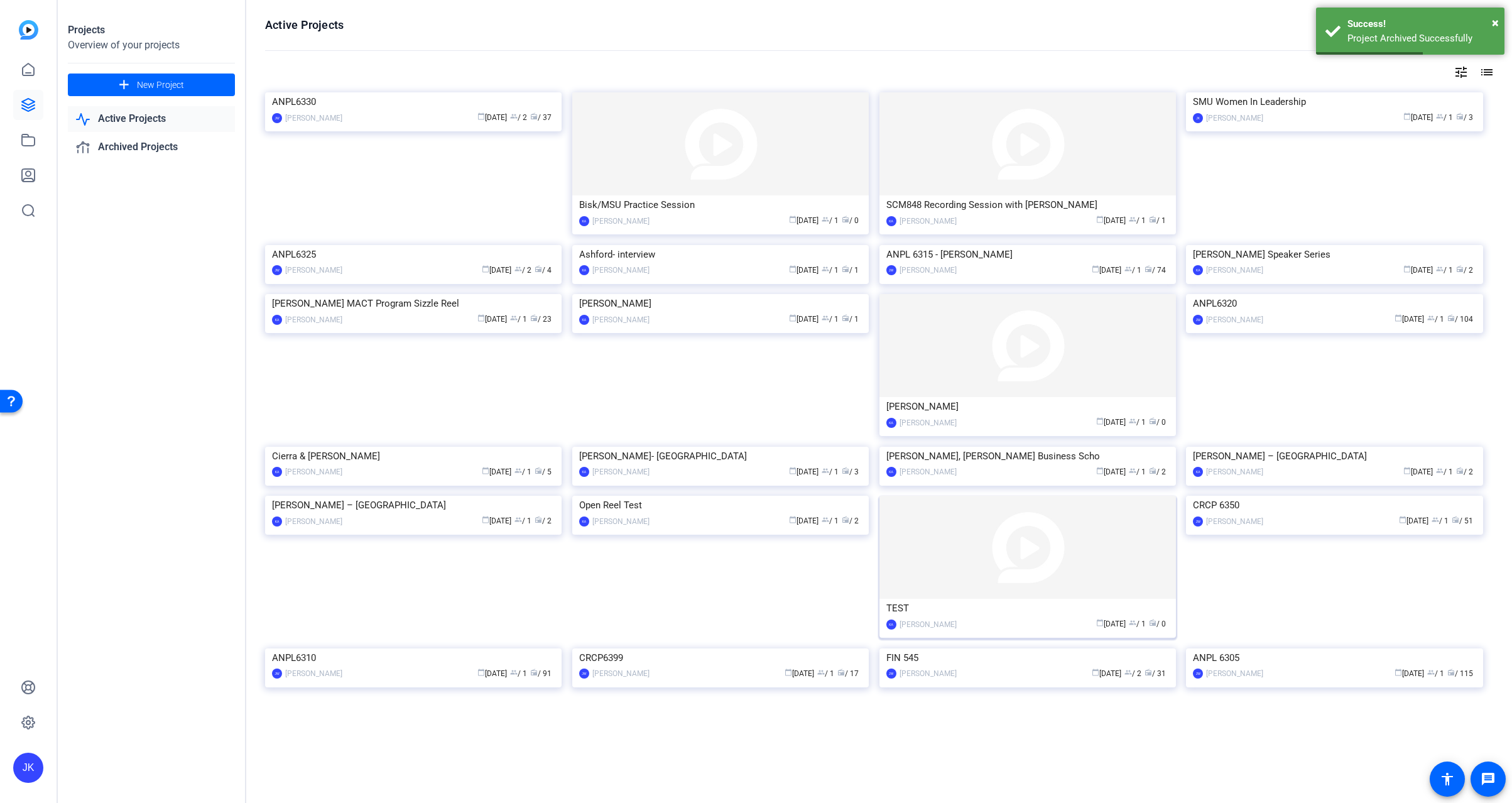
scroll to position [168, 0]
click at [998, 587] on img at bounding box center [1028, 547] width 297 height 103
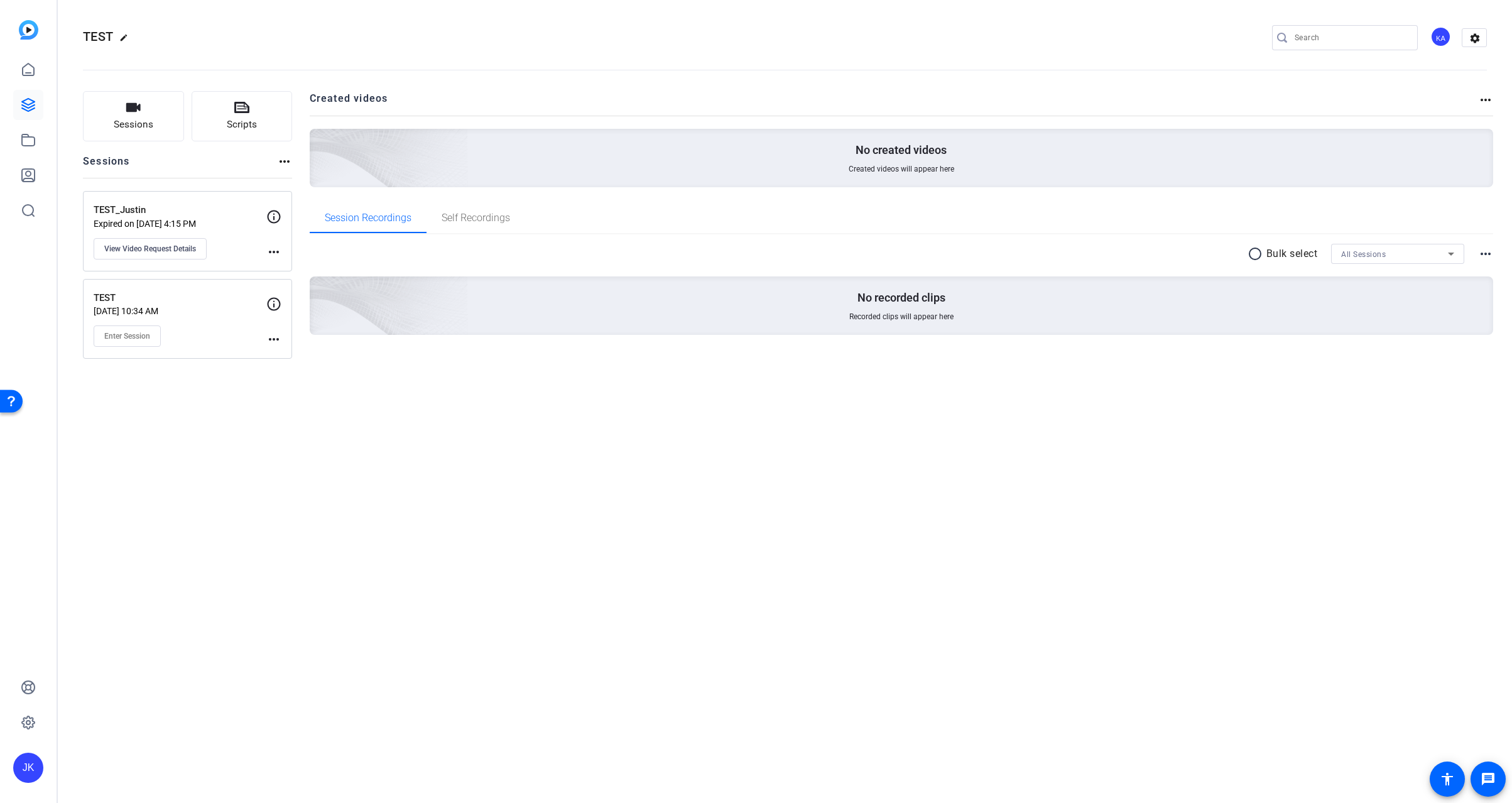
click at [186, 210] on p "TEST_Justin" at bounding box center [180, 209] width 173 height 15
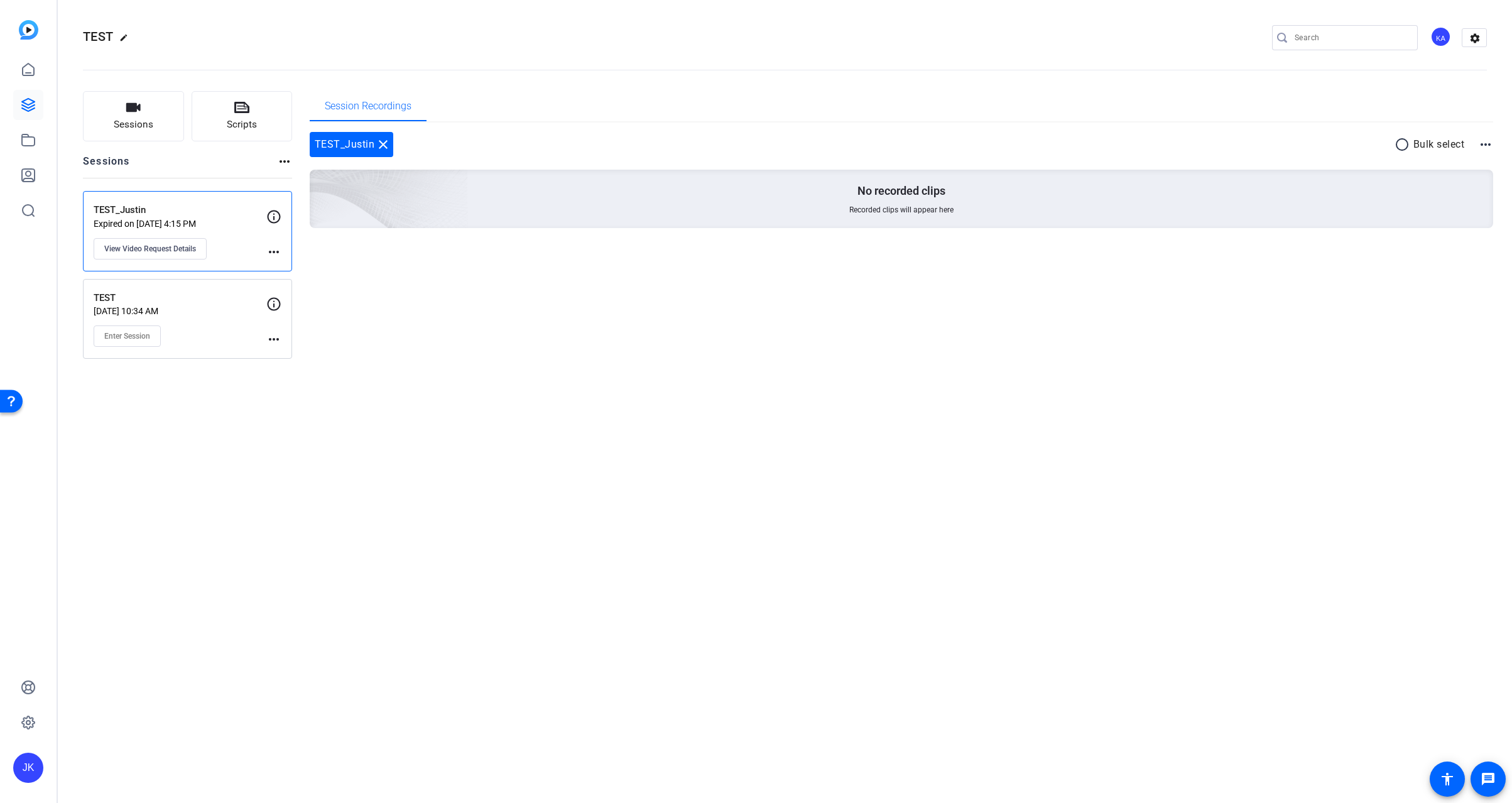
click at [194, 303] on p "TEST" at bounding box center [180, 298] width 173 height 15
click at [35, 110] on icon at bounding box center [28, 105] width 16 height 16
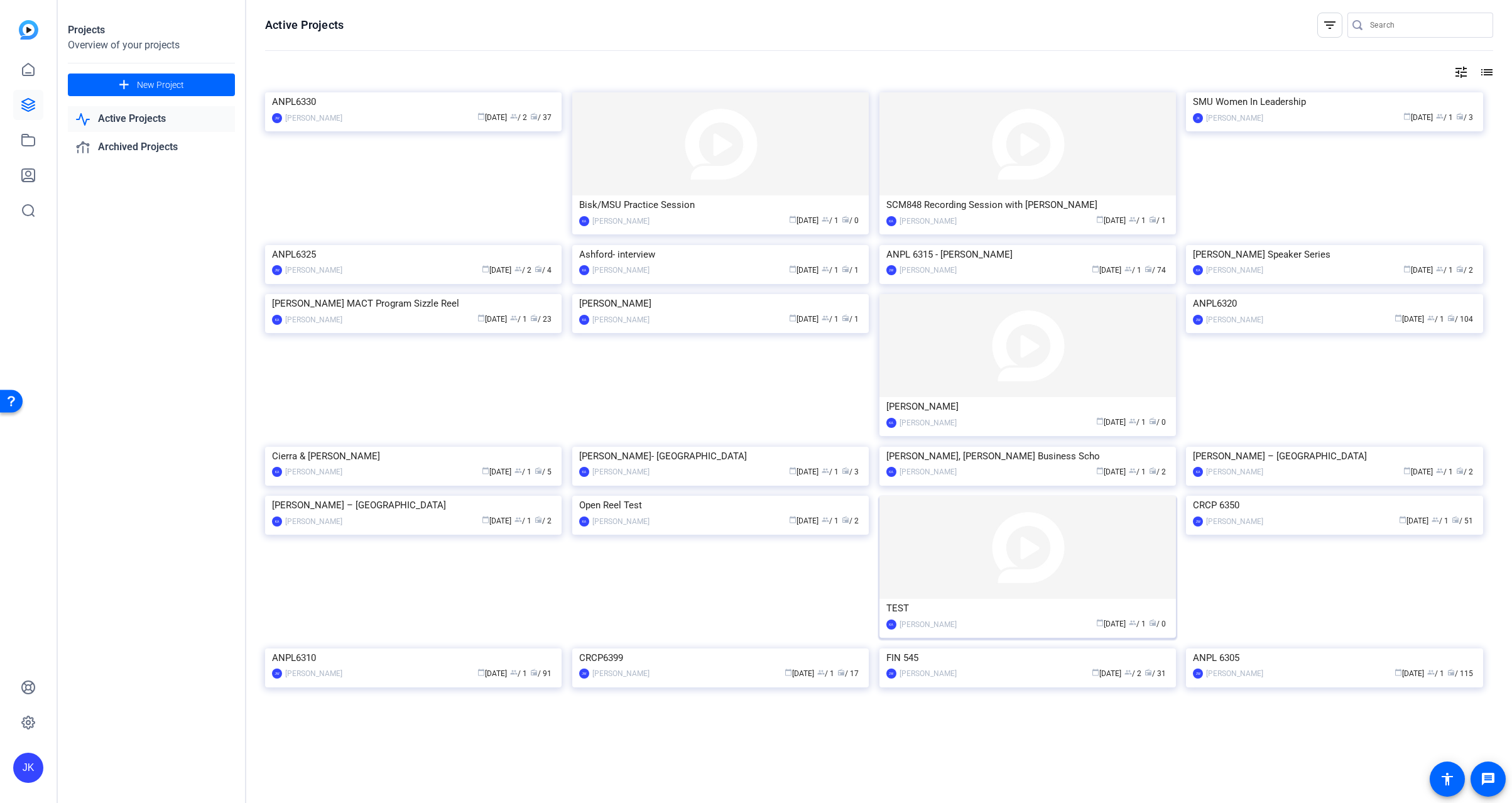
scroll to position [42, 0]
click at [989, 398] on img at bounding box center [1028, 345] width 297 height 103
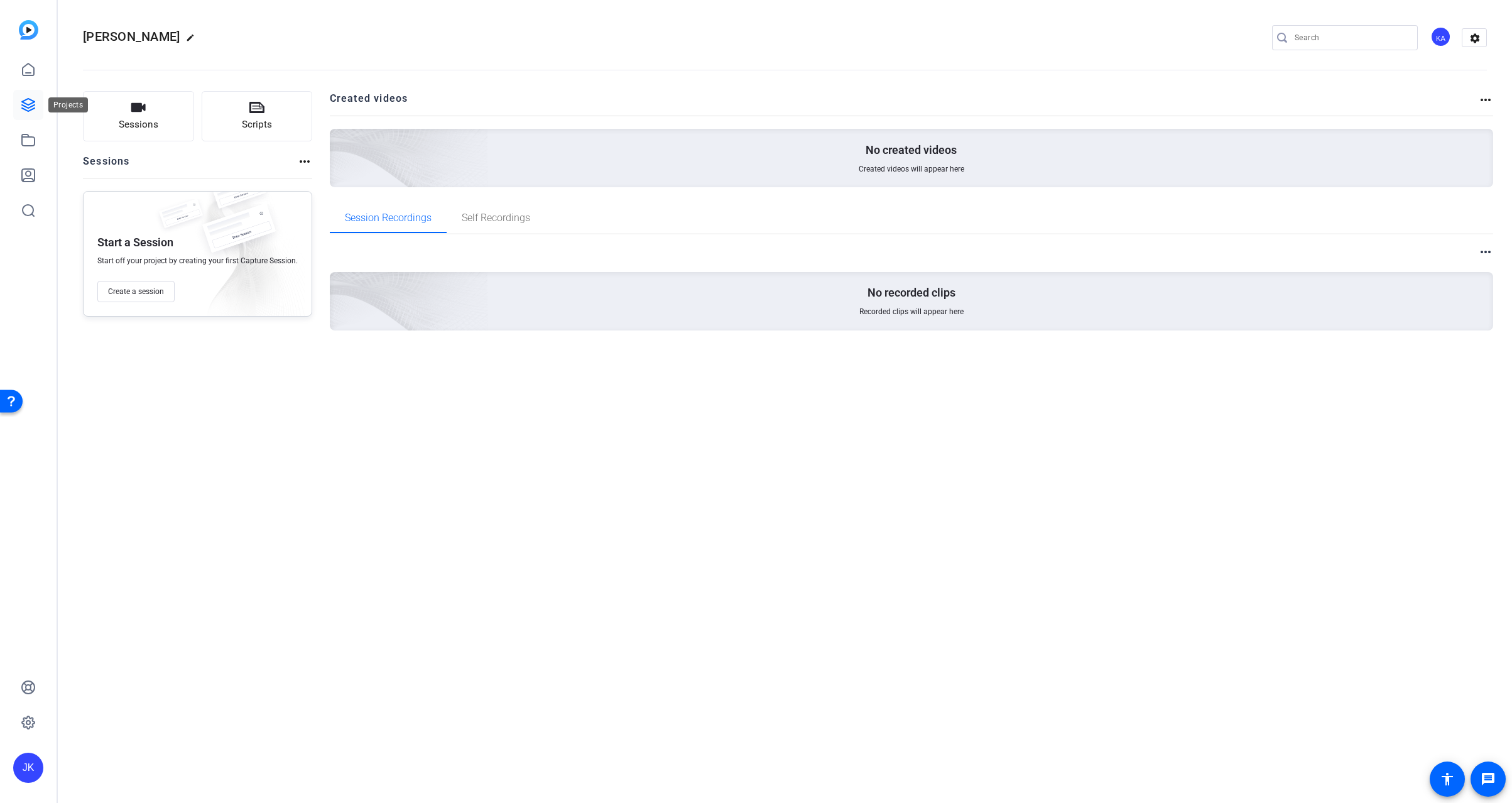
click at [30, 107] on icon at bounding box center [28, 105] width 16 height 16
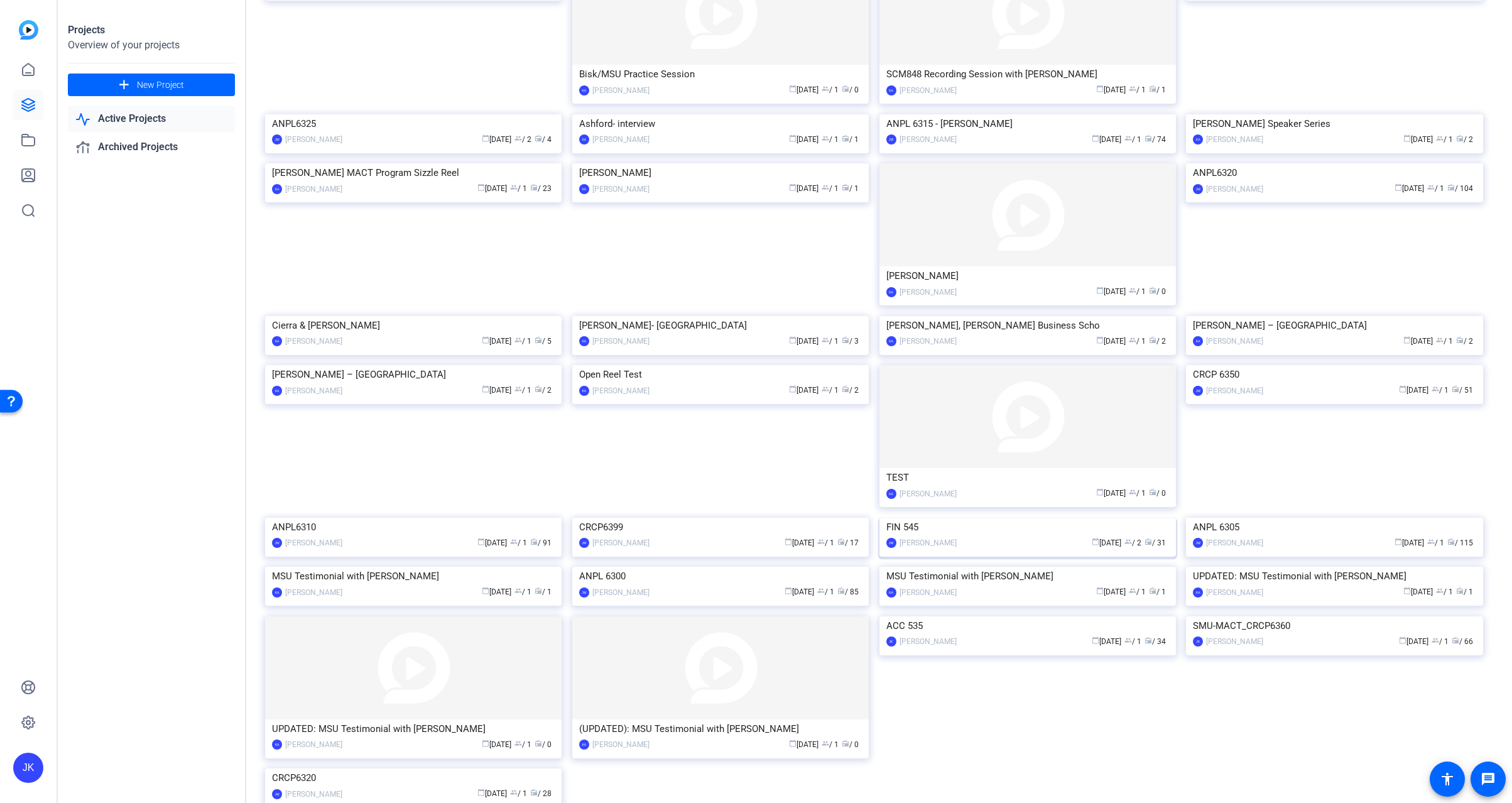
scroll to position [0, 0]
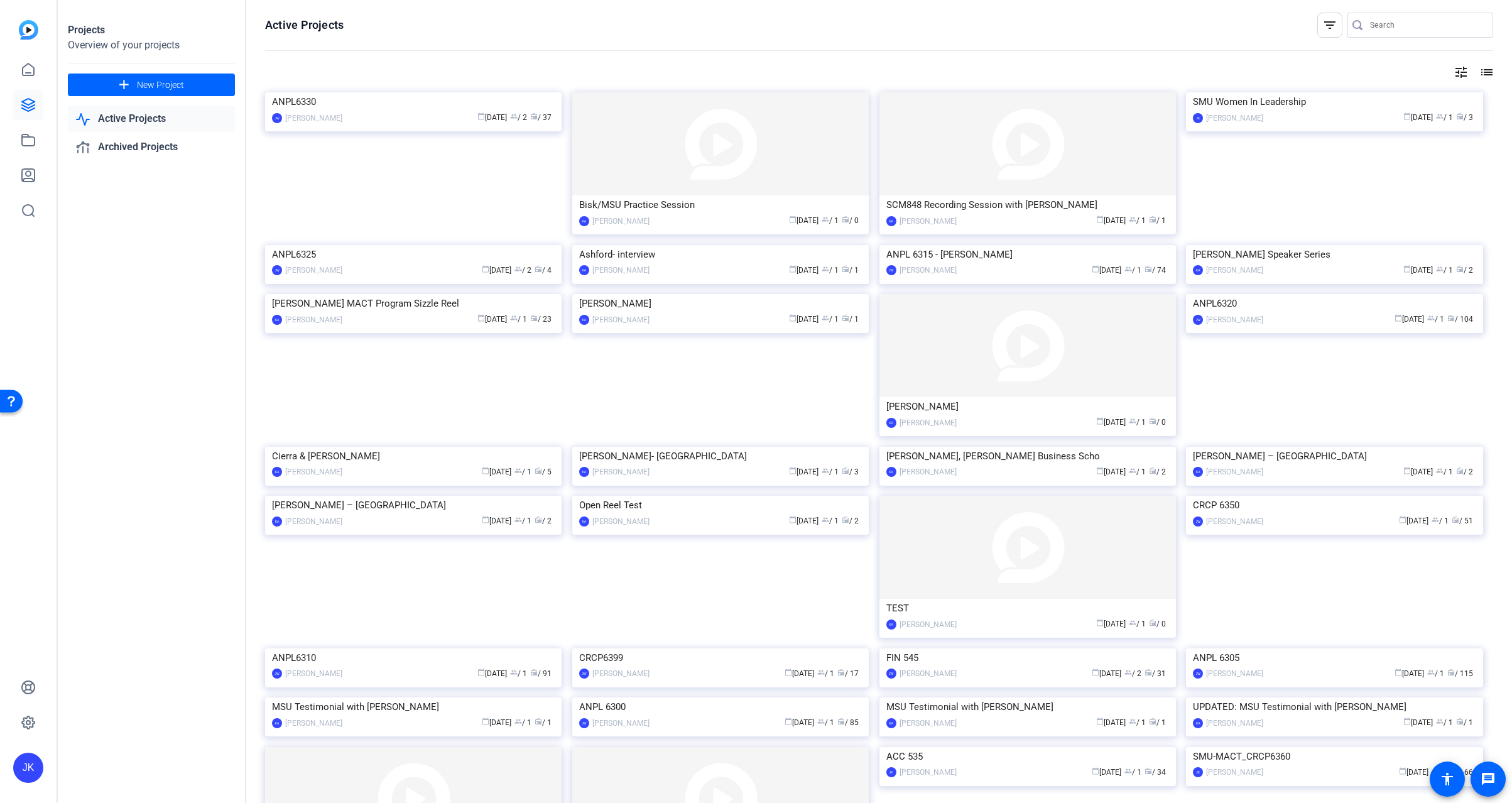
click at [139, 381] on div "Projects Overview of your projects add New Project Active Projects Archived Pro…" at bounding box center [152, 402] width 188 height 803
click at [1480, 69] on mat-icon "list" at bounding box center [1486, 73] width 16 height 16
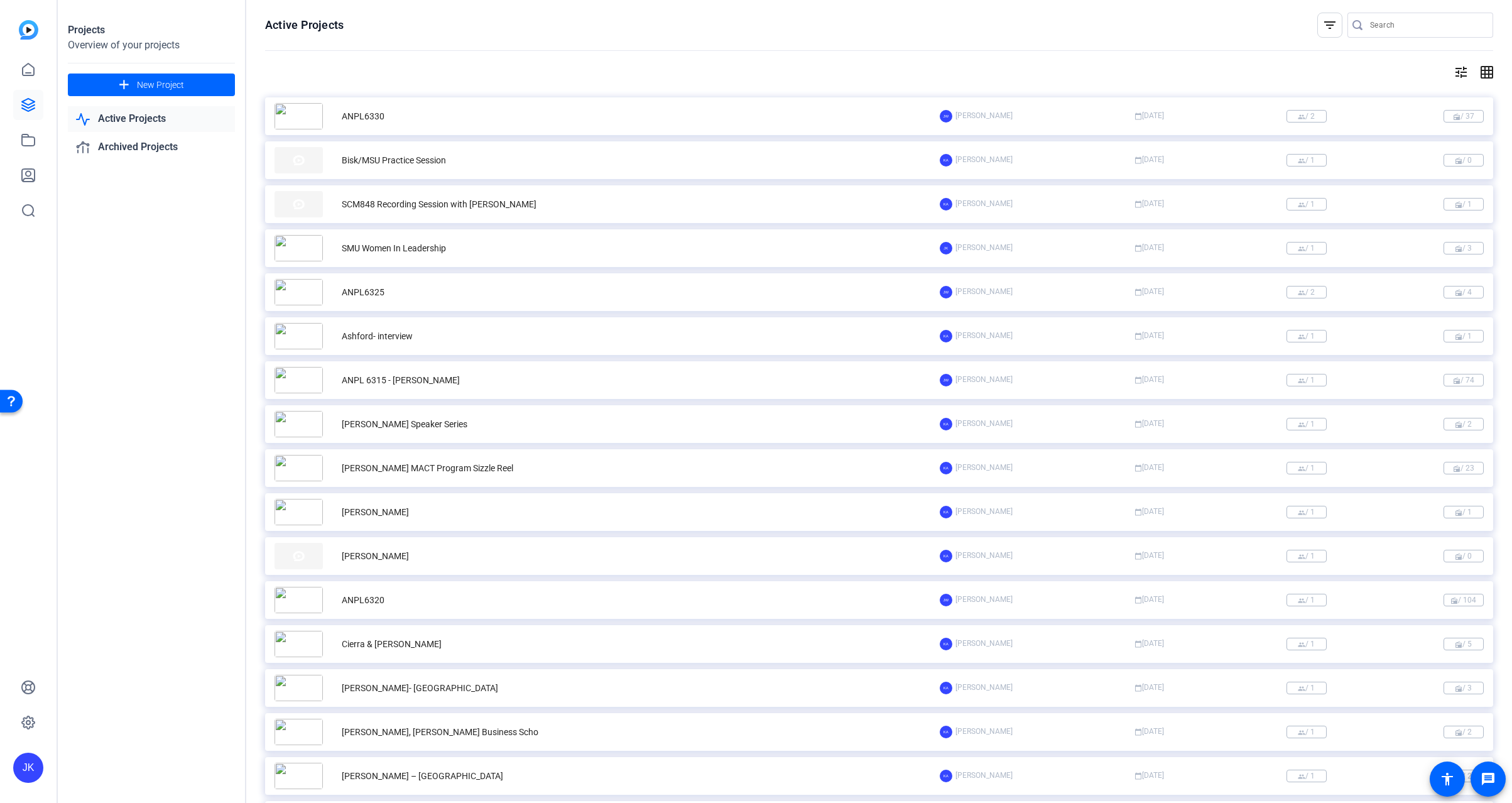
click at [1457, 71] on mat-icon "tune" at bounding box center [1462, 73] width 16 height 16
click at [1479, 69] on div at bounding box center [756, 402] width 1512 height 803
click at [1479, 69] on mat-icon "grid_on" at bounding box center [1486, 73] width 16 height 16
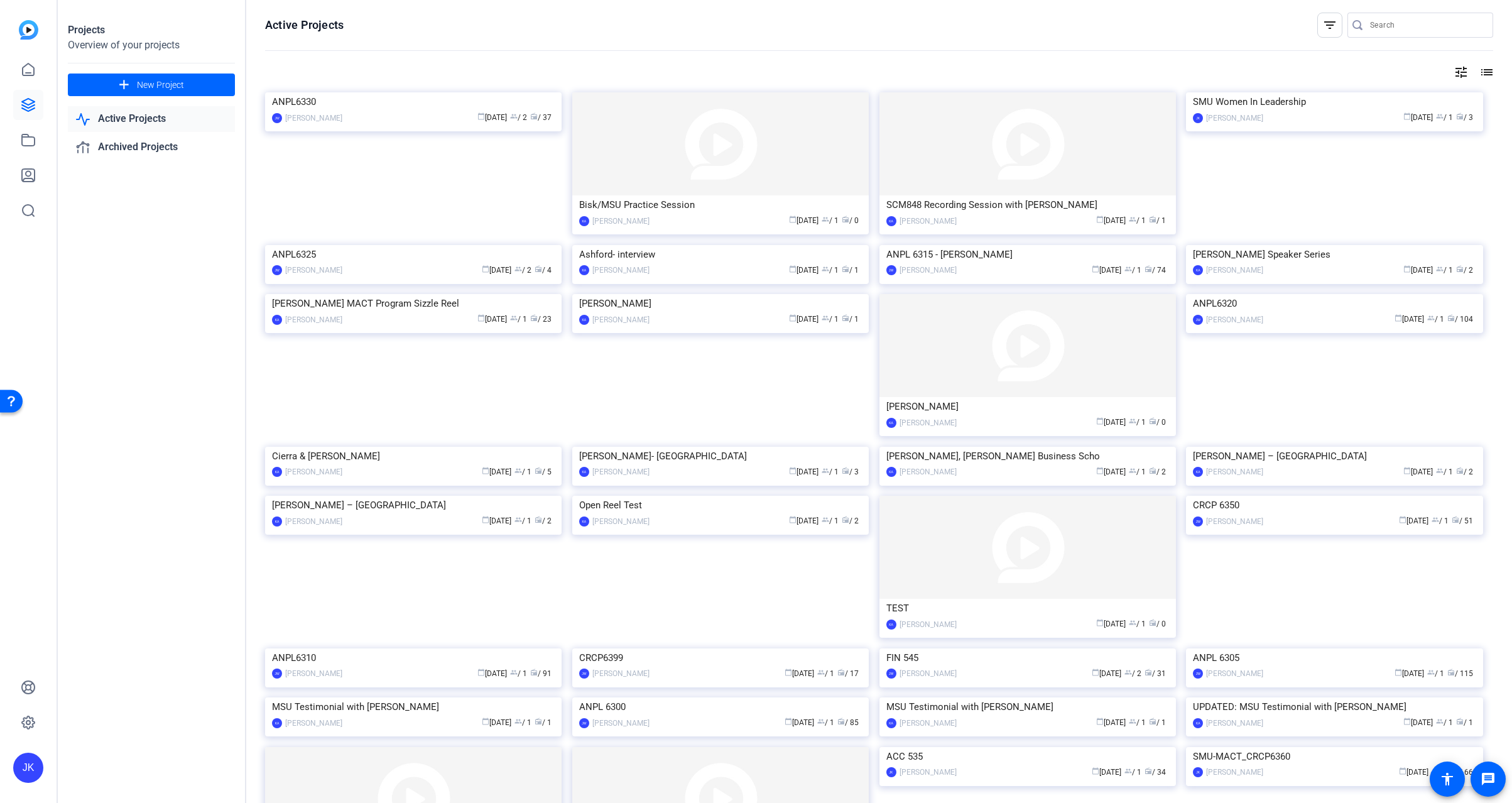
click at [1188, 73] on div "tune list" at bounding box center [879, 73] width 1228 height 16
click at [446, 31] on openreel-page-title "Active Projects filter_list" at bounding box center [879, 25] width 1228 height 25
